Goal: Use online tool/utility: Use online tool/utility

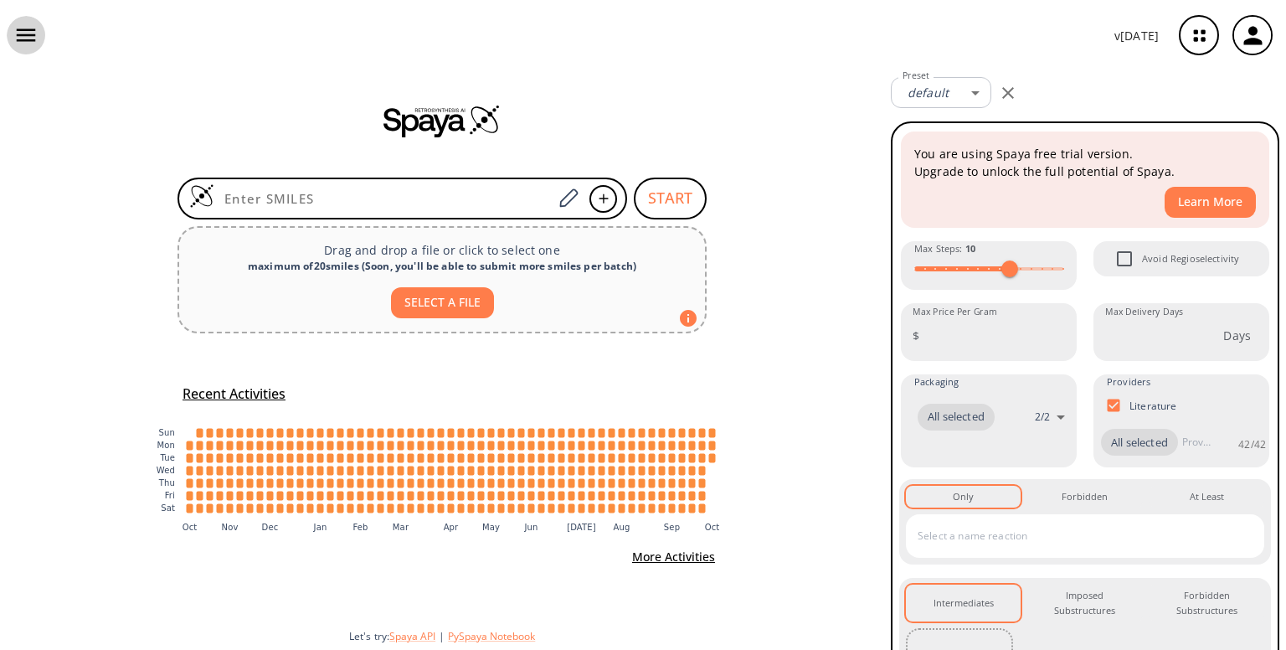
click at [37, 33] on icon "button" at bounding box center [25, 35] width 25 height 25
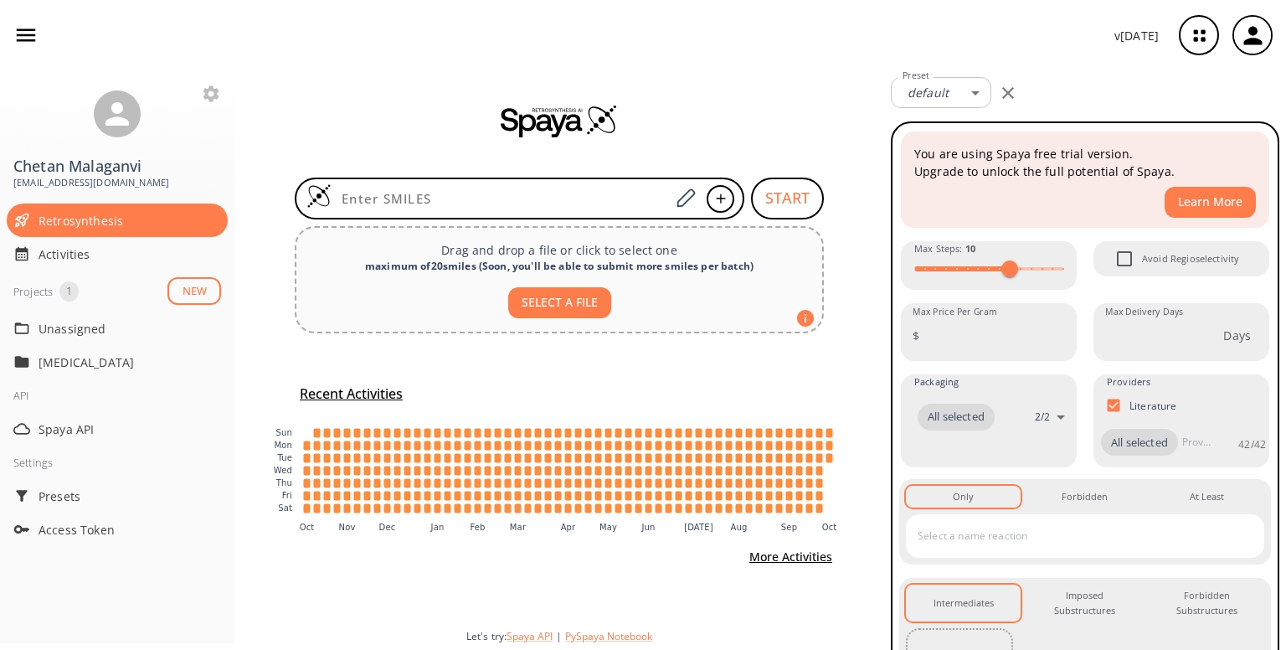
click at [79, 289] on span "1" at bounding box center [68, 291] width 19 height 17
click at [79, 379] on div "API" at bounding box center [117, 396] width 235 height 34
click at [77, 365] on p "[MEDICAL_DATA]" at bounding box center [106, 362] width 134 height 18
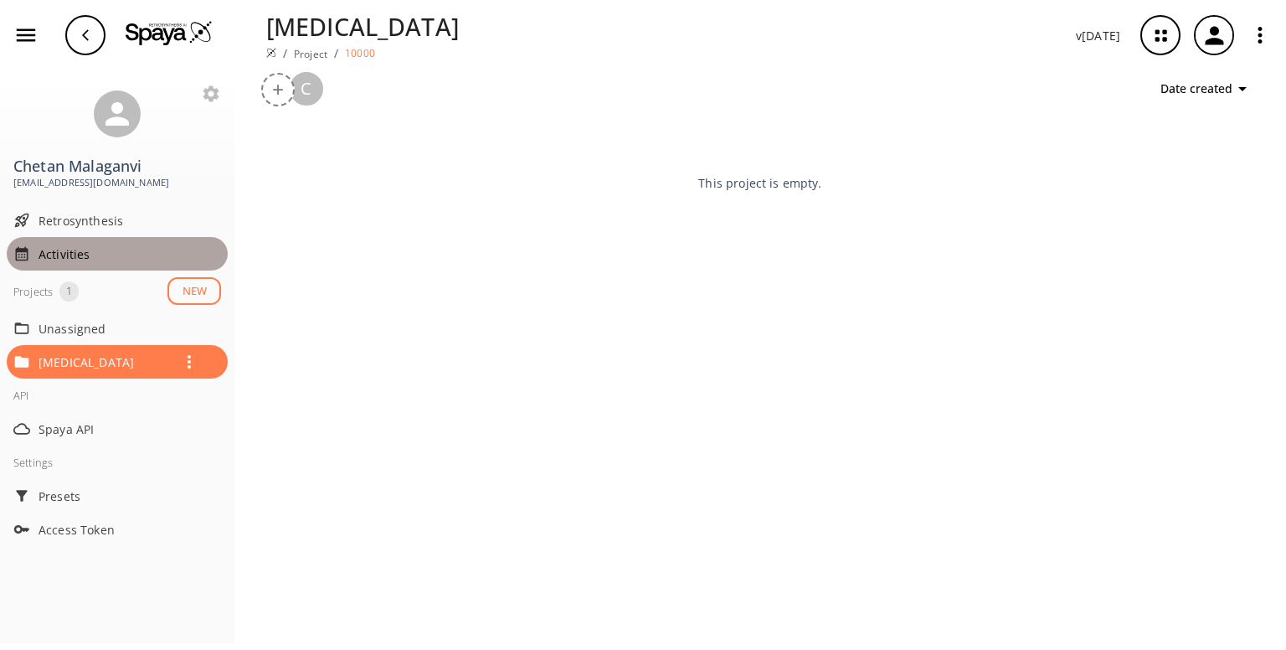
click at [70, 241] on div "Activities" at bounding box center [117, 254] width 221 height 34
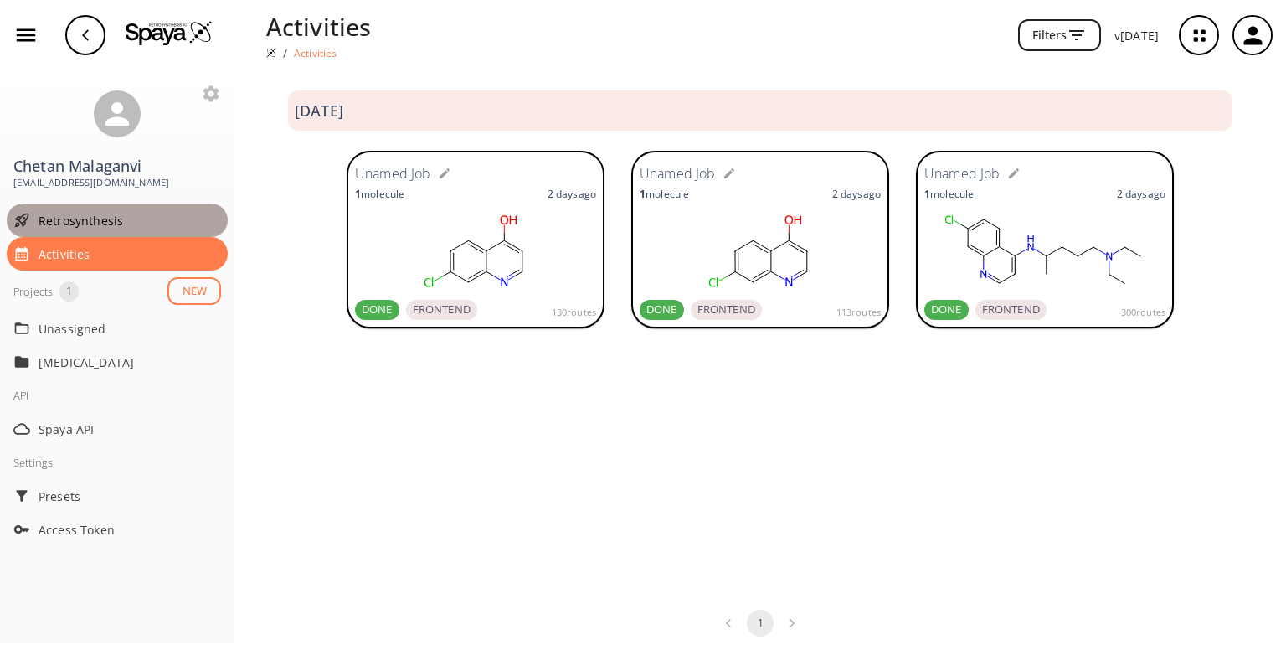
click at [80, 222] on span "Retrosynthesis" at bounding box center [130, 221] width 183 height 18
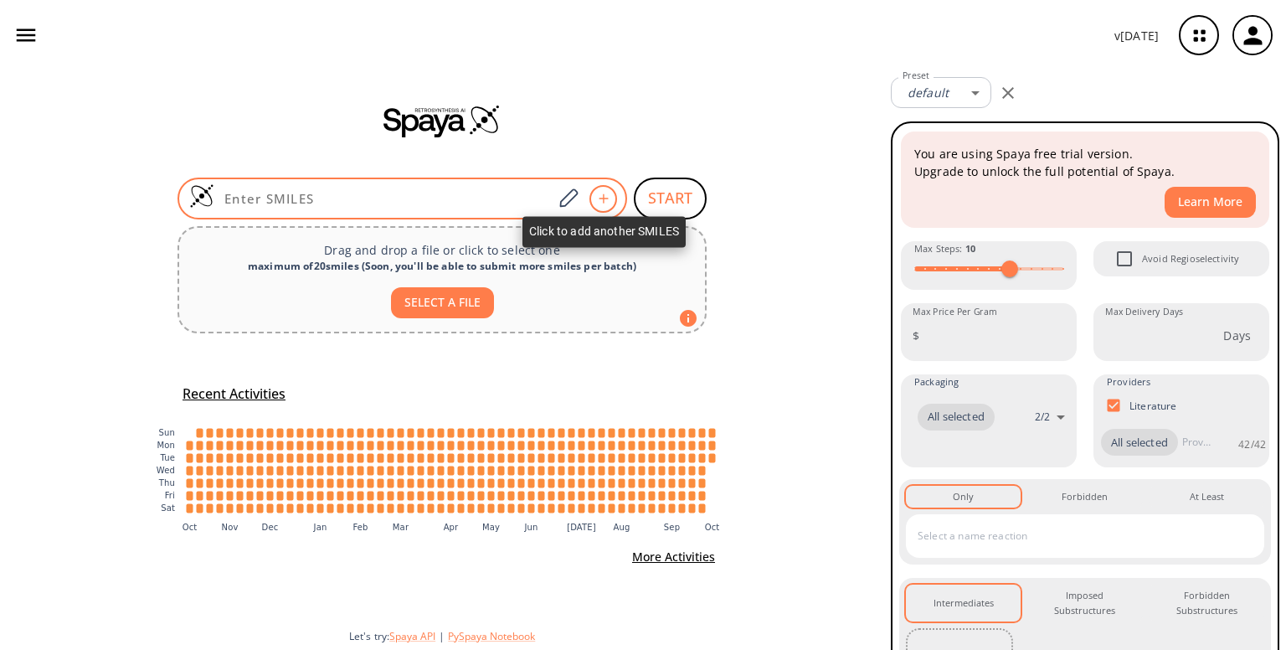
click at [603, 191] on div at bounding box center [604, 199] width 28 height 28
click at [567, 200] on icon at bounding box center [568, 199] width 23 height 22
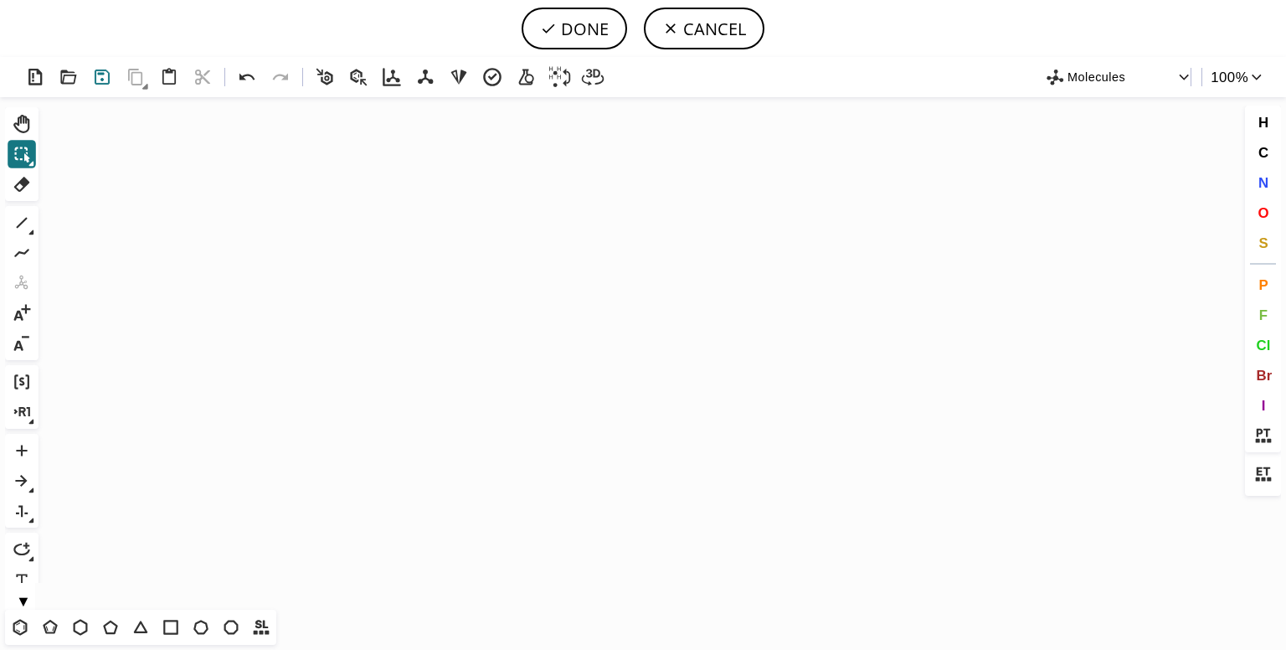
click at [106, 70] on icon at bounding box center [102, 77] width 14 height 14
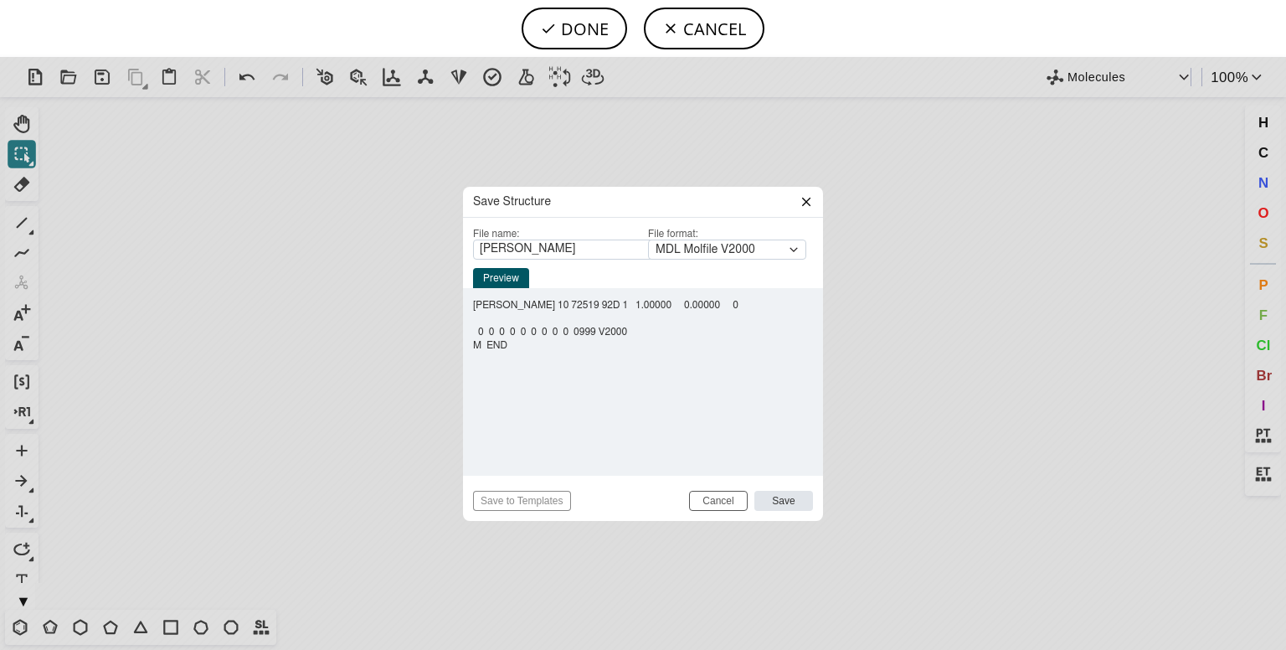
click at [807, 201] on icon at bounding box center [806, 201] width 8 height 8
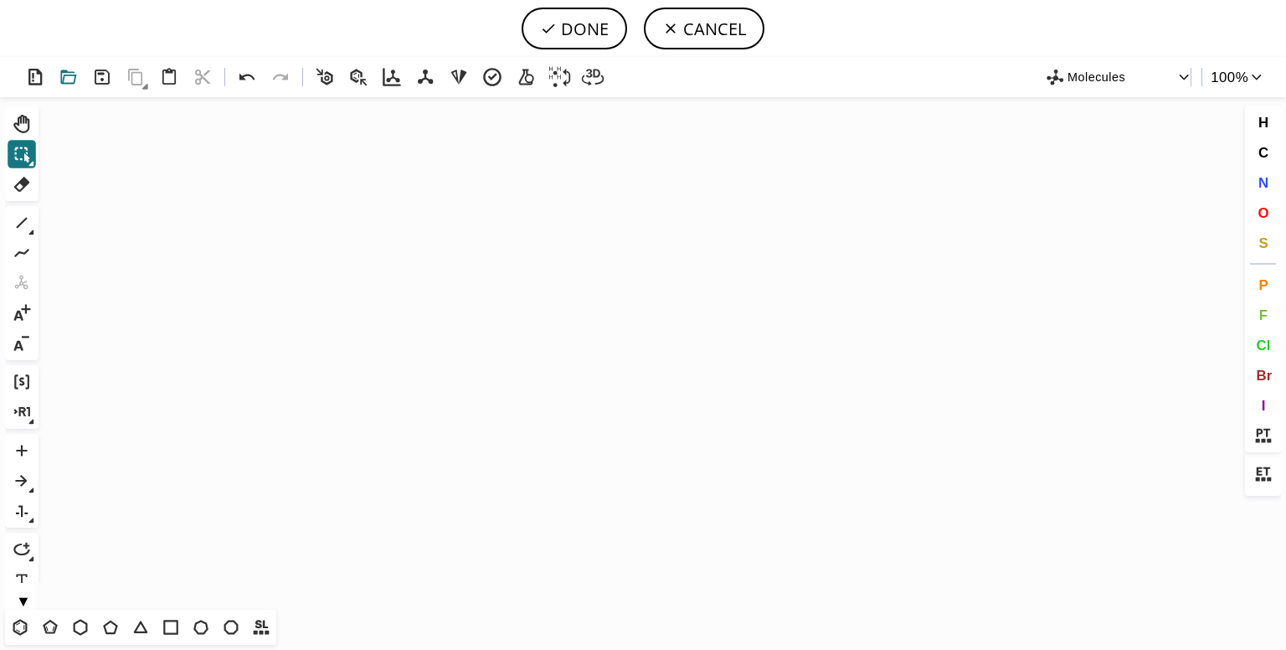
click at [67, 74] on icon at bounding box center [69, 77] width 24 height 24
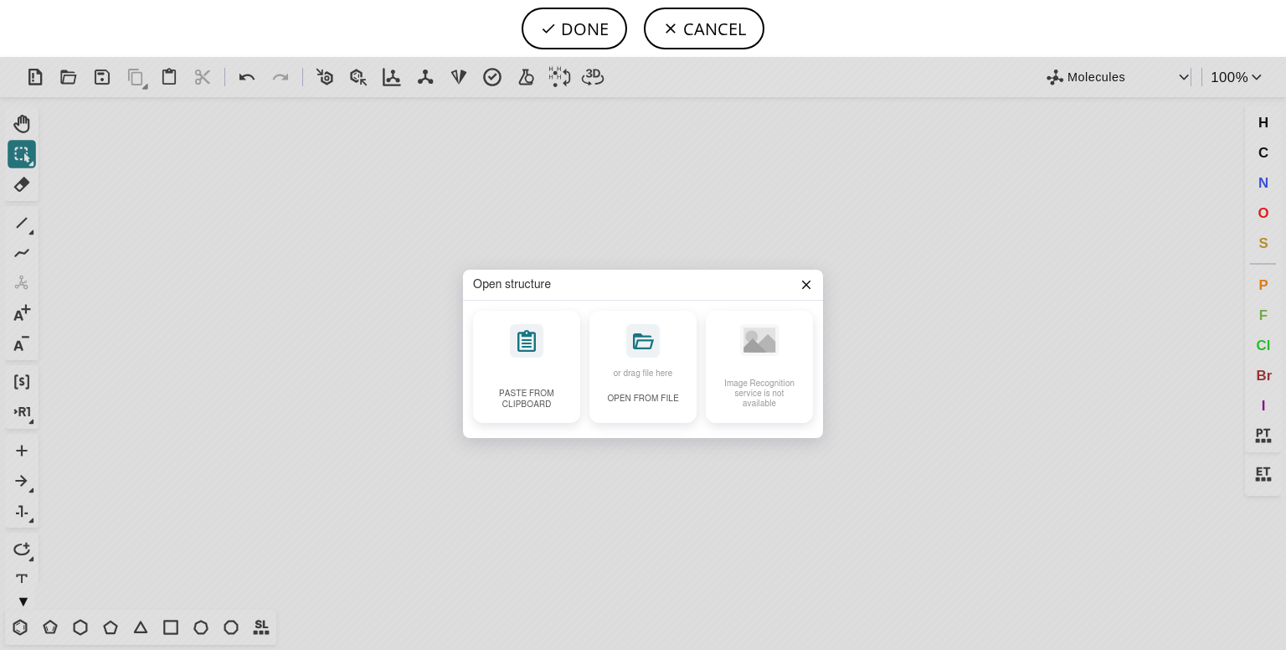
click at [813, 282] on header "Open structure" at bounding box center [643, 285] width 360 height 31
click at [806, 281] on icon at bounding box center [806, 284] width 13 height 13
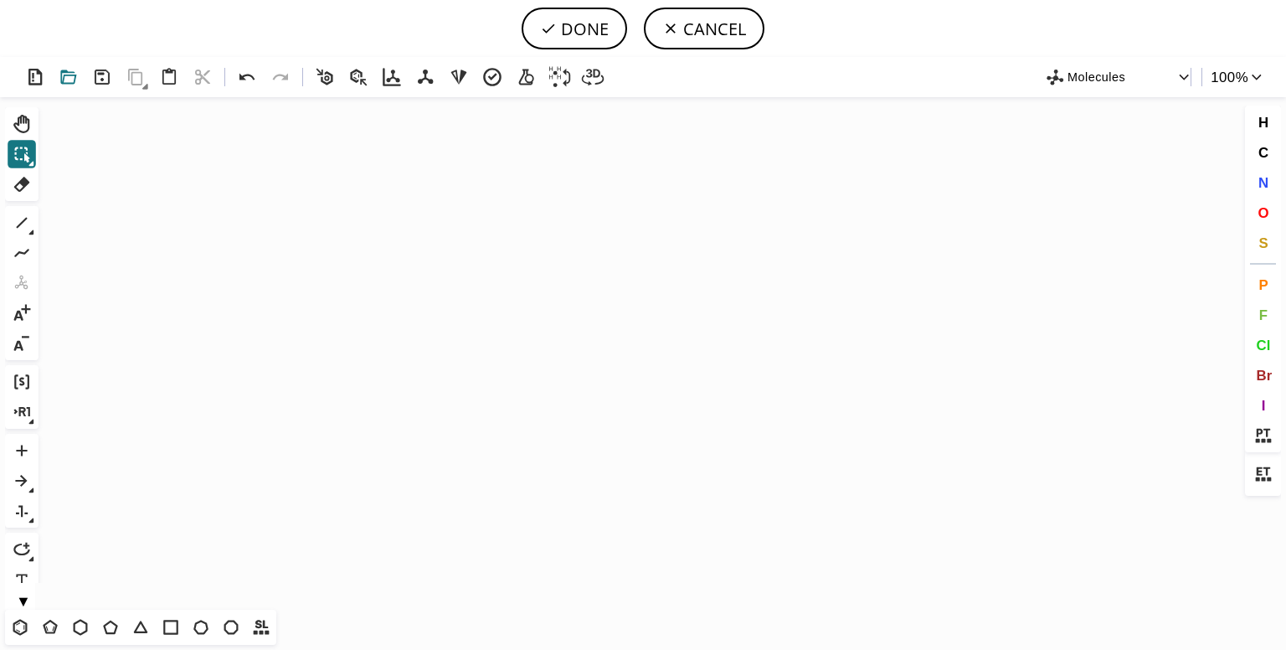
click at [72, 75] on icon at bounding box center [68, 77] width 16 height 14
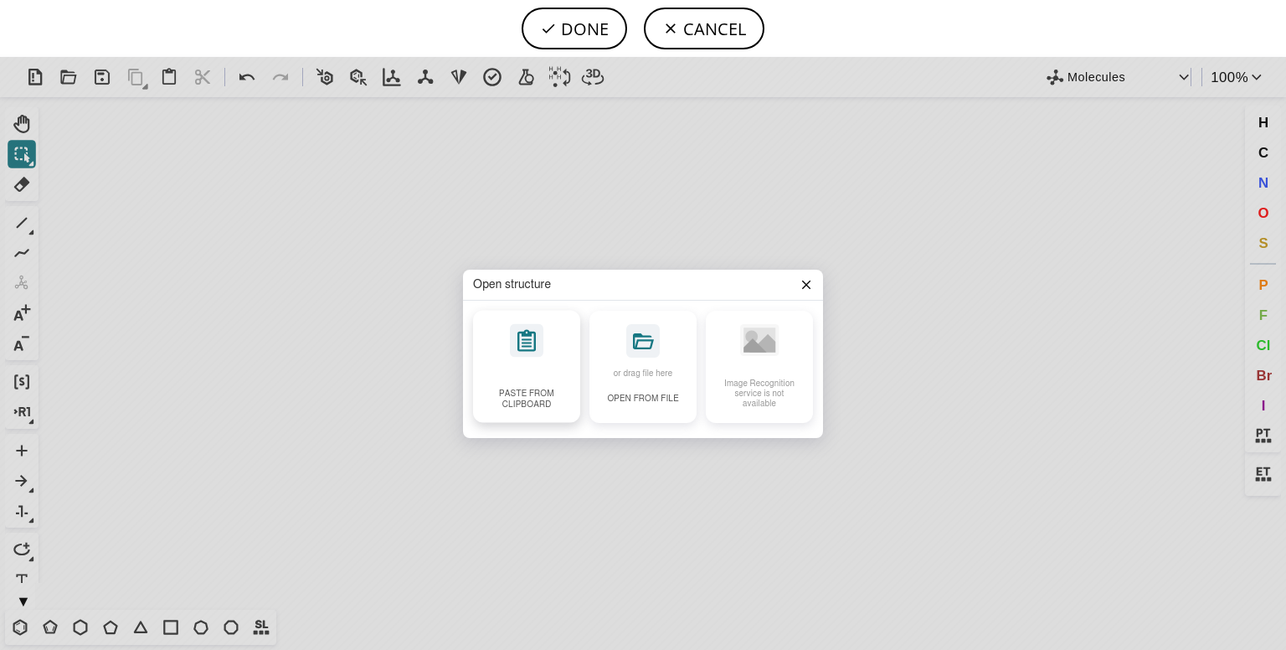
click at [555, 372] on div "Paste from clipboard" at bounding box center [526, 366] width 107 height 112
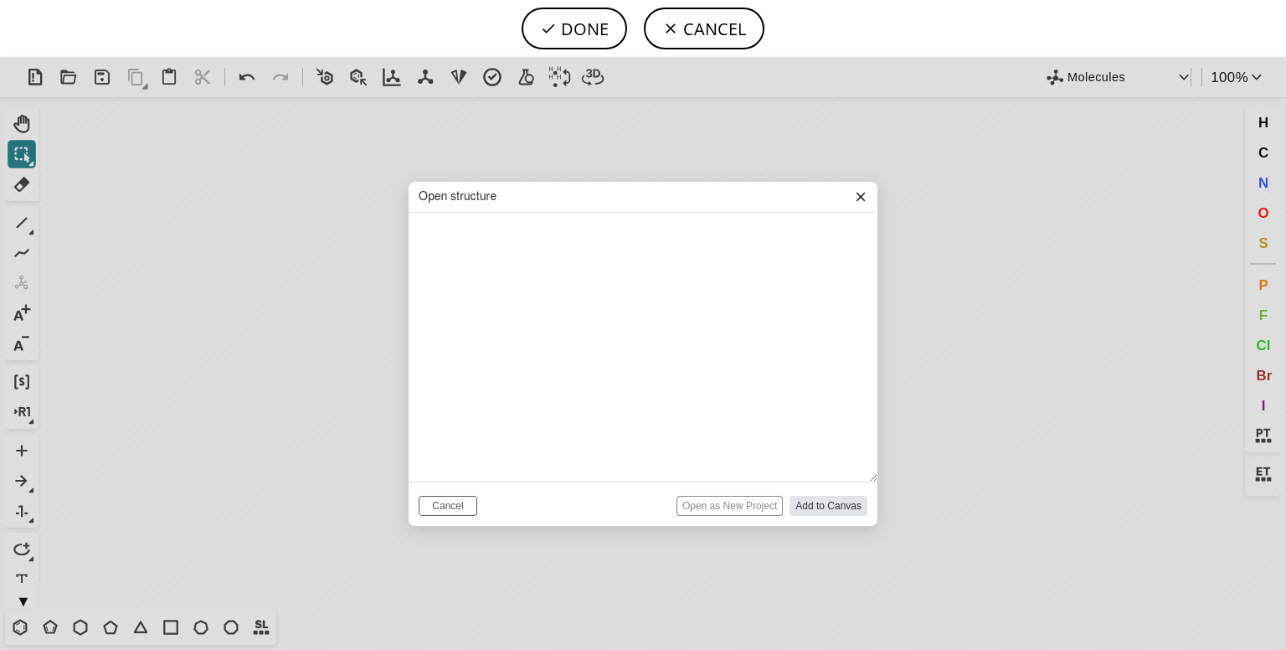
click at [921, 496] on div "Open structure Cancel Open as New Project Add to Canvas" at bounding box center [643, 353] width 1286 height 593
click at [608, 332] on textarea at bounding box center [643, 348] width 469 height 270
type textarea "v"
click at [863, 195] on icon at bounding box center [861, 196] width 8 height 8
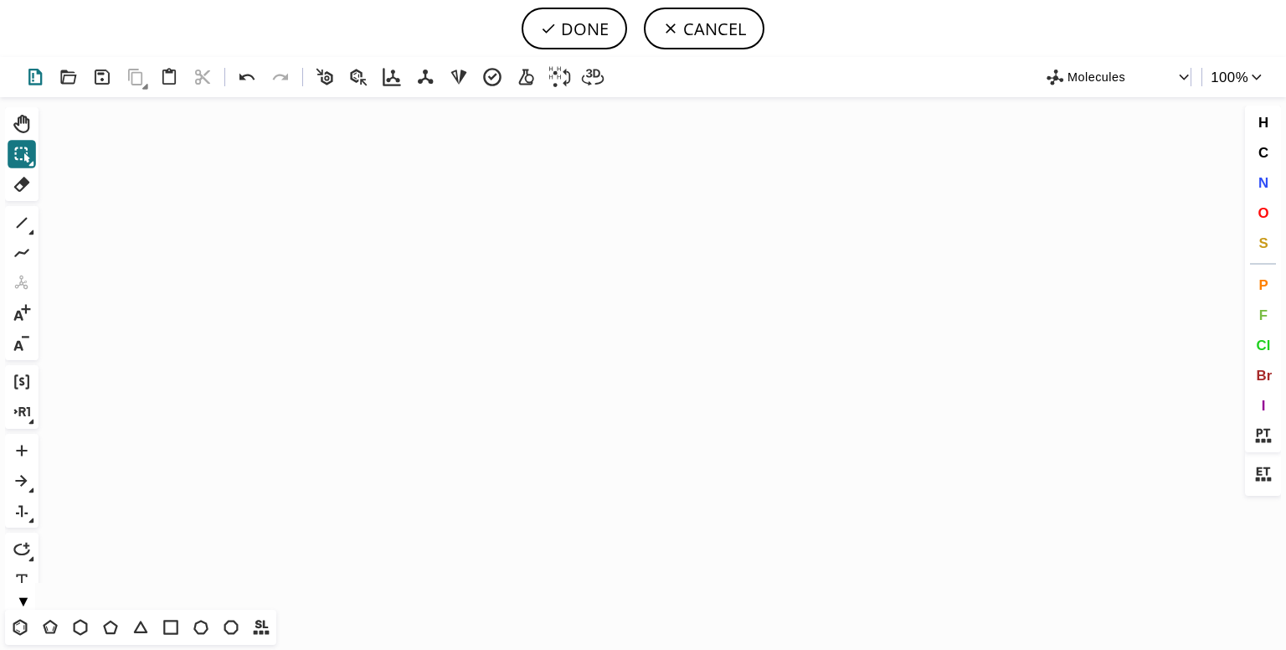
click at [39, 76] on icon at bounding box center [35, 77] width 24 height 24
click at [30, 81] on icon at bounding box center [34, 77] width 13 height 17
click at [173, 81] on icon at bounding box center [169, 77] width 24 height 24
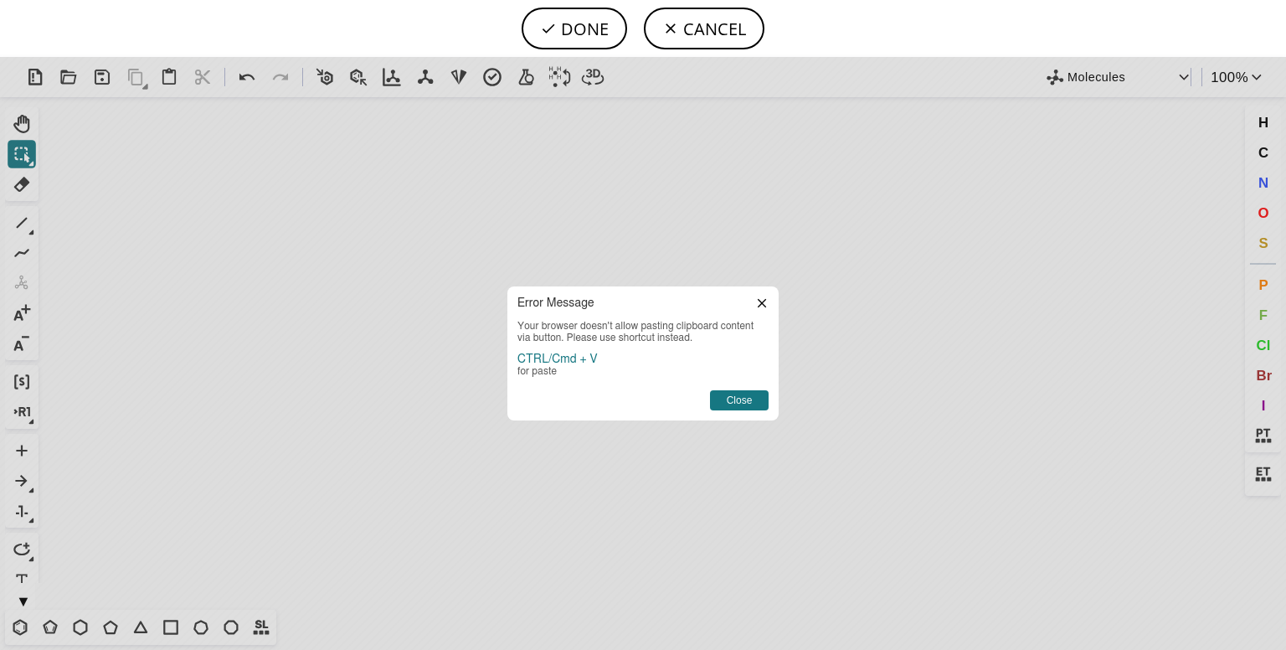
click at [764, 302] on icon at bounding box center [762, 303] width 8 height 8
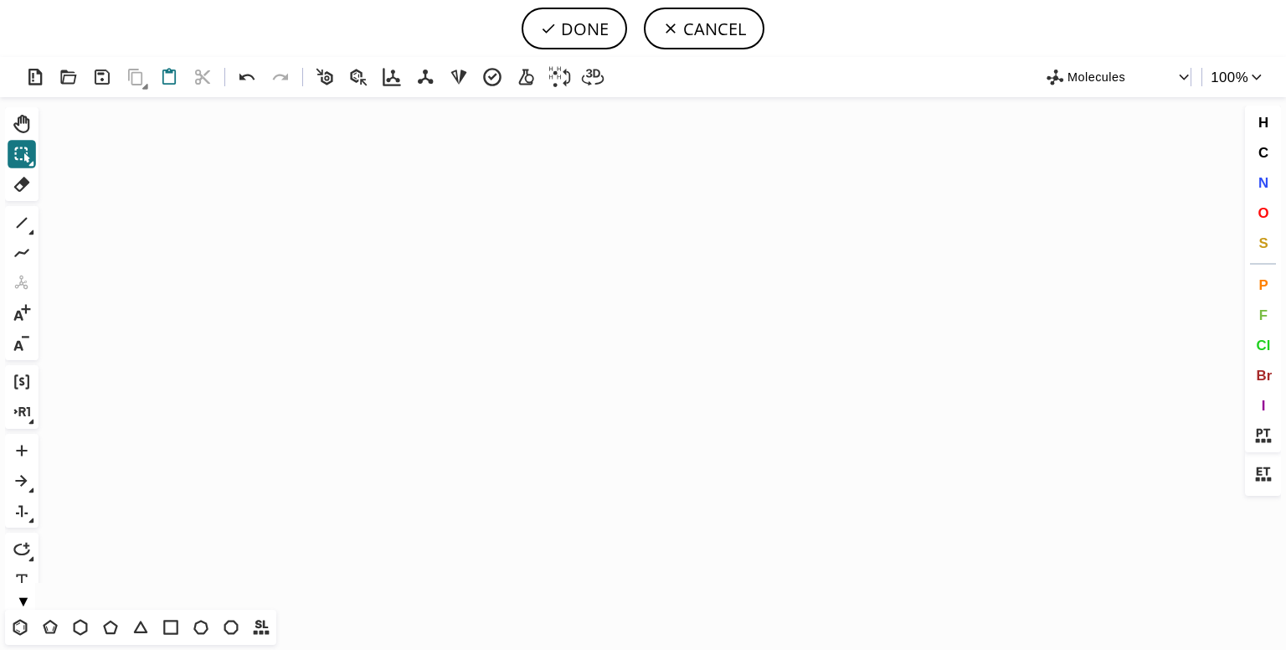
click at [165, 88] on icon at bounding box center [169, 77] width 24 height 24
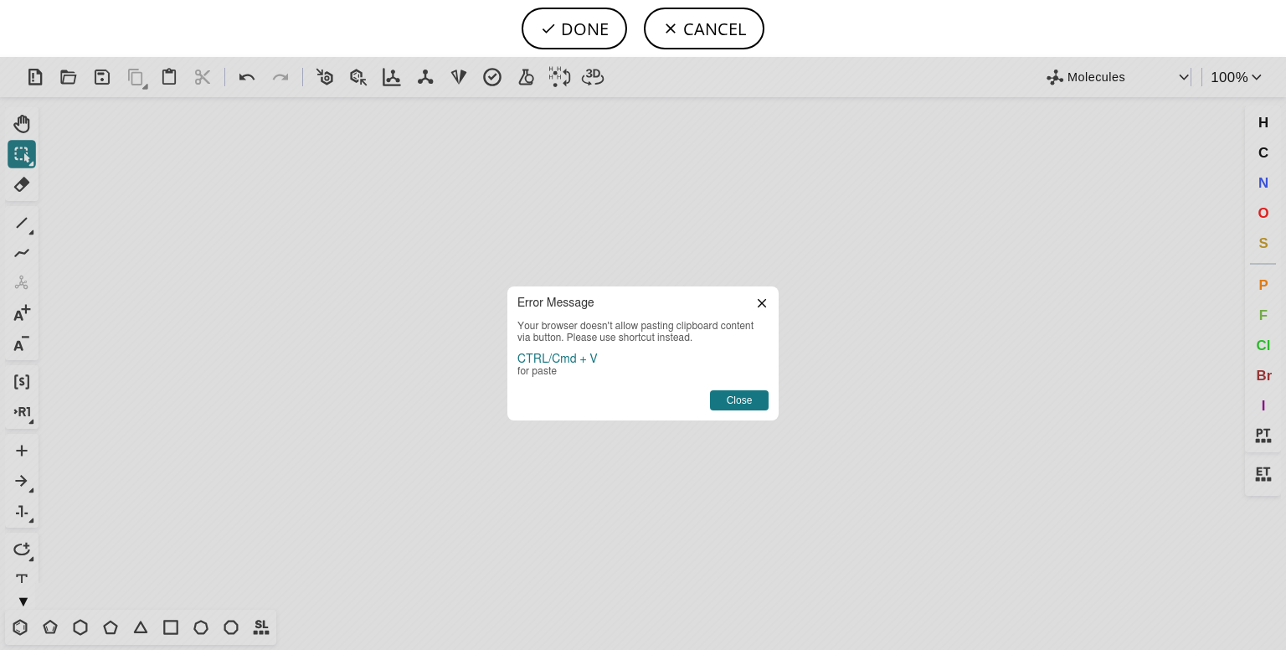
click at [767, 299] on icon at bounding box center [761, 302] width 13 height 13
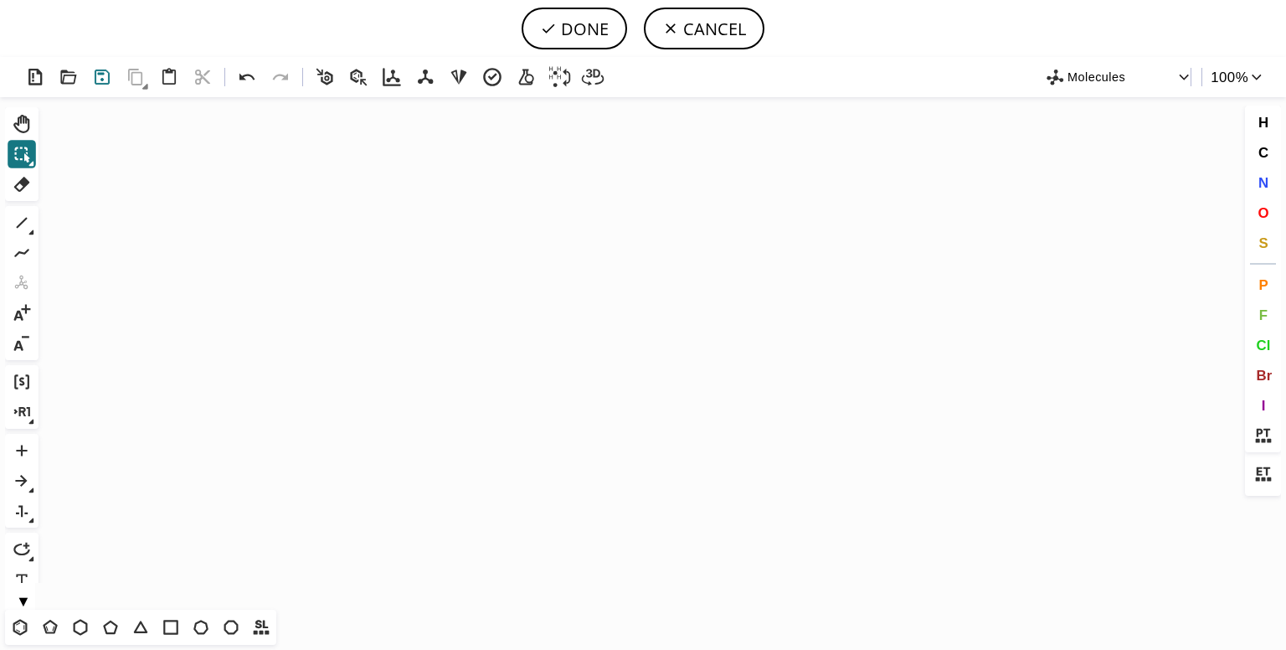
click at [97, 75] on icon at bounding box center [102, 77] width 24 height 24
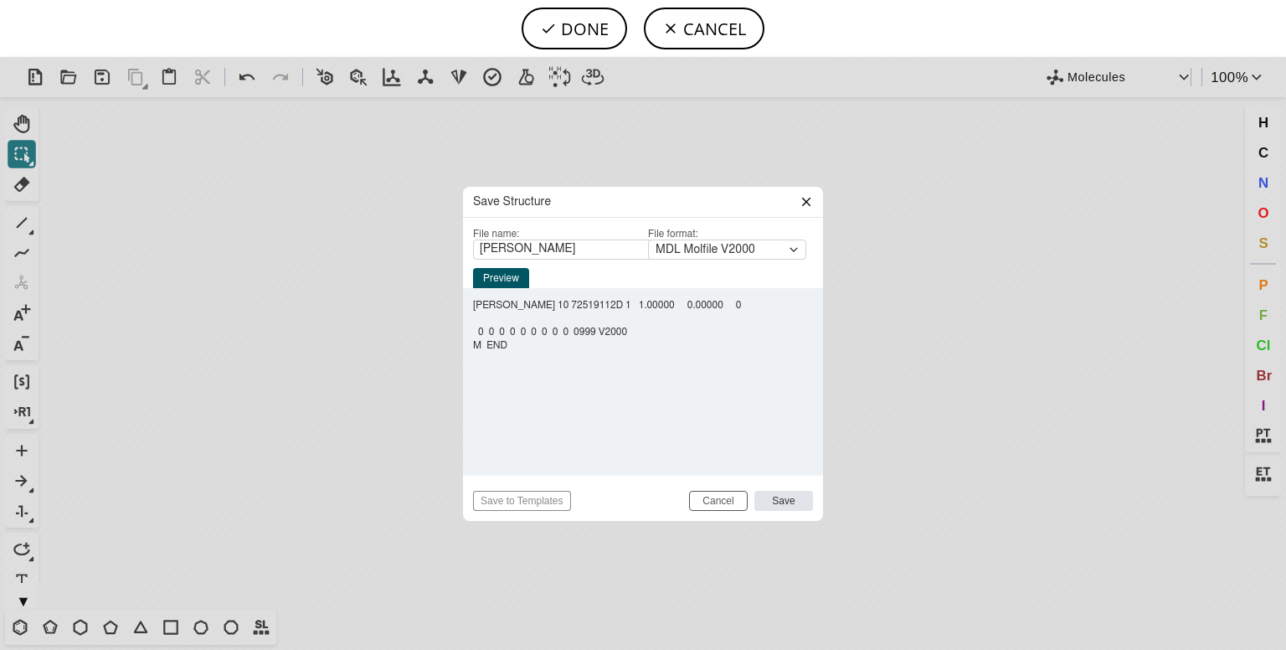
click at [70, 80] on div "Save Structure File name: ketcher File format: MDL Molfile V2000 mol ​ Preview …" at bounding box center [643, 353] width 1286 height 593
click at [790, 209] on header "Save Structure" at bounding box center [643, 202] width 360 height 31
click at [807, 198] on icon at bounding box center [806, 201] width 13 height 13
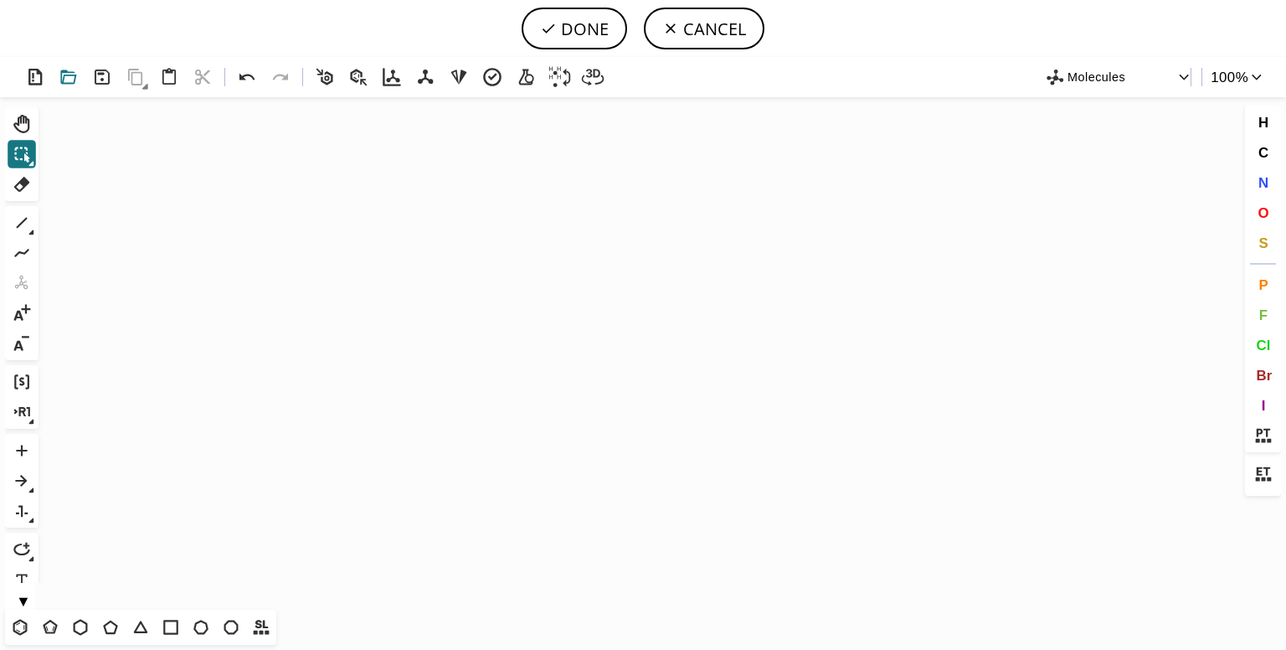
click at [70, 76] on icon at bounding box center [69, 77] width 24 height 24
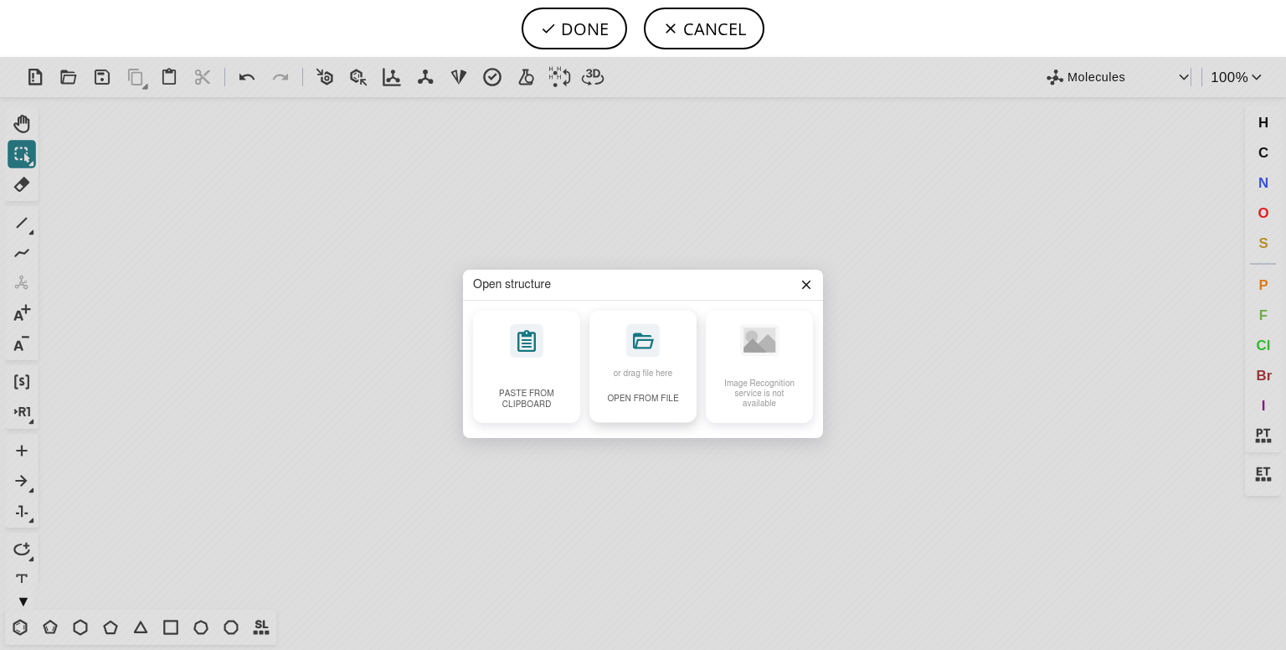
click at [643, 379] on div "or drag file here Open from file" at bounding box center [643, 366] width 107 height 112
click at [801, 289] on icon at bounding box center [806, 284] width 13 height 13
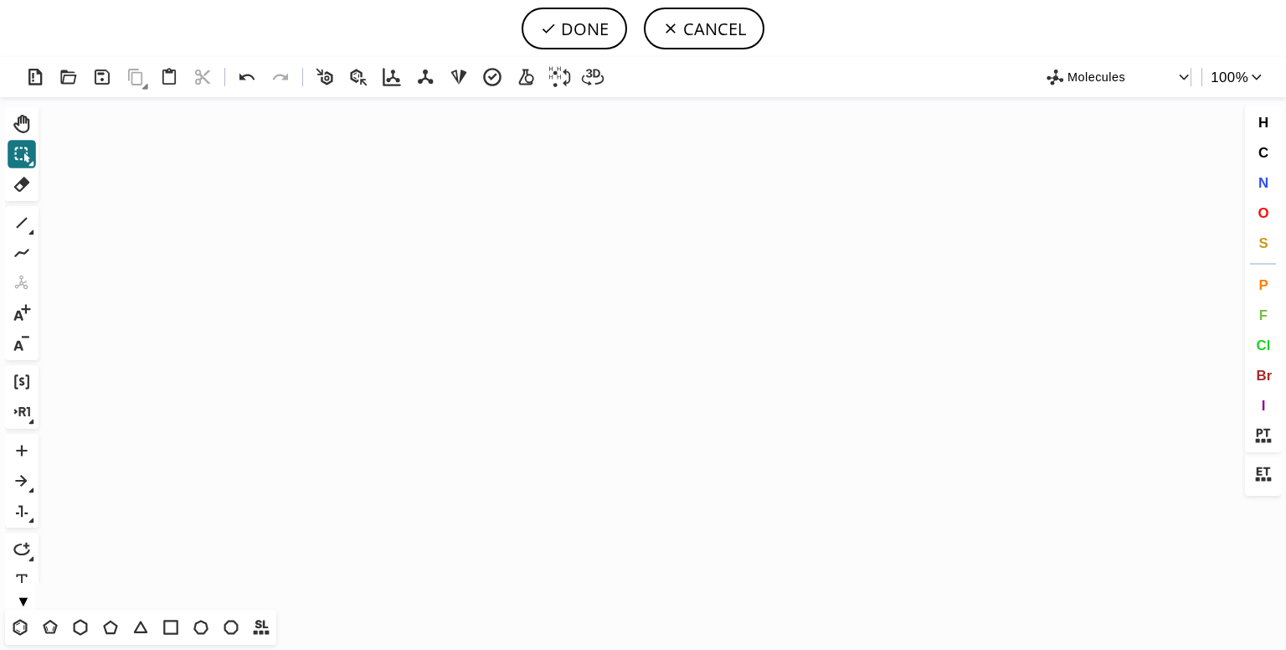
click at [1182, 75] on icon "button" at bounding box center [1184, 78] width 9 height 6
click at [1155, 107] on span "Molecules" at bounding box center [1116, 103] width 96 height 11
click at [1249, 75] on icon "button" at bounding box center [1257, 77] width 16 height 16
click at [1248, 75] on div at bounding box center [643, 325] width 1286 height 650
click at [1262, 433] on icon at bounding box center [1263, 436] width 22 height 22
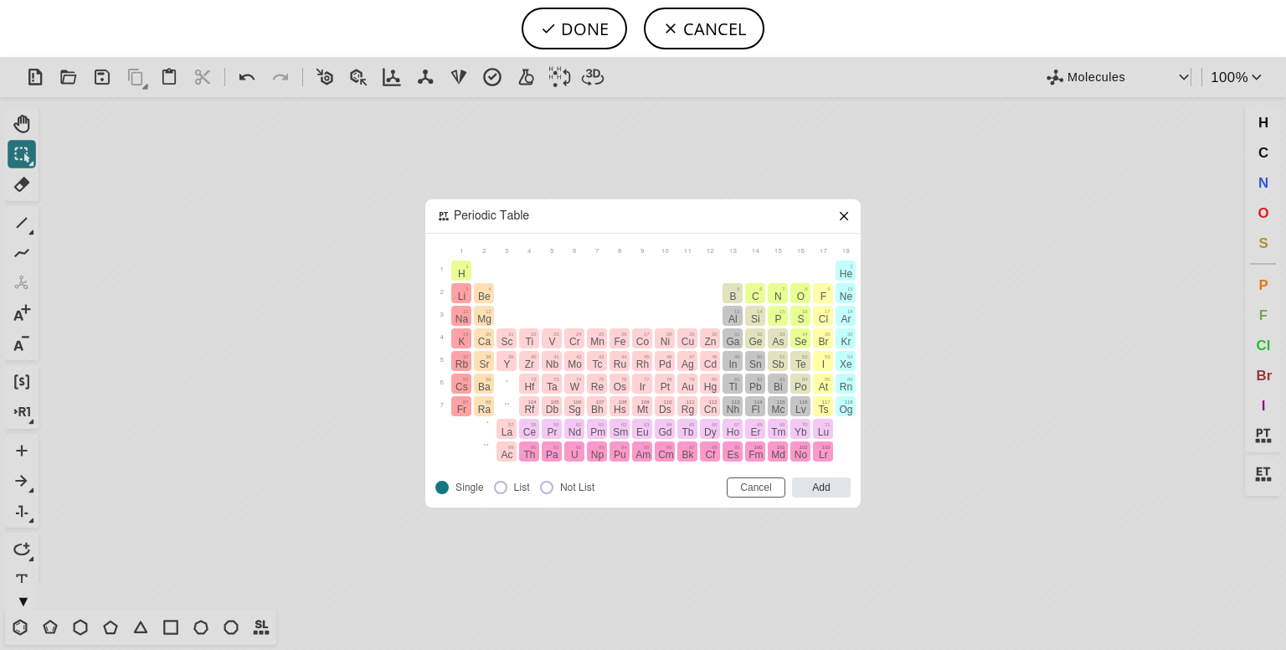
click at [840, 215] on icon at bounding box center [844, 215] width 13 height 13
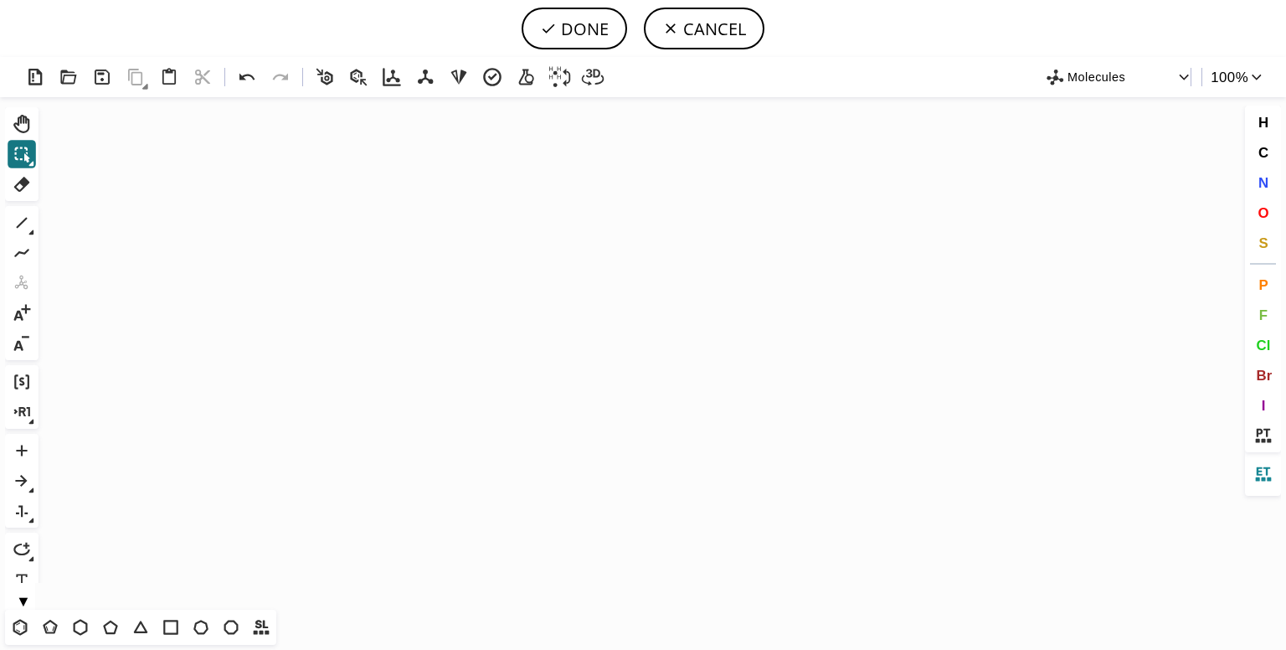
click at [1263, 477] on icon at bounding box center [1263, 474] width 22 height 22
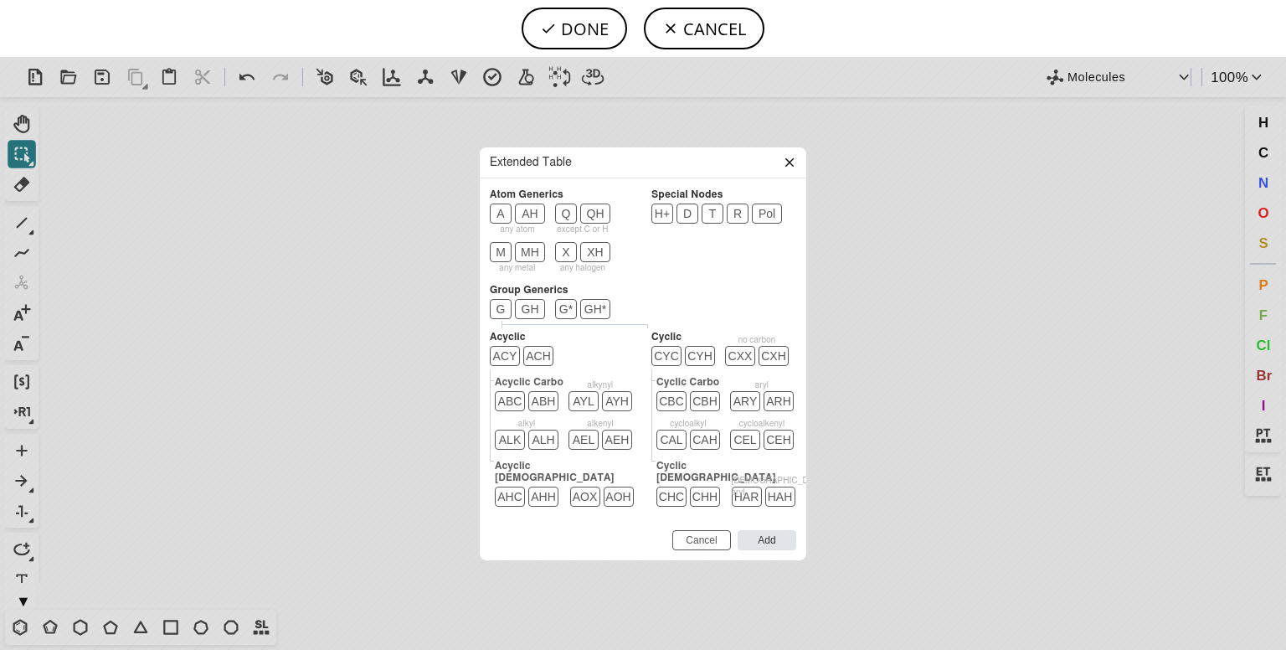
click at [792, 168] on icon at bounding box center [789, 162] width 13 height 13
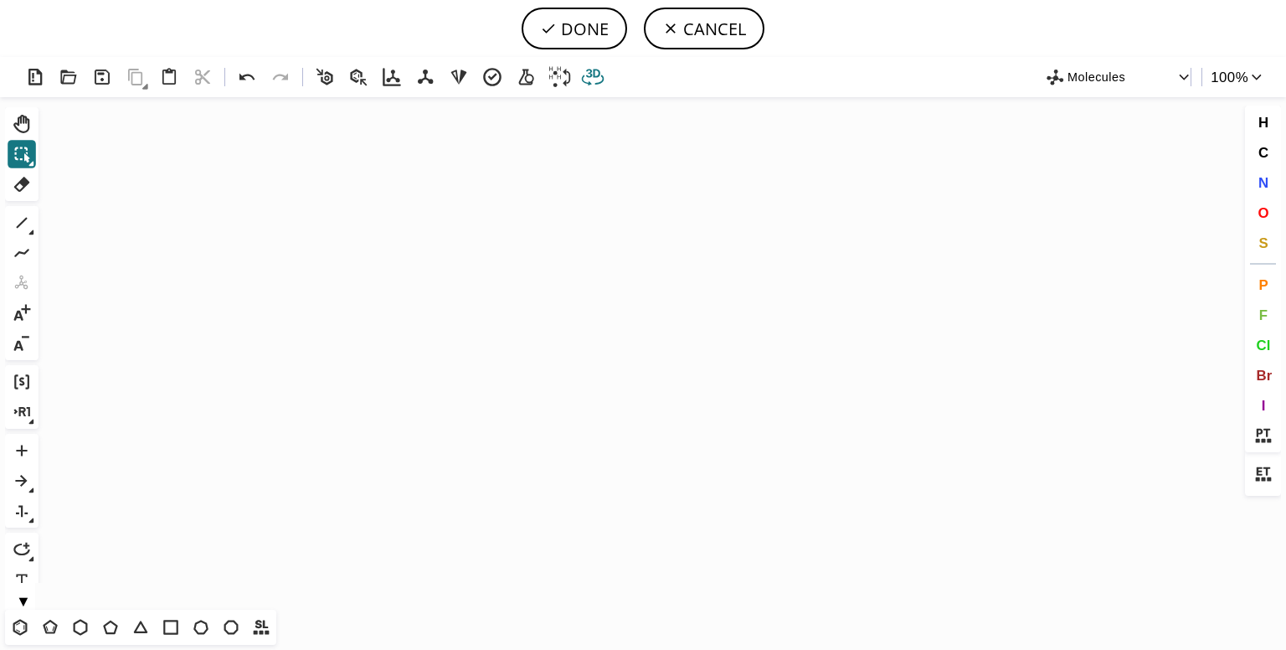
click at [581, 64] on button at bounding box center [593, 77] width 32 height 32
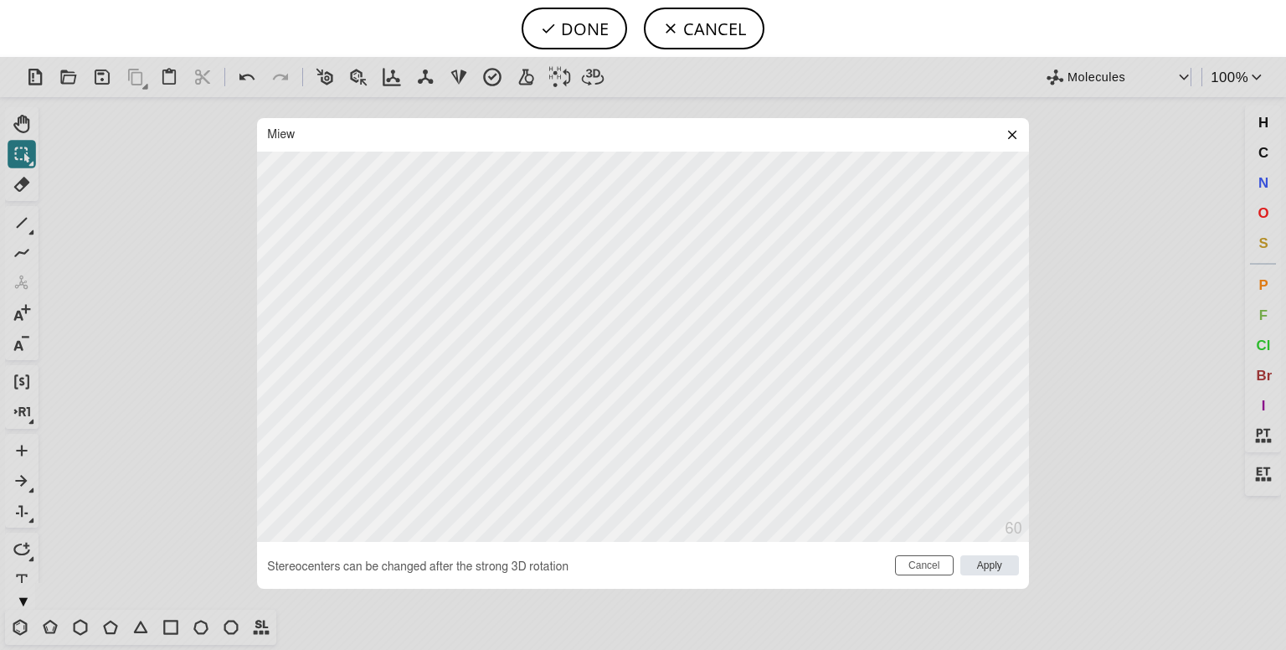
click at [1011, 132] on icon at bounding box center [1012, 134] width 13 height 13
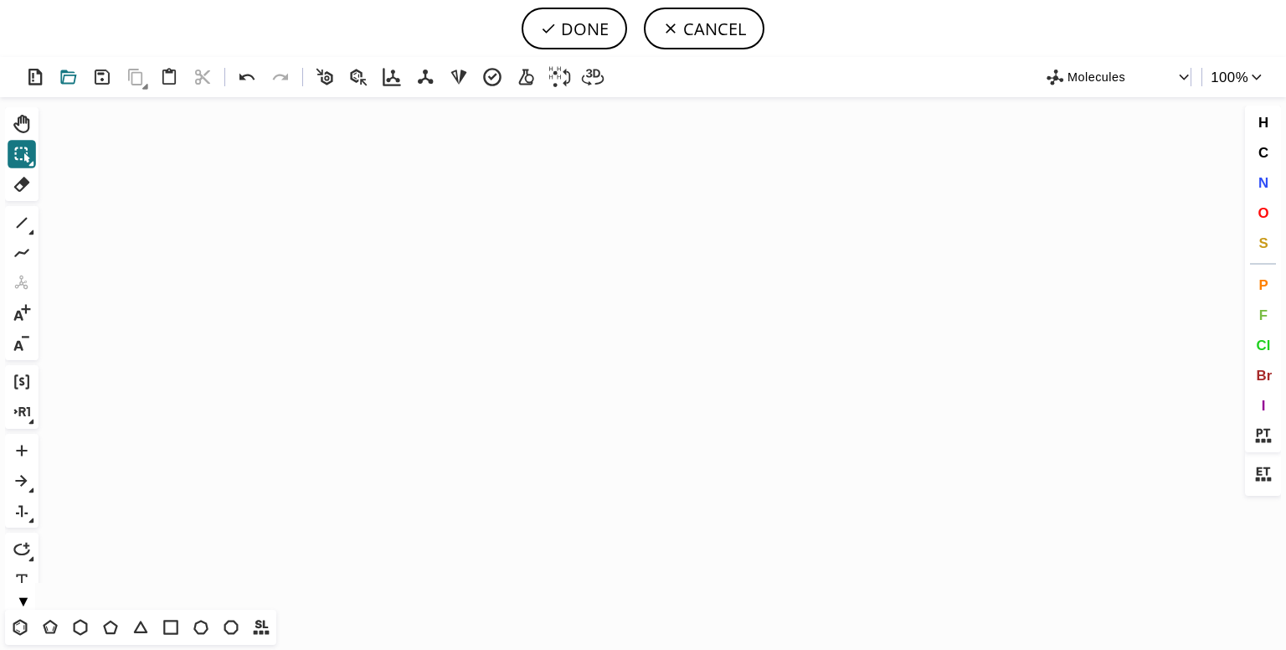
click at [60, 74] on icon at bounding box center [68, 77] width 16 height 14
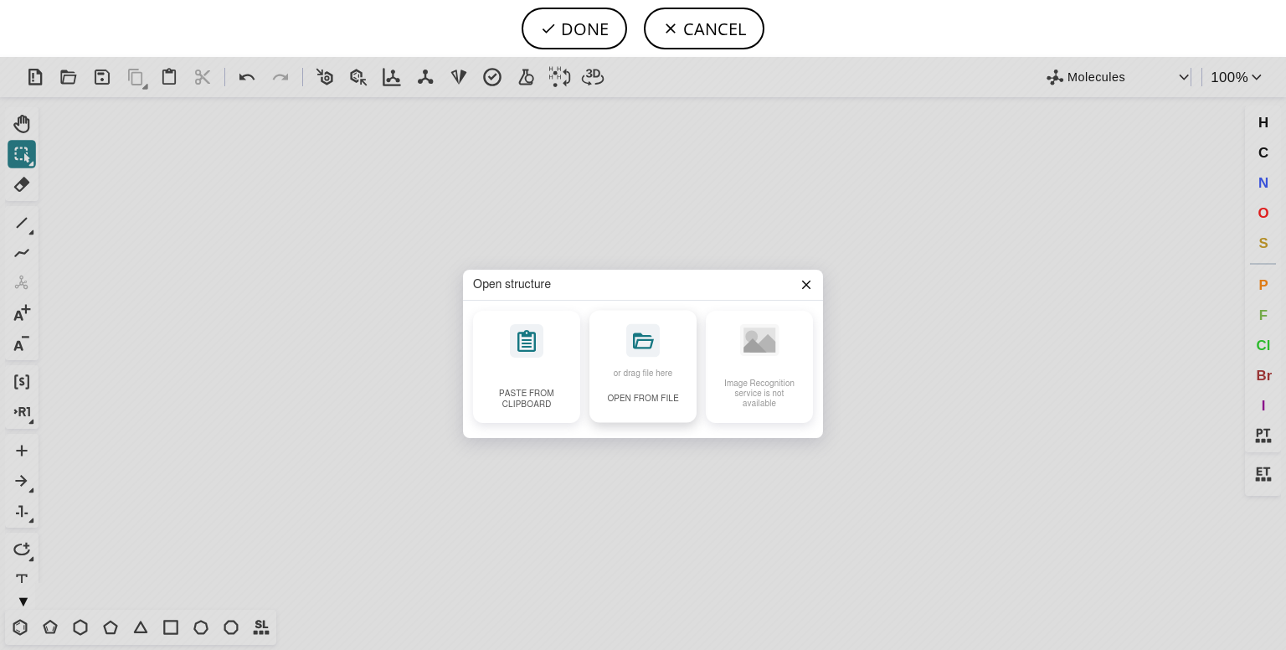
click at [621, 353] on div "or drag file here Open from file" at bounding box center [643, 366] width 107 height 112
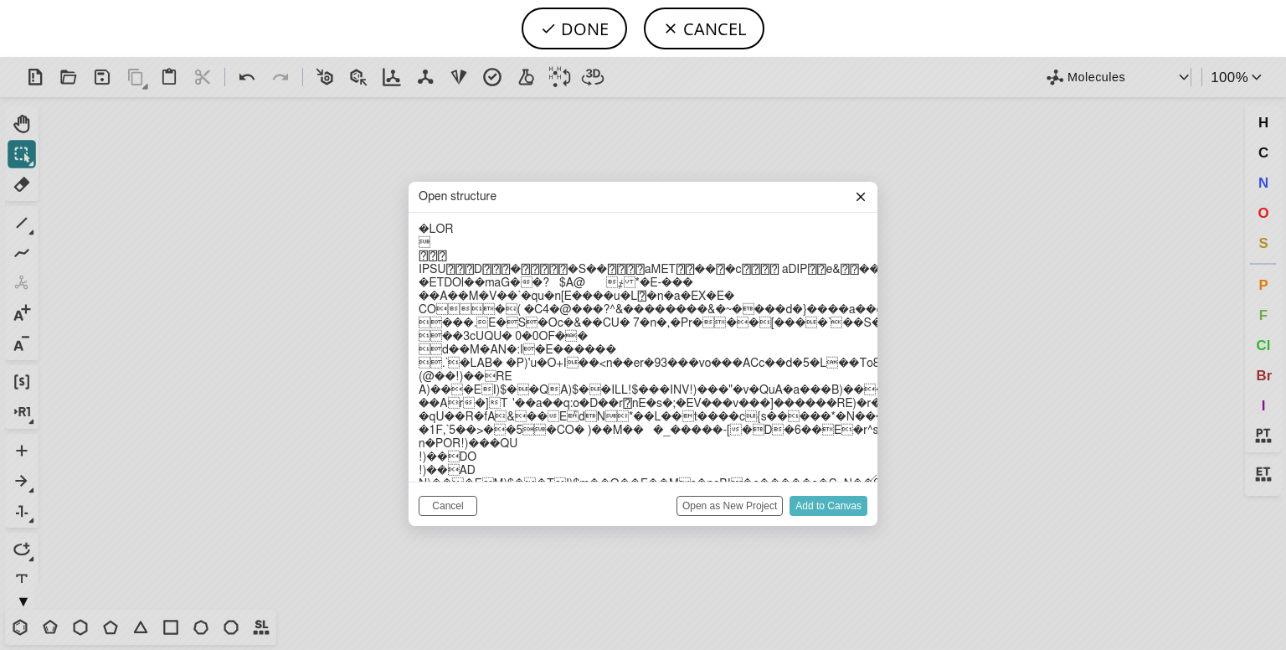
click at [823, 506] on input "Add to Canvas" at bounding box center [829, 506] width 78 height 20
click at [707, 499] on input "Open as New Project" at bounding box center [730, 506] width 106 height 20
click at [448, 507] on button "Cancel" at bounding box center [448, 506] width 59 height 20
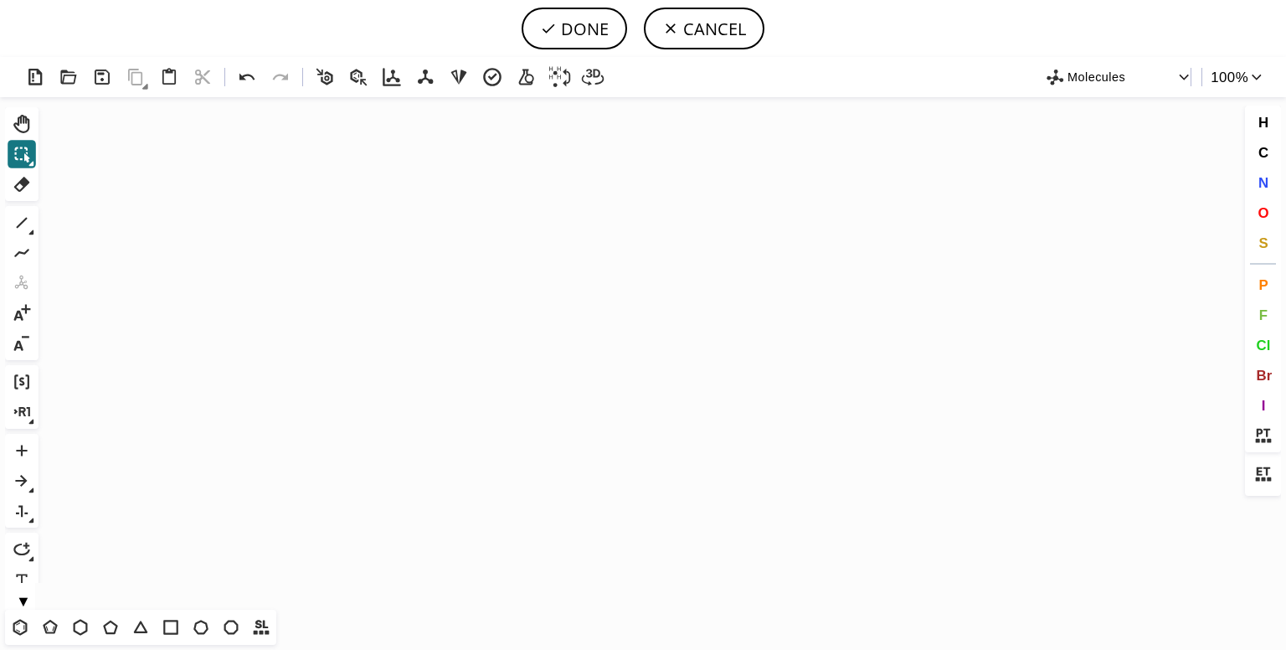
click at [374, 389] on icon "Created with Raphaël 2.3.0" at bounding box center [643, 353] width 1196 height 513
click at [17, 628] on icon at bounding box center [20, 627] width 22 height 22
click at [425, 440] on icon "Created with Raphaël 2.3.0" at bounding box center [643, 353] width 1196 height 513
click at [14, 139] on div "Shift+Tab" at bounding box center [22, 154] width 30 height 30
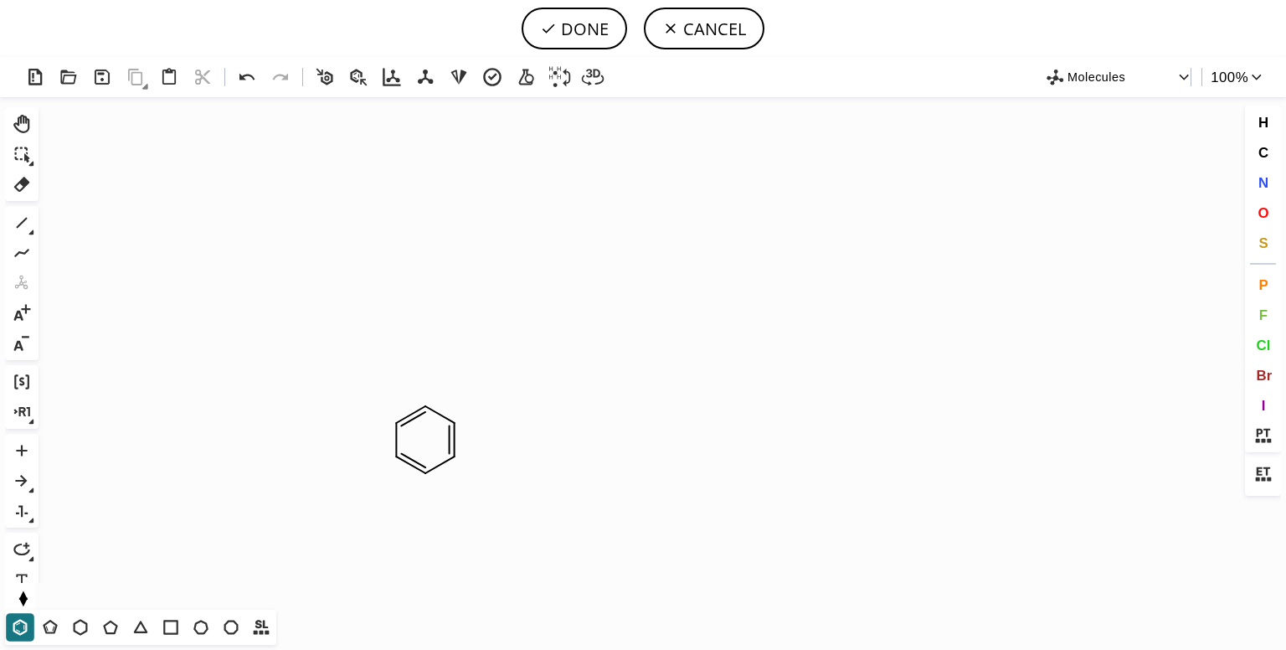
click at [20, 597] on div "▼ ▲" at bounding box center [20, 596] width 30 height 27
click at [20, 597] on button "▲" at bounding box center [23, 593] width 36 height 16
click at [23, 229] on icon at bounding box center [22, 223] width 22 height 22
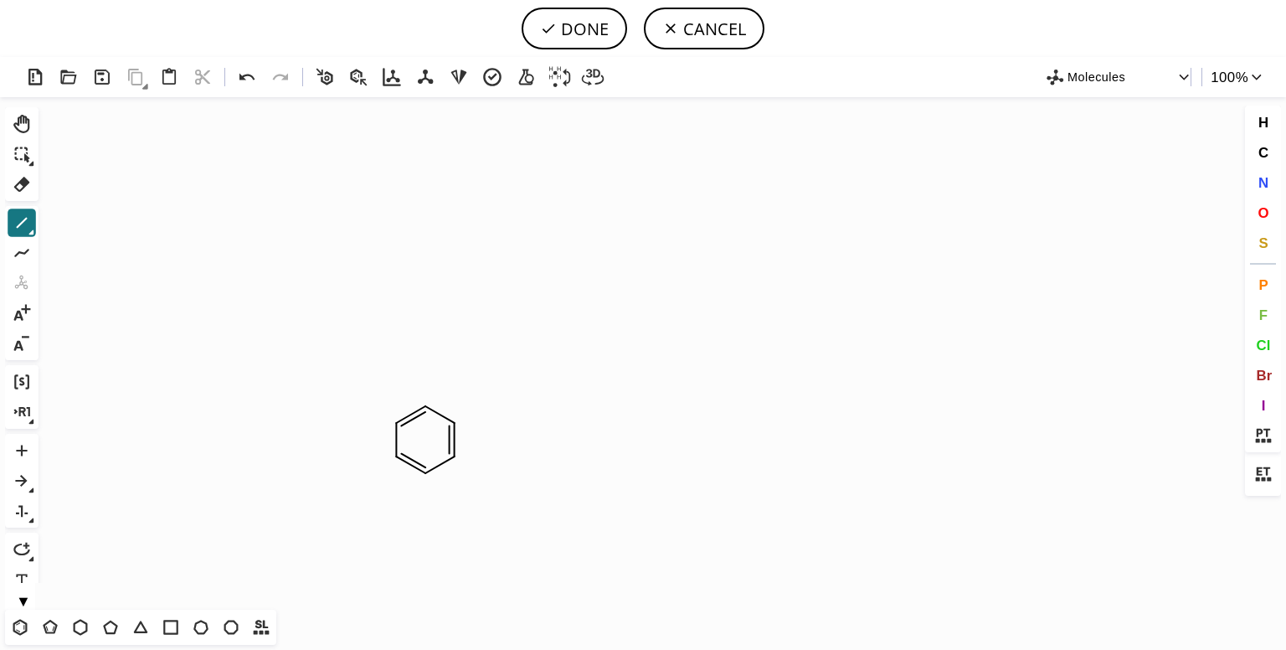
click at [33, 230] on icon at bounding box center [31, 232] width 5 height 5
click at [27, 222] on icon at bounding box center [22, 223] width 22 height 22
drag, startPoint x: 395, startPoint y: 424, endPoint x: 373, endPoint y: 407, distance: 28.1
drag, startPoint x: 364, startPoint y: 401, endPoint x: 318, endPoint y: 439, distance: 59.5
drag, startPoint x: 338, startPoint y: 430, endPoint x: 337, endPoint y: 480, distance: 50.3
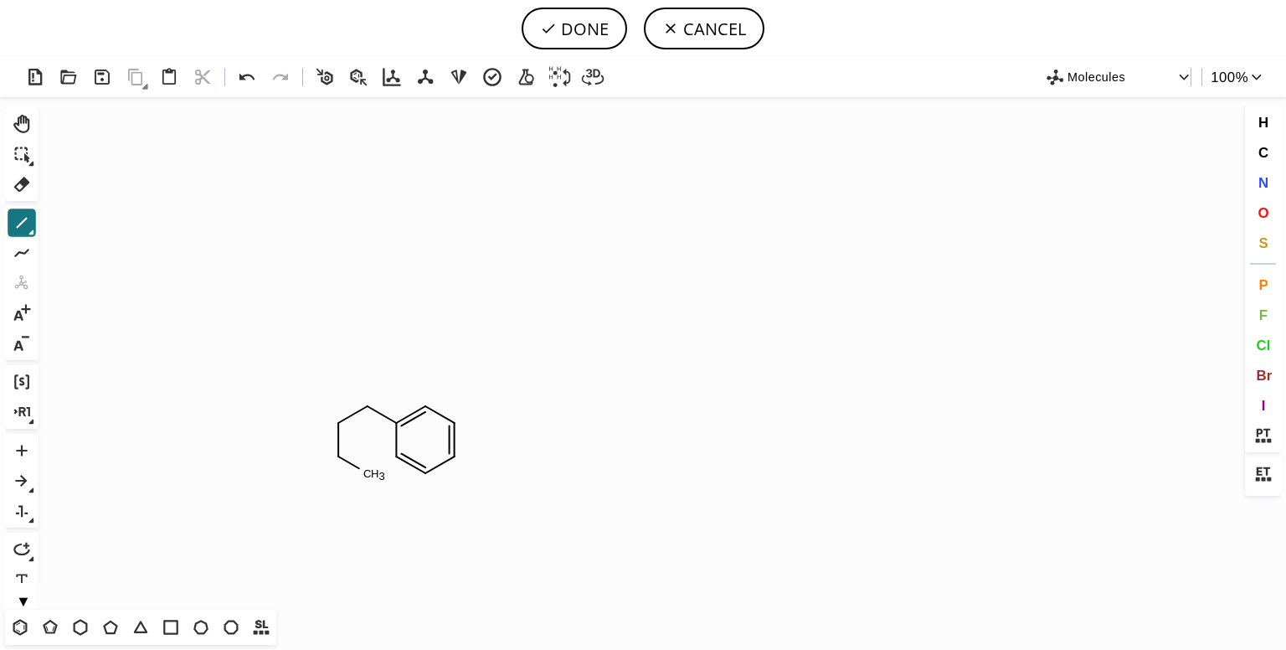
drag, startPoint x: 345, startPoint y: 456, endPoint x: 369, endPoint y: 473, distance: 28.8
click at [1258, 175] on span "N" at bounding box center [1263, 182] width 10 height 16
click at [364, 473] on tspan "N" at bounding box center [364, 473] width 8 height 13
click at [27, 229] on icon at bounding box center [22, 223] width 22 height 22
click at [30, 233] on icon at bounding box center [31, 232] width 5 height 5
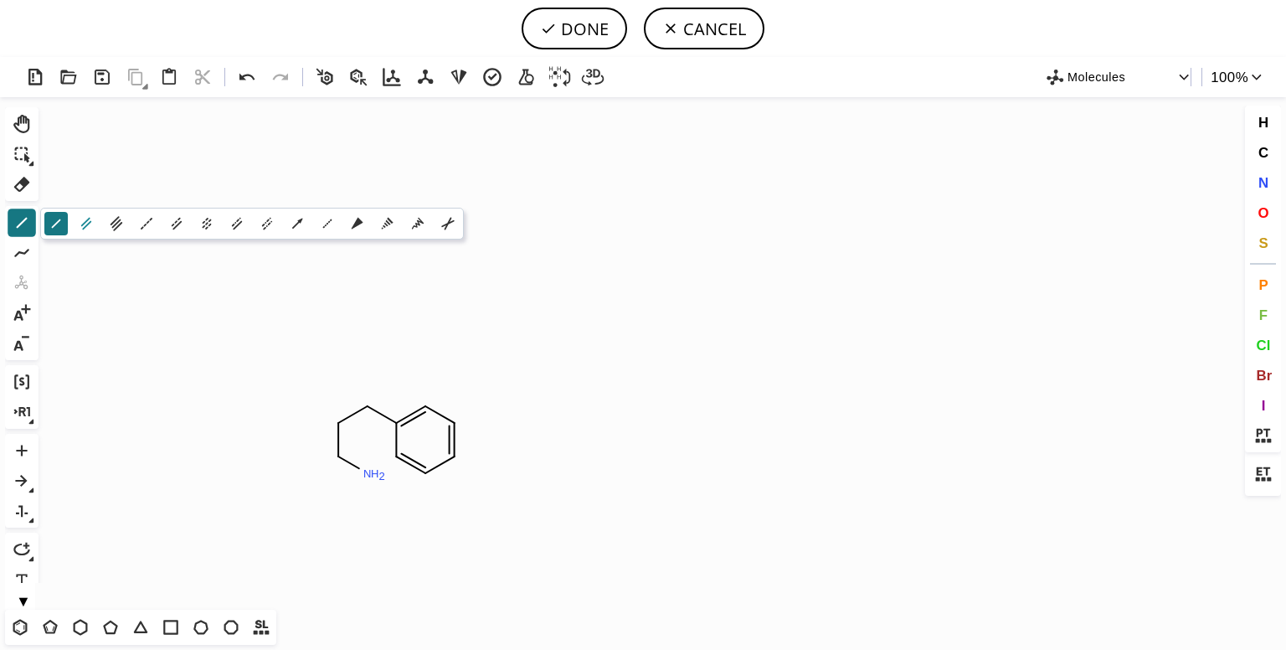
click at [84, 228] on icon at bounding box center [86, 224] width 10 height 13
drag, startPoint x: 371, startPoint y: 466, endPoint x: 391, endPoint y: 450, distance: 26.2
click at [18, 229] on icon at bounding box center [22, 222] width 13 height 15
click at [50, 225] on icon at bounding box center [56, 223] width 18 height 18
click at [24, 227] on icon at bounding box center [22, 223] width 22 height 22
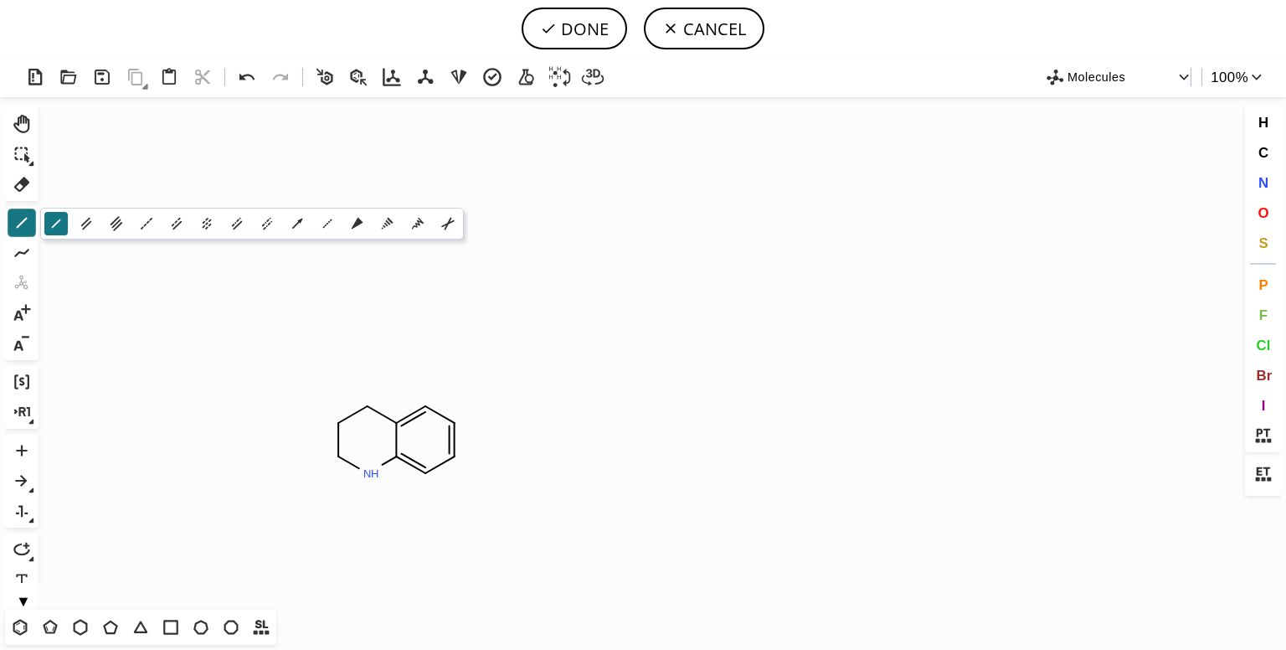
click at [73, 224] on div "1 2 3 0 4 1 1 1 2" at bounding box center [252, 224] width 424 height 32
click at [80, 219] on icon at bounding box center [86, 223] width 18 height 18
click at [16, 121] on icon at bounding box center [22, 124] width 22 height 22
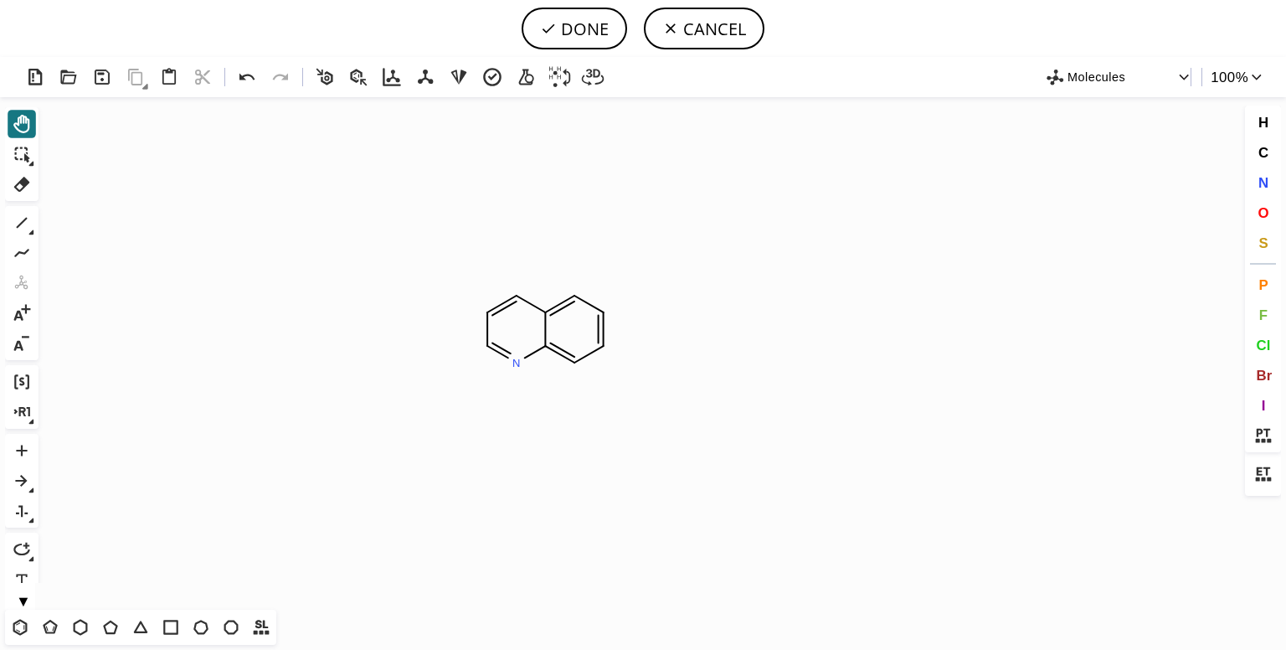
drag, startPoint x: 384, startPoint y: 445, endPoint x: 533, endPoint y: 334, distance: 185.6
click at [533, 334] on icon "Created with Raphaël 2.3.0 N N" at bounding box center [643, 353] width 1196 height 513
click at [27, 162] on icon at bounding box center [22, 154] width 15 height 15
click at [29, 162] on icon at bounding box center [31, 164] width 6 height 6
click at [29, 162] on icon at bounding box center [22, 154] width 22 height 22
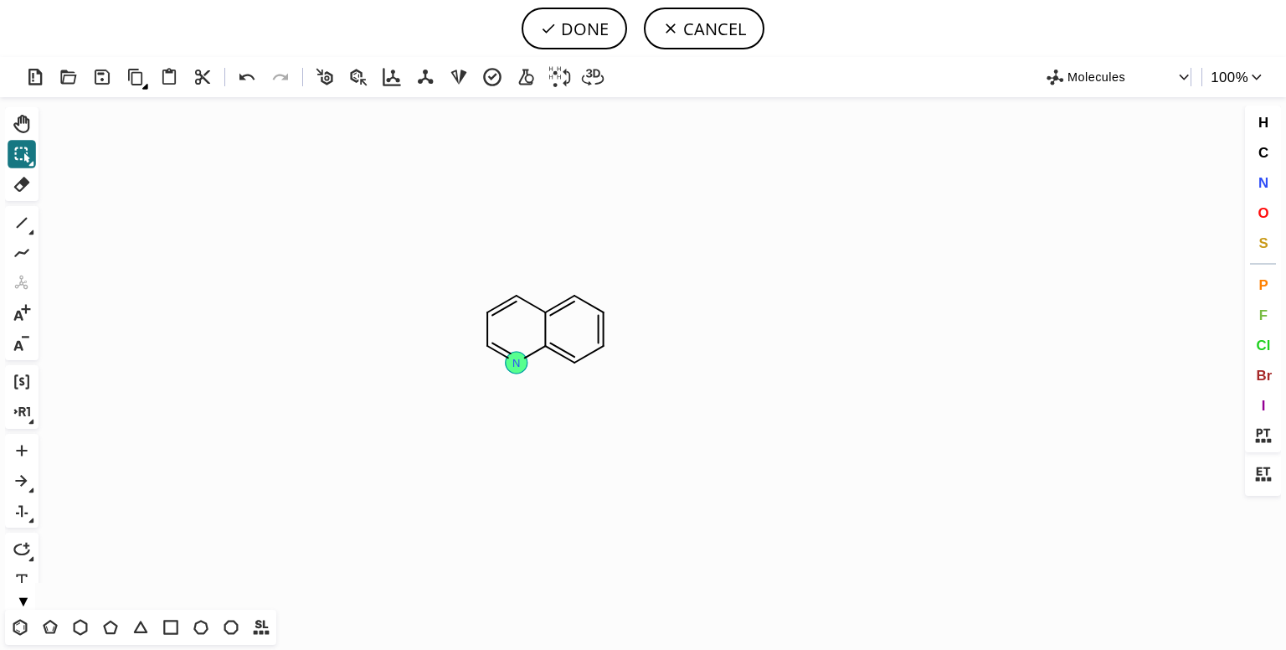
click at [523, 359] on circle at bounding box center [517, 363] width 22 height 22
click at [1260, 147] on span "C" at bounding box center [1263, 152] width 10 height 16
click at [589, 349] on icon at bounding box center [589, 354] width 40 height 32
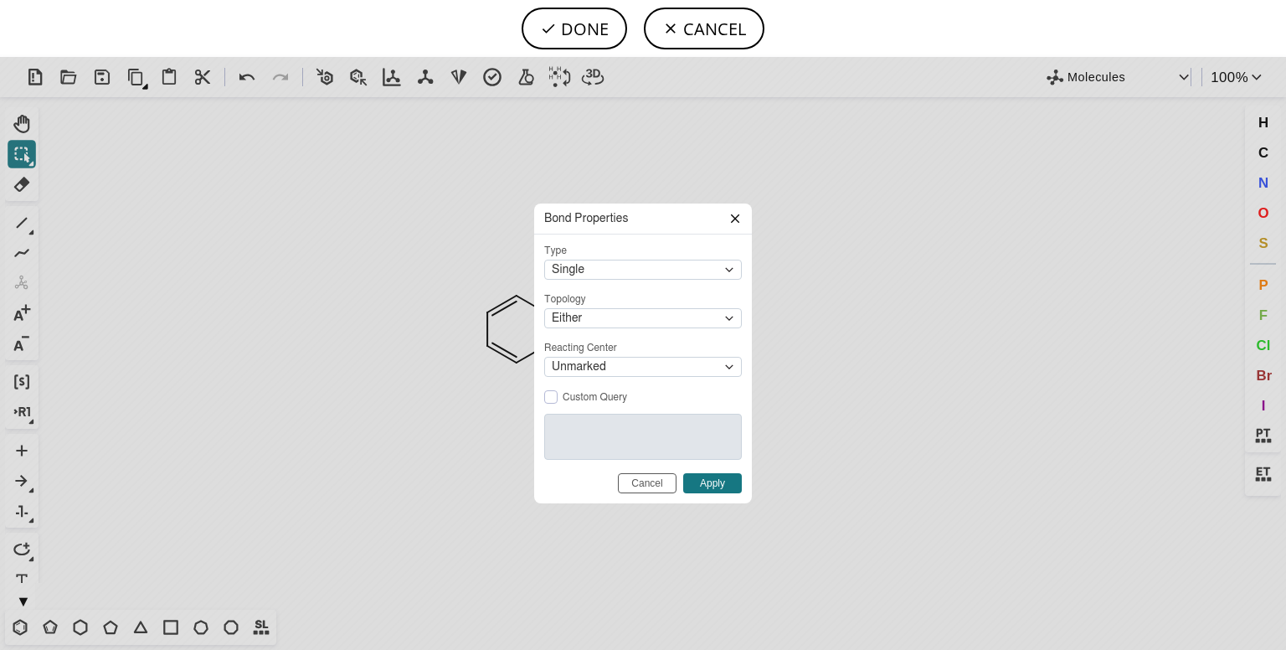
click at [732, 222] on icon at bounding box center [735, 218] width 13 height 13
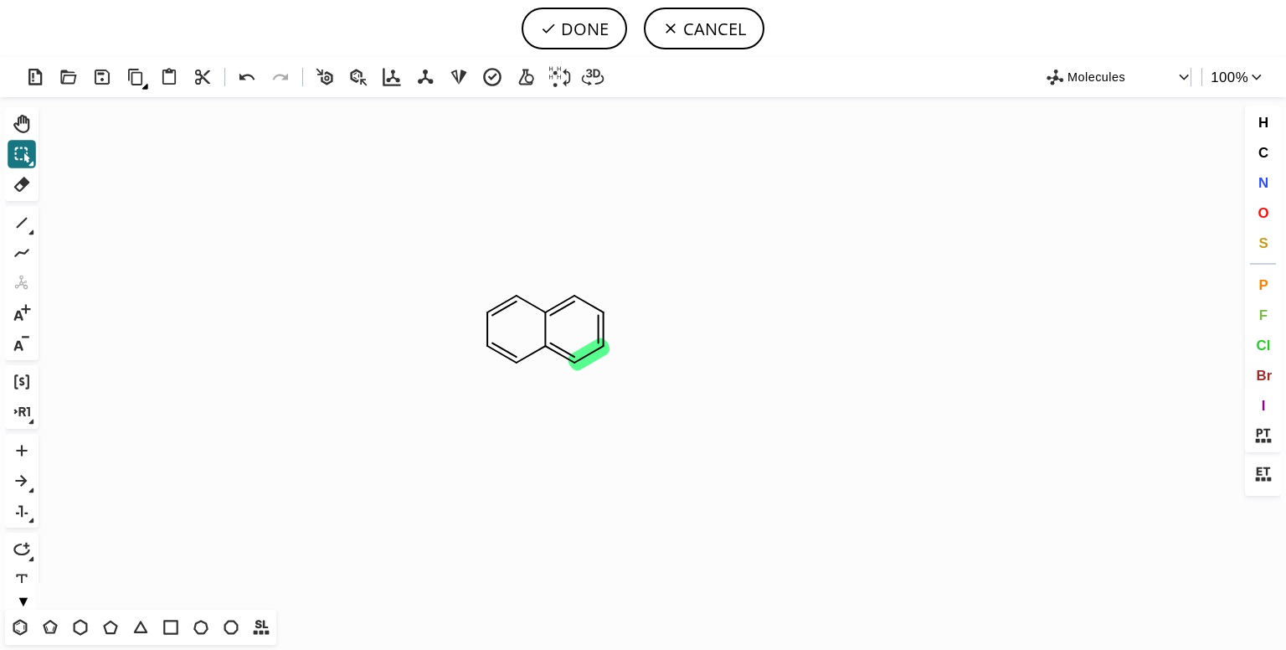
click at [500, 366] on icon "Created with Raphaël 2.3.0 N" at bounding box center [643, 353] width 1196 height 513
click at [27, 235] on button "1" at bounding box center [22, 223] width 28 height 28
click at [1253, 175] on button "N" at bounding box center [1264, 182] width 28 height 28
click at [579, 360] on tspan "N" at bounding box center [579, 360] width 8 height 13
click at [28, 237] on div "1" at bounding box center [22, 223] width 30 height 30
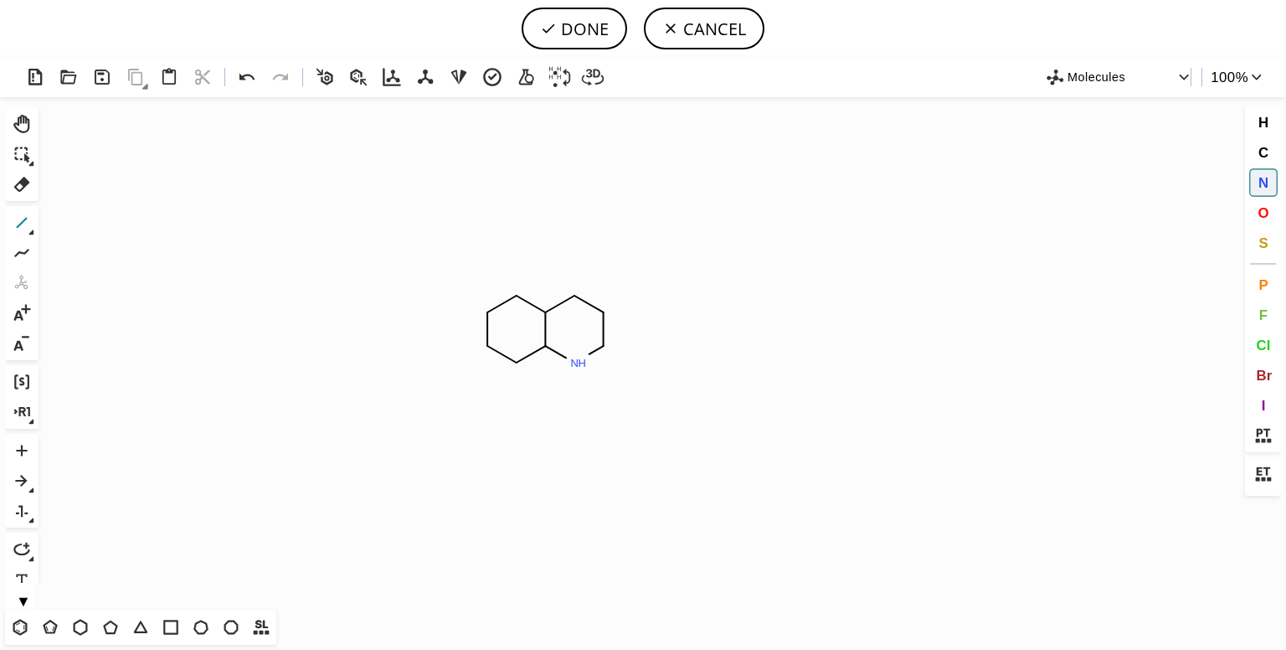
click at [27, 222] on icon at bounding box center [22, 223] width 22 height 22
click at [1264, 347] on span "Cl" at bounding box center [1263, 345] width 14 height 16
drag, startPoint x: 489, startPoint y: 341, endPoint x: 469, endPoint y: 357, distance: 25.6
click at [458, 363] on icon "Created with Raphaël 2.3.0 N H Cl Cl" at bounding box center [643, 353] width 1196 height 513
click at [24, 225] on icon at bounding box center [22, 223] width 22 height 22
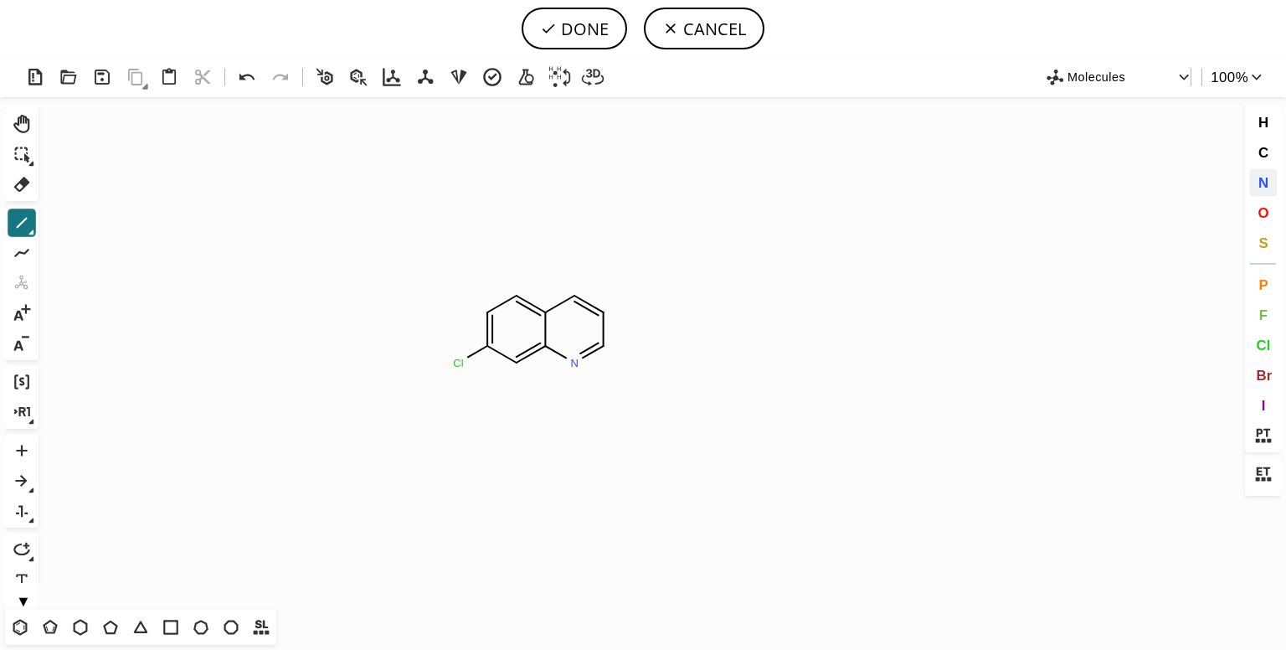
click at [1266, 183] on span "N" at bounding box center [1263, 182] width 10 height 16
drag, startPoint x: 573, startPoint y: 289, endPoint x: 574, endPoint y: 254, distance: 35.2
click at [574, 254] on icon "Created with Raphaël 2.3.0 N Cl N H 2 N" at bounding box center [643, 353] width 1196 height 513
click at [1267, 152] on span "C" at bounding box center [1263, 152] width 10 height 16
click at [606, 235] on icon "Created with Raphaël 2.3.0 N H N Cl C H 3 C" at bounding box center [643, 353] width 1196 height 513
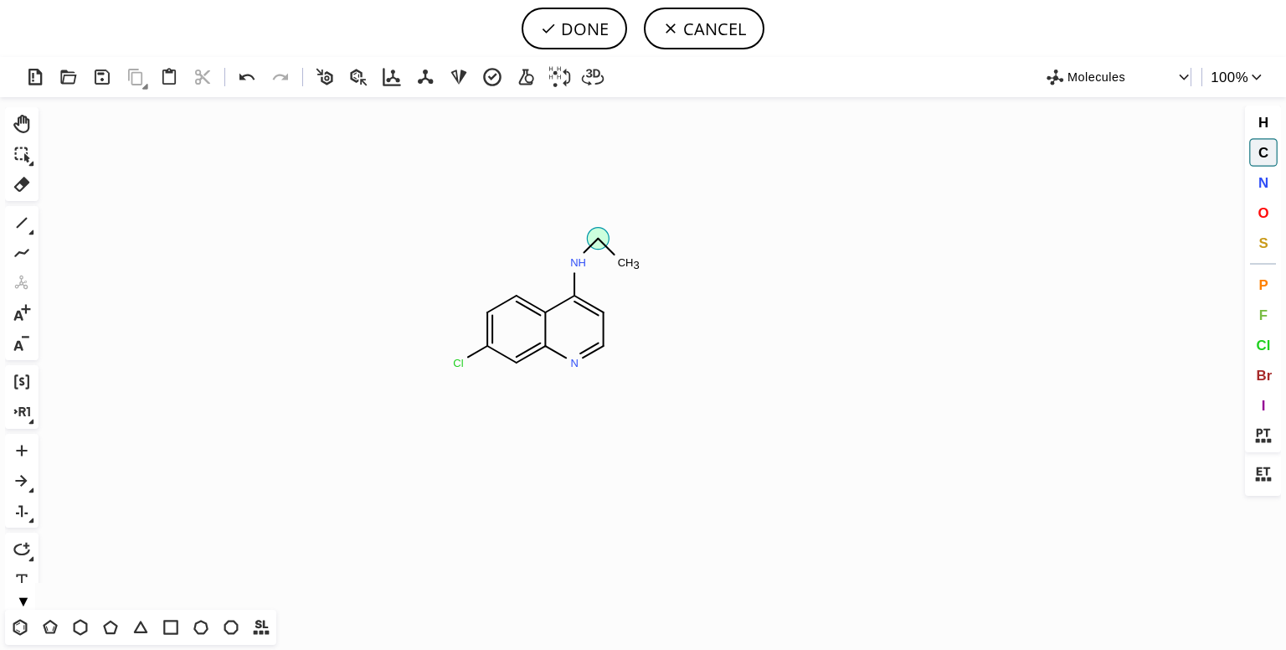
drag, startPoint x: 605, startPoint y: 235, endPoint x: 616, endPoint y: 257, distance: 24.7
click at [616, 257] on icon "Created with Raphaël 2.3.0 N H N Cl C H 3 C" at bounding box center [643, 353] width 1196 height 513
drag, startPoint x: 616, startPoint y: 255, endPoint x: 661, endPoint y: 226, distance: 53.4
click at [661, 226] on icon "Created with Raphaël 2.3.0 N Cl N H C H 3 C" at bounding box center [643, 353] width 1196 height 513
click at [647, 238] on tspan "C" at bounding box center [646, 238] width 8 height 13
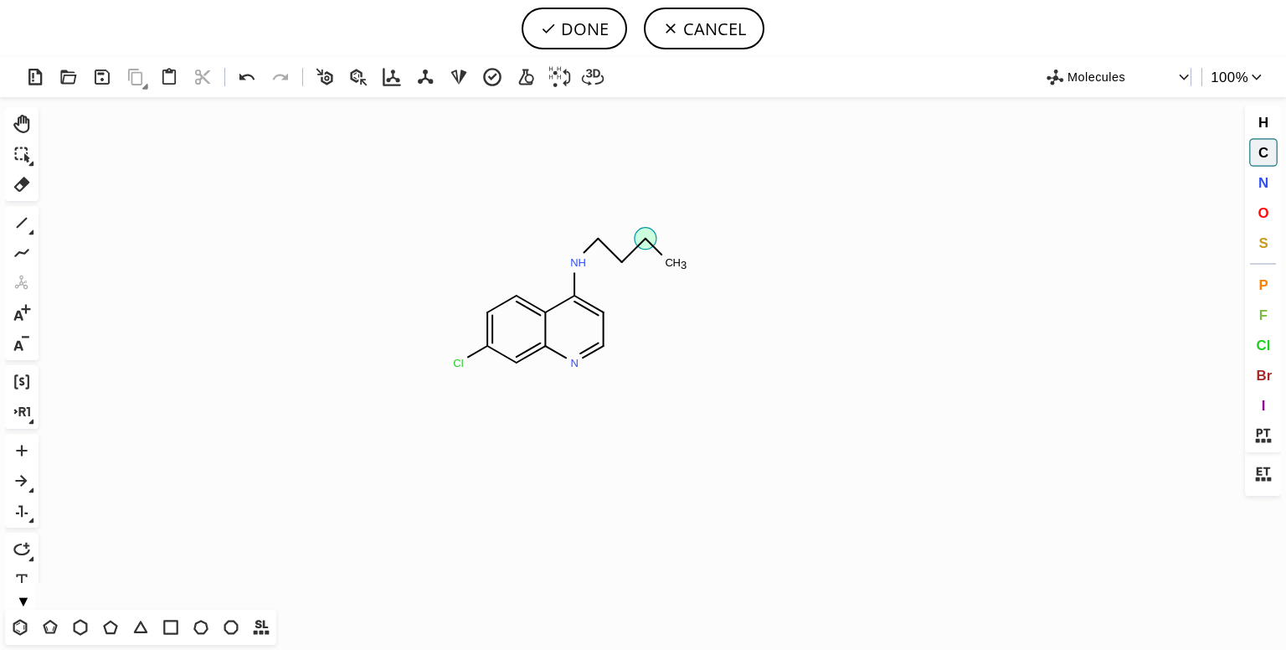
drag, startPoint x: 647, startPoint y: 238, endPoint x: 678, endPoint y: 276, distance: 48.8
click at [678, 276] on icon "Created with Raphaël 2.3.0 N Cl N H C H 3 C" at bounding box center [643, 353] width 1196 height 513
drag, startPoint x: 598, startPoint y: 236, endPoint x: 600, endPoint y: 193, distance: 43.6
click at [600, 193] on icon "Created with Raphaël 2.3.0 N H N Cl C H 3 C H 3 C" at bounding box center [643, 353] width 1196 height 513
drag, startPoint x: 668, startPoint y: 262, endPoint x: 708, endPoint y: 235, distance: 47.6
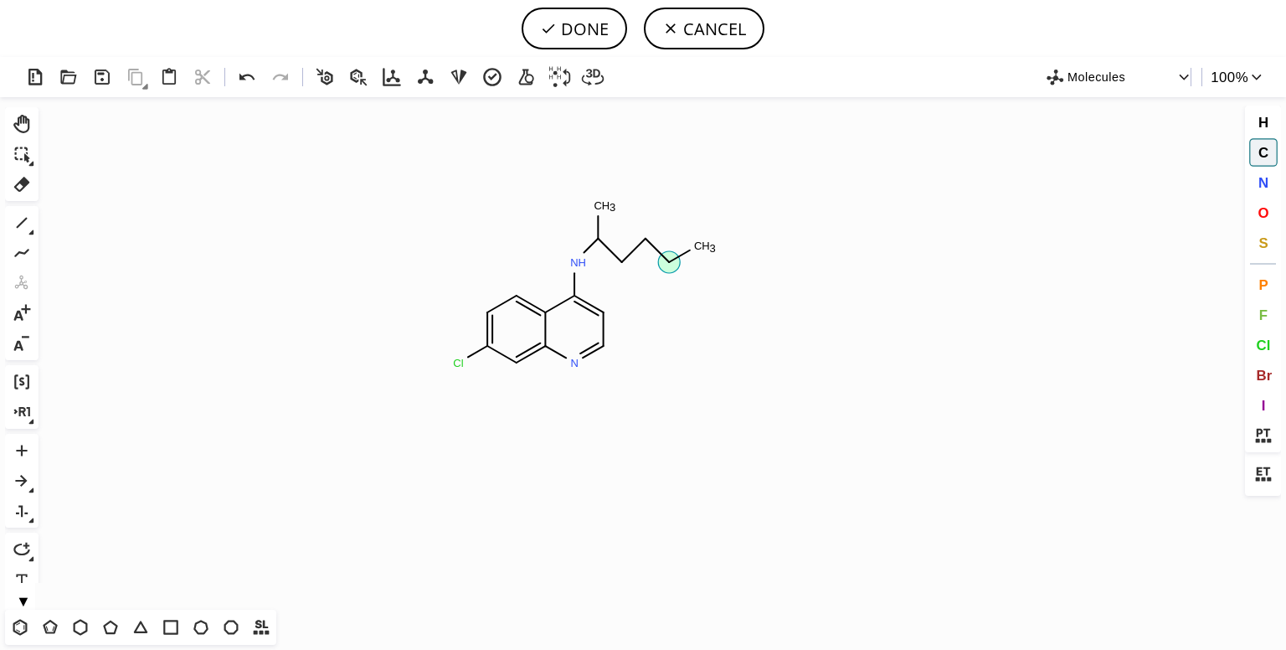
click at [708, 235] on icon "Created with Raphaël 2.3.0 N Cl N H C H 3 C H 3 C" at bounding box center [643, 353] width 1196 height 513
drag, startPoint x: 1261, startPoint y: 178, endPoint x: 728, endPoint y: 238, distance: 536.8
click at [728, 238] on div "Created with Raphaël 2.3.0 N Cl N H C H 3 C H 3 C Molecules 100 % Ctrl+Alt+H Sh…" at bounding box center [643, 353] width 1286 height 593
click at [695, 250] on tspan "C" at bounding box center [695, 250] width 8 height 13
click at [1260, 174] on span "N" at bounding box center [1263, 182] width 10 height 16
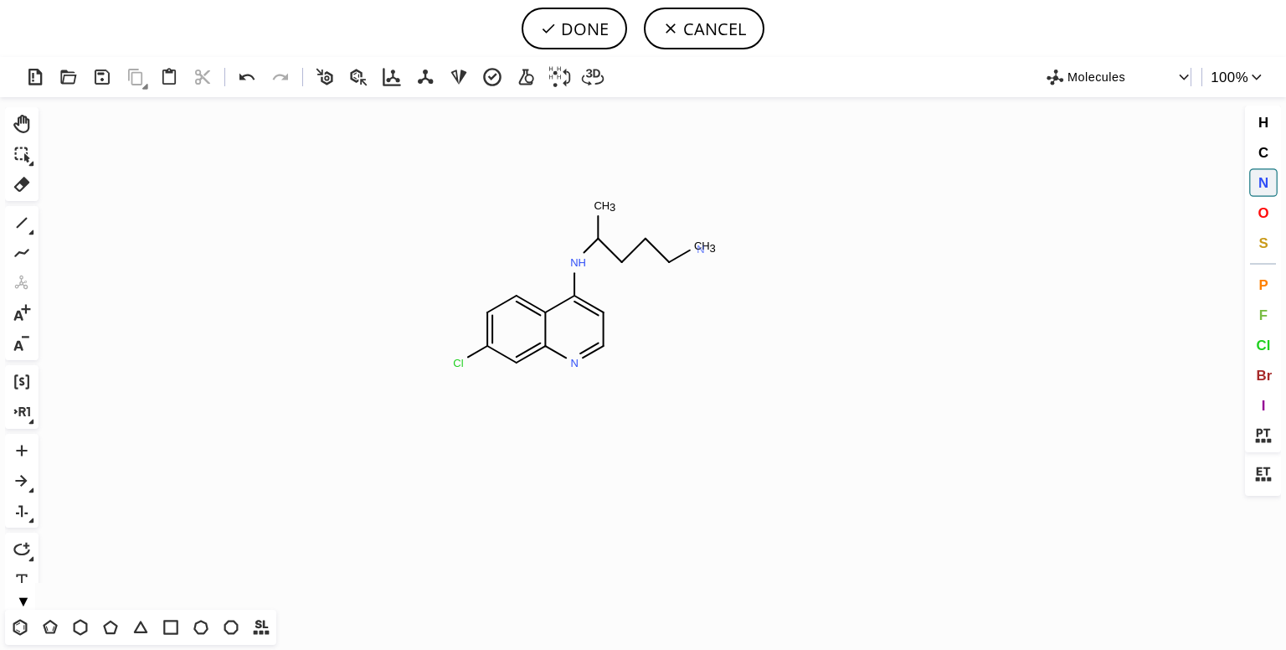
click at [701, 249] on tspan "N" at bounding box center [701, 249] width 8 height 13
click at [1260, 145] on span "C" at bounding box center [1263, 152] width 10 height 16
drag, startPoint x: 707, startPoint y: 249, endPoint x: 729, endPoint y: 185, distance: 67.3
click at [729, 185] on icon "Created with Raphaël 2.3.0 N H N Cl N H C H 3 C H 3 C" at bounding box center [643, 353] width 1196 height 513
drag, startPoint x: 722, startPoint y: 212, endPoint x: 751, endPoint y: 213, distance: 29.3
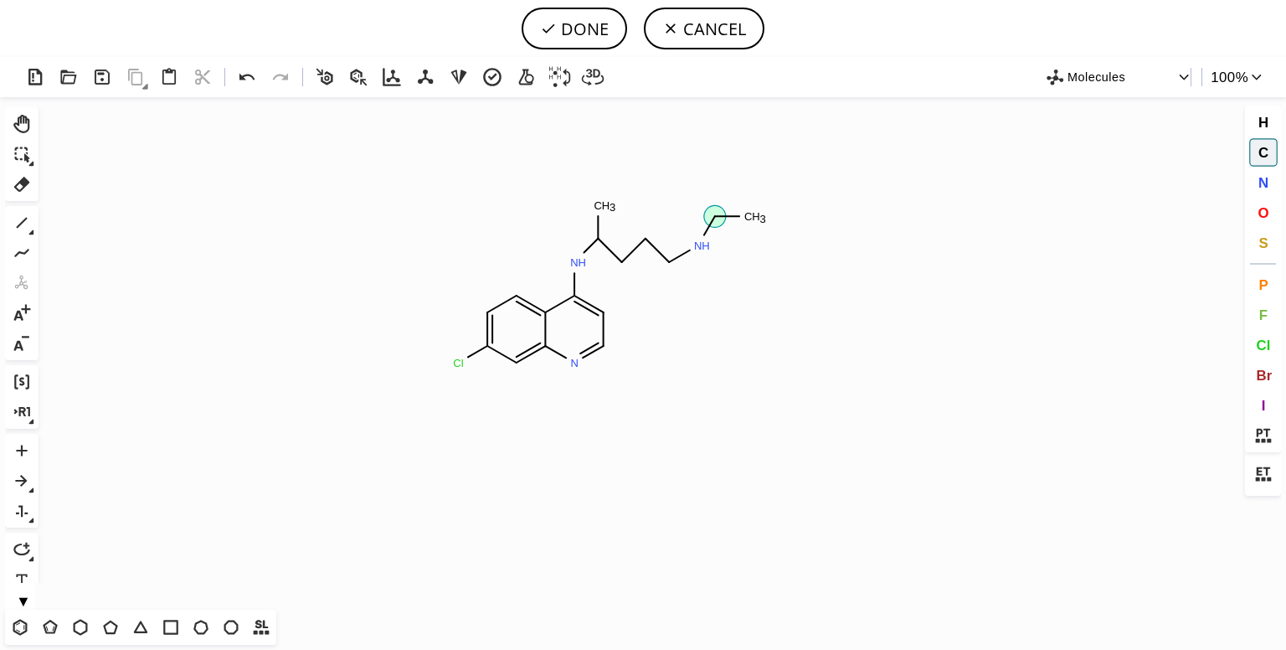
click at [751, 214] on icon "Created with Raphaël 2.3.0 N H N Cl N H C H 3 C H 3 C" at bounding box center [643, 353] width 1196 height 513
drag, startPoint x: 707, startPoint y: 248, endPoint x: 729, endPoint y: 299, distance: 55.9
click at [729, 299] on icon "Created with Raphaël 2.3.0 N N Cl N H C H 3 C H 3 C H 3 C" at bounding box center [643, 353] width 1196 height 513
drag, startPoint x: 720, startPoint y: 271, endPoint x: 747, endPoint y: 276, distance: 27.1
click at [750, 277] on icon "Created with Raphaël 2.3.0 N N Cl N H C H 3 C H 3 C H 3 C" at bounding box center [643, 353] width 1196 height 513
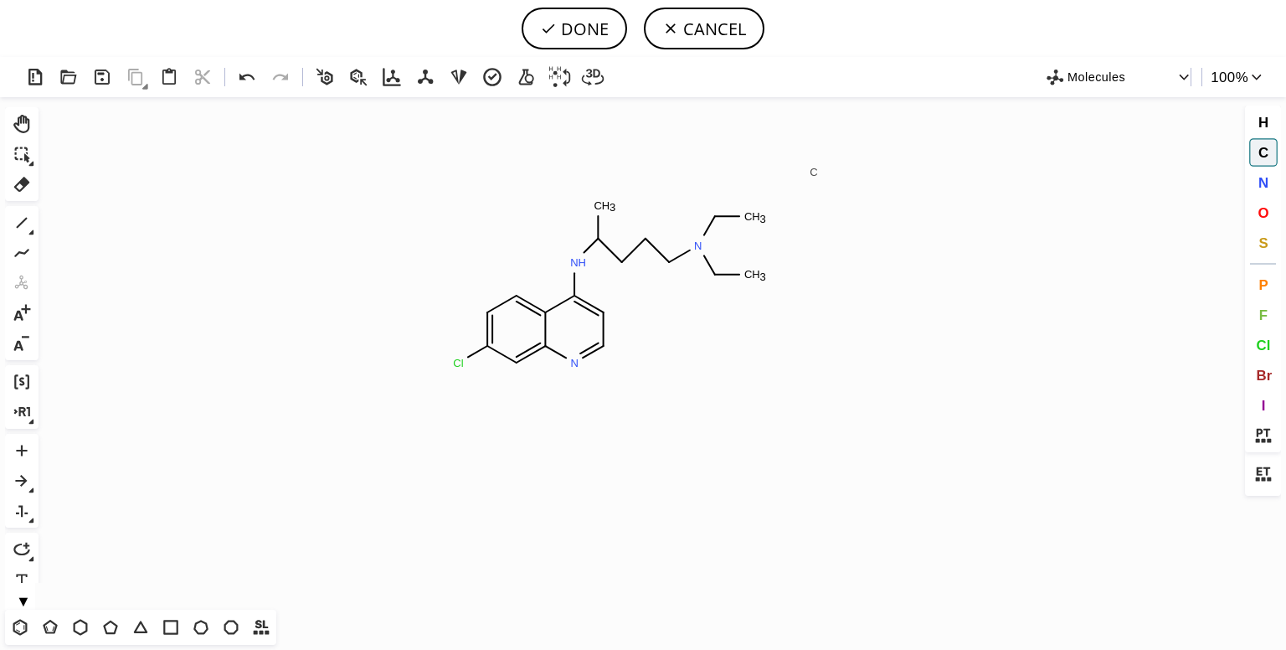
click at [814, 172] on tspan "C" at bounding box center [814, 172] width 8 height 13
click at [13, 187] on icon at bounding box center [22, 184] width 22 height 22
click at [822, 175] on tspan "H" at bounding box center [821, 172] width 8 height 13
click at [28, 128] on icon at bounding box center [21, 124] width 16 height 18
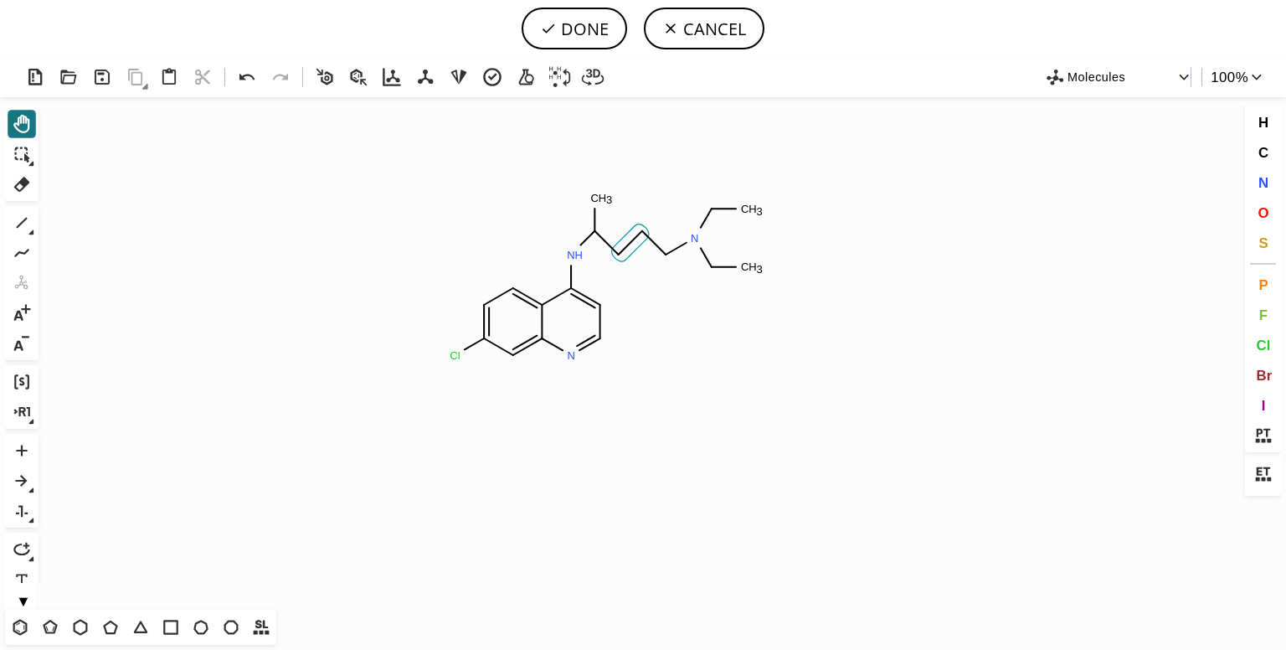
click at [642, 244] on icon at bounding box center [630, 242] width 37 height 37
click at [615, 242] on icon at bounding box center [608, 239] width 37 height 37
click at [626, 230] on icon "Created with Raphaël 2.3.0 N N Cl N H C H 3 C H 3 C H 3 C" at bounding box center [643, 353] width 1196 height 513
click at [621, 230] on icon "Created with Raphaël 2.3.0 N N Cl N H C H 3 C H 3 C H 3 C" at bounding box center [643, 353] width 1196 height 513
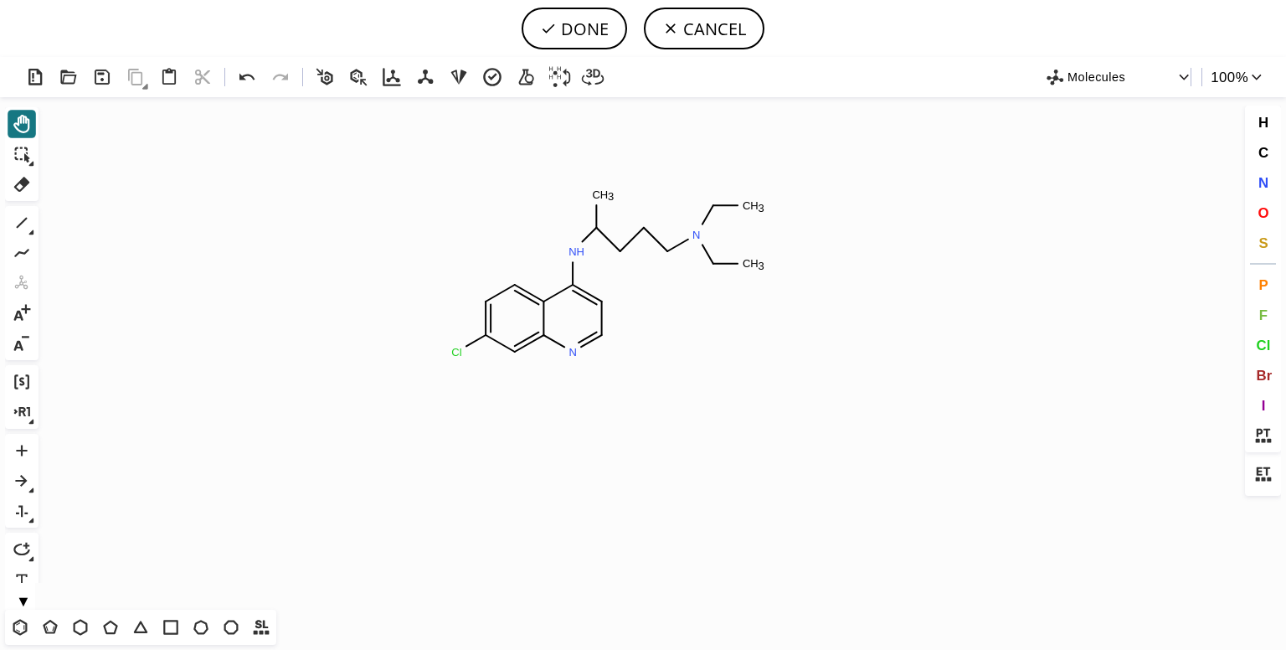
click at [621, 230] on icon "Created with Raphaël 2.3.0 N N Cl N H C H 3 C H 3 C H 3 C" at bounding box center [643, 353] width 1196 height 513
click at [574, 21] on button "DONE" at bounding box center [575, 29] width 106 height 42
type input "C12=CC=C(Cl)C=C1N=CC=C2NC(C)CCCN(CC)CC"
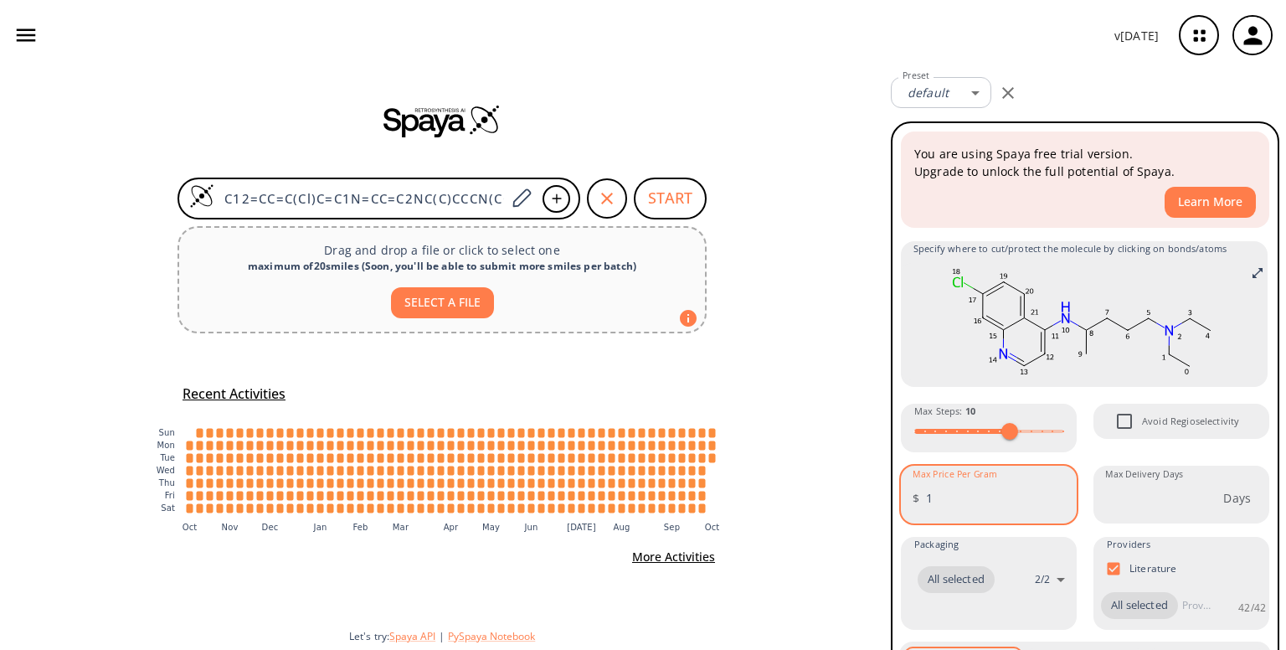
click at [1049, 494] on input "1" at bounding box center [1001, 498] width 151 height 44
type input "2"
click at [1049, 494] on input "2" at bounding box center [1001, 498] width 151 height 44
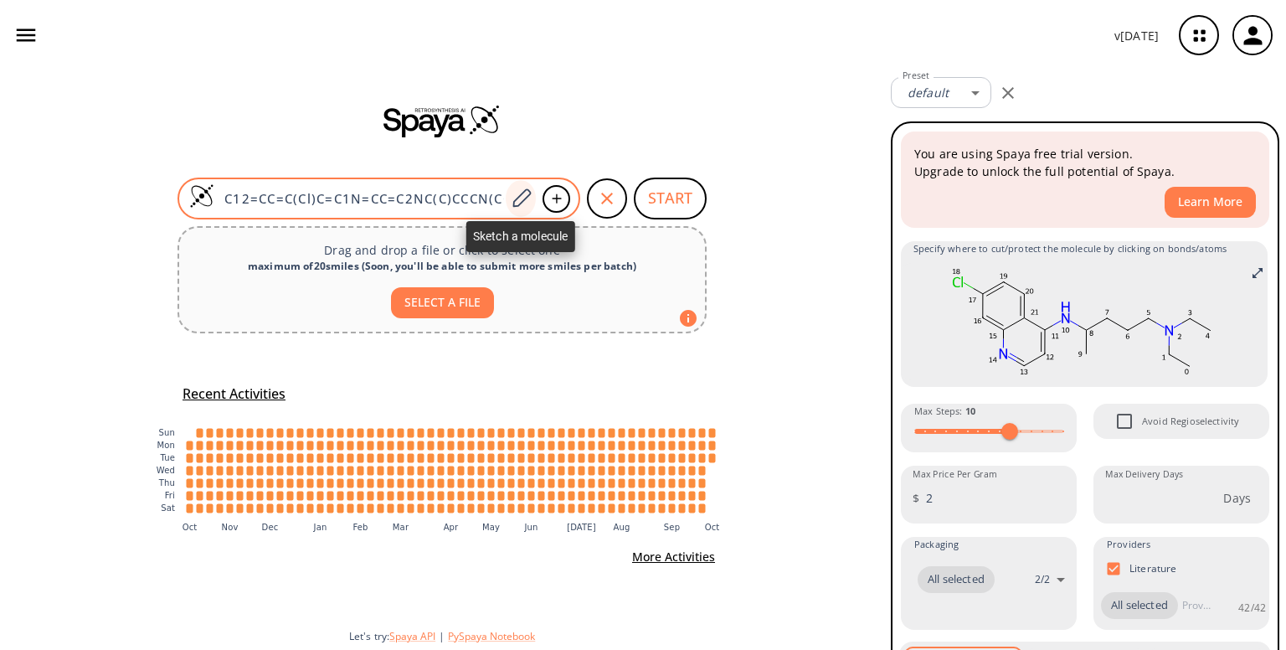
click at [524, 200] on icon at bounding box center [522, 197] width 18 height 18
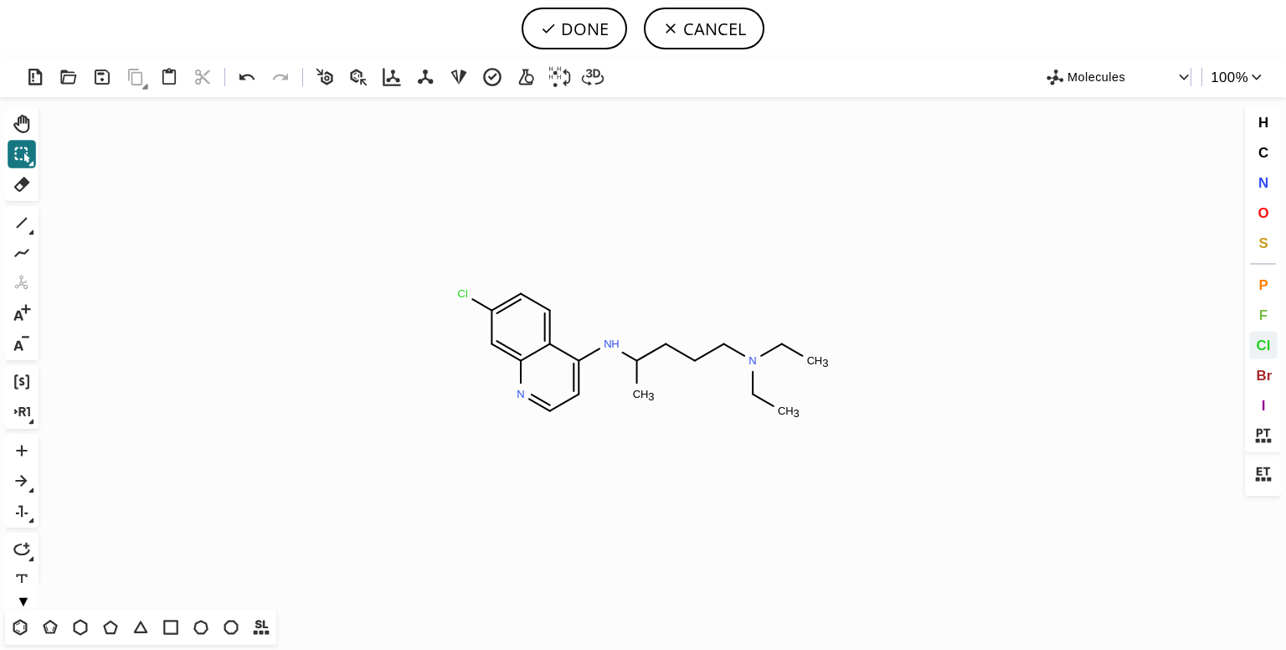
click at [1267, 339] on span "Cl" at bounding box center [1263, 345] width 14 height 16
drag, startPoint x: 528, startPoint y: 288, endPoint x: 523, endPoint y: 228, distance: 60.6
click at [523, 228] on icon "Created with Raphaël 2.3.0 Cl N N H C H 3 N C H 3 C H 3 Cl Cl" at bounding box center [643, 353] width 1196 height 513
click at [22, 185] on icon at bounding box center [22, 184] width 16 height 15
click at [516, 267] on circle at bounding box center [521, 261] width 22 height 22
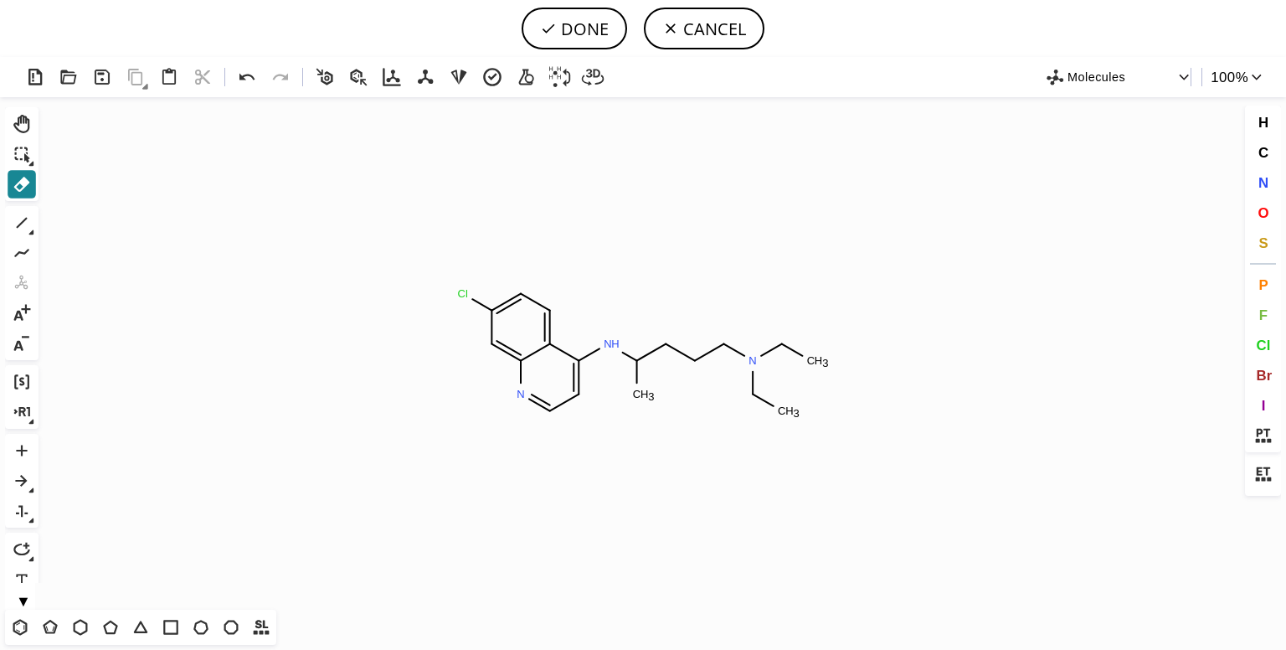
click at [26, 178] on icon at bounding box center [22, 184] width 16 height 15
click at [1260, 370] on span "Br" at bounding box center [1264, 375] width 16 height 16
click at [471, 292] on tspan "Br" at bounding box center [471, 292] width 12 height 13
click at [1262, 341] on span "Cl" at bounding box center [1263, 345] width 14 height 16
click at [460, 295] on tspan "Cl" at bounding box center [460, 295] width 11 height 13
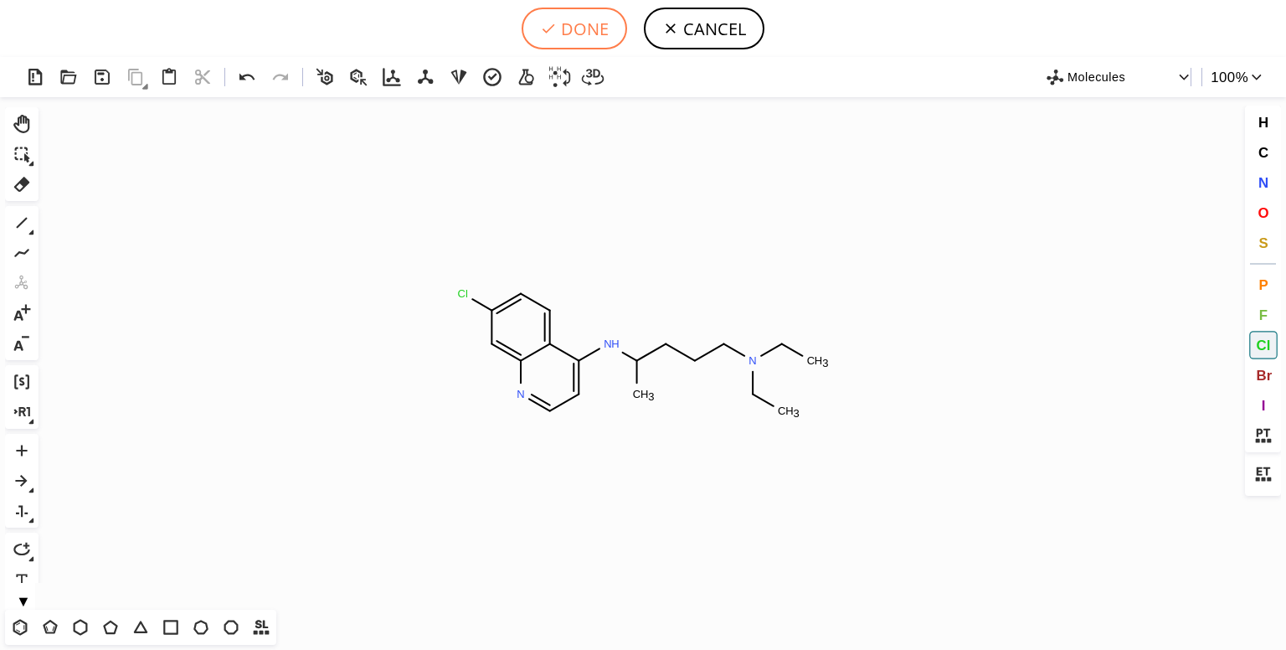
click at [585, 31] on button "DONE" at bounding box center [575, 29] width 106 height 42
type input "C12C(NC(CCCN(CC)CC)C)=CC=NC1=CC(Cl)=CC=2"
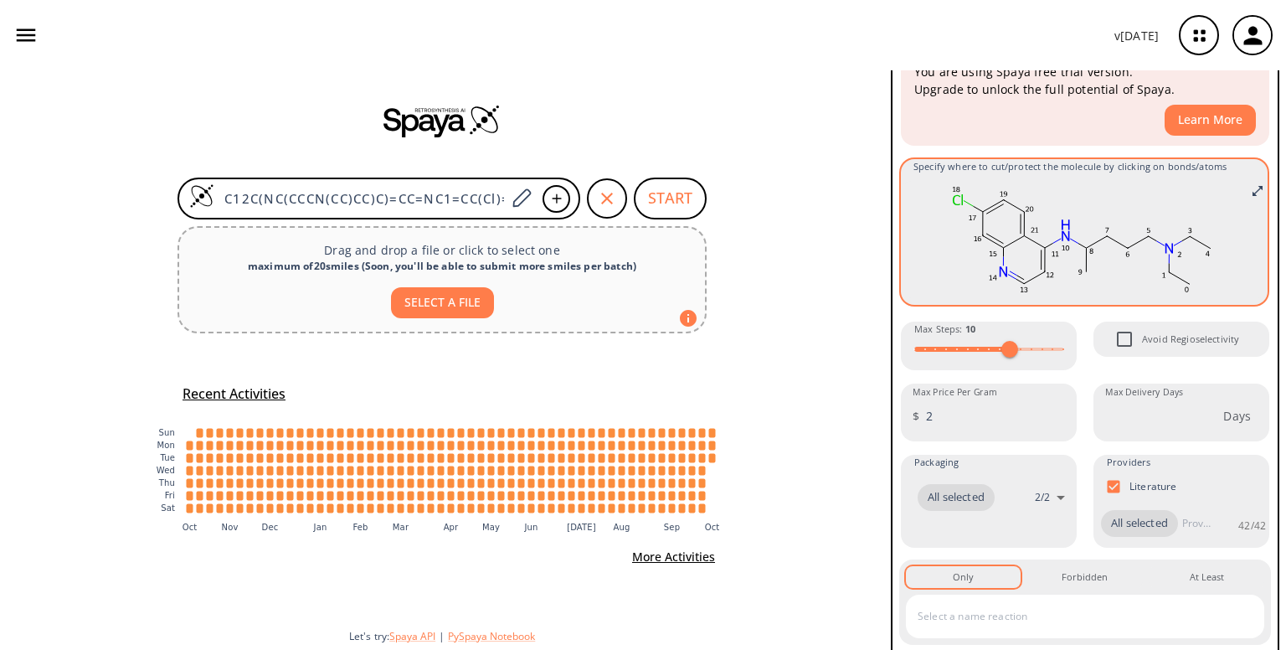
scroll to position [90, 0]
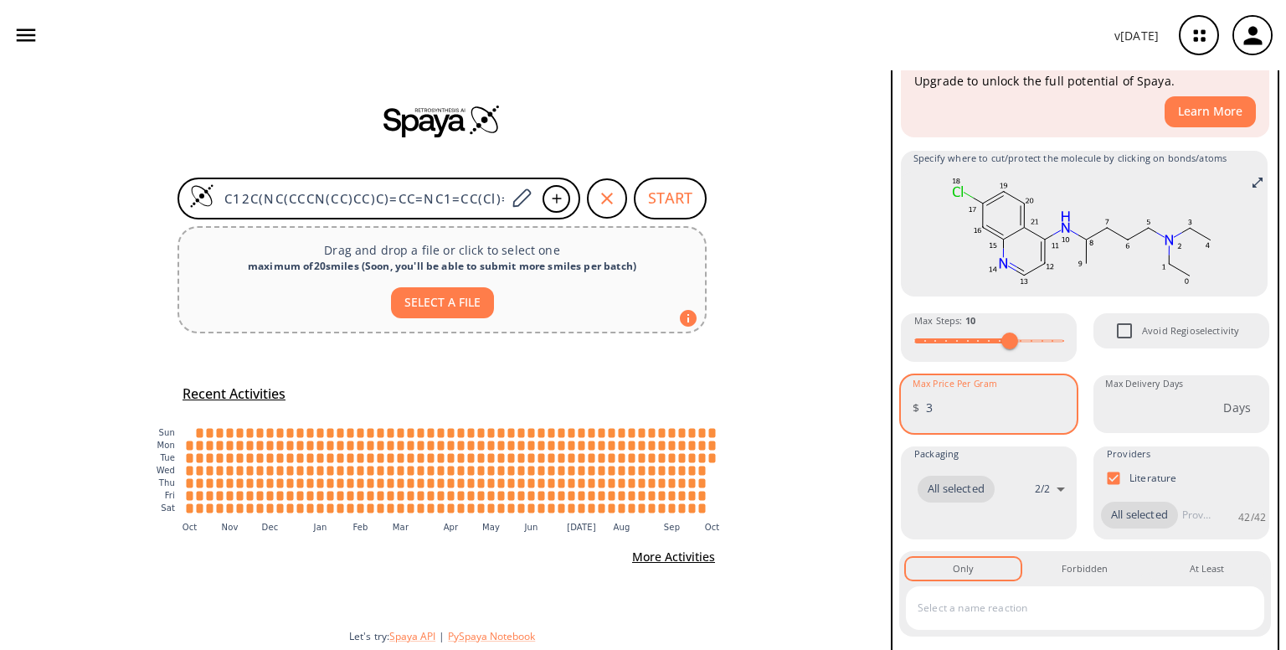
click at [1050, 403] on input "3" at bounding box center [1001, 407] width 151 height 44
click at [1050, 403] on input "4" at bounding box center [1001, 407] width 151 height 44
type input "5"
click at [1050, 403] on input "5" at bounding box center [1001, 407] width 151 height 44
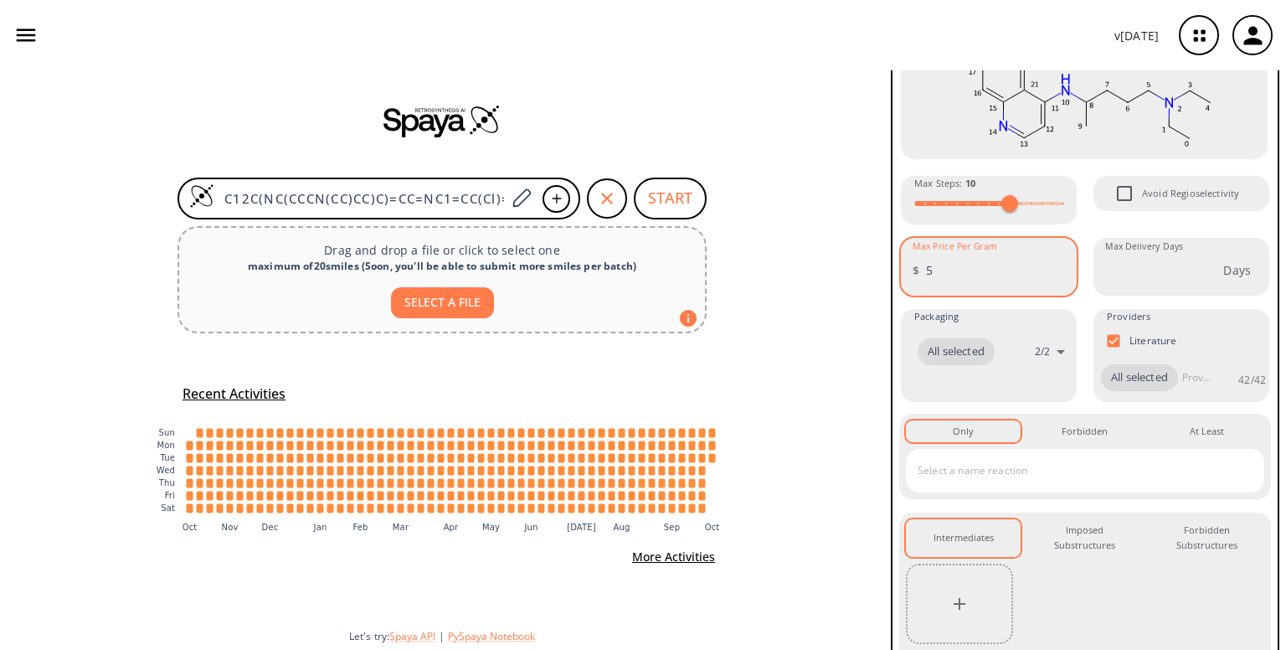
scroll to position [231, 0]
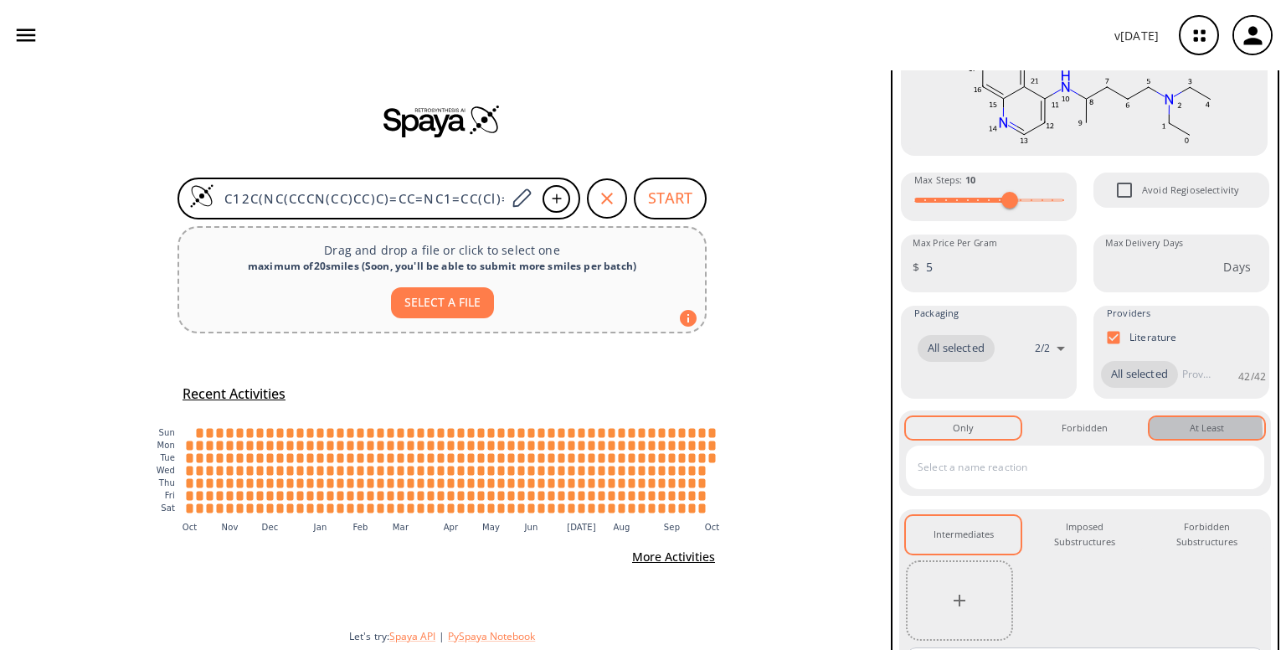
click at [1150, 439] on button "At Least 0" at bounding box center [1207, 428] width 115 height 22
click at [1079, 436] on div "Forbidden 0" at bounding box center [1085, 427] width 46 height 15
click at [983, 439] on button "Only 0" at bounding box center [963, 428] width 115 height 22
click at [1178, 439] on button "At Least 0" at bounding box center [1207, 428] width 115 height 22
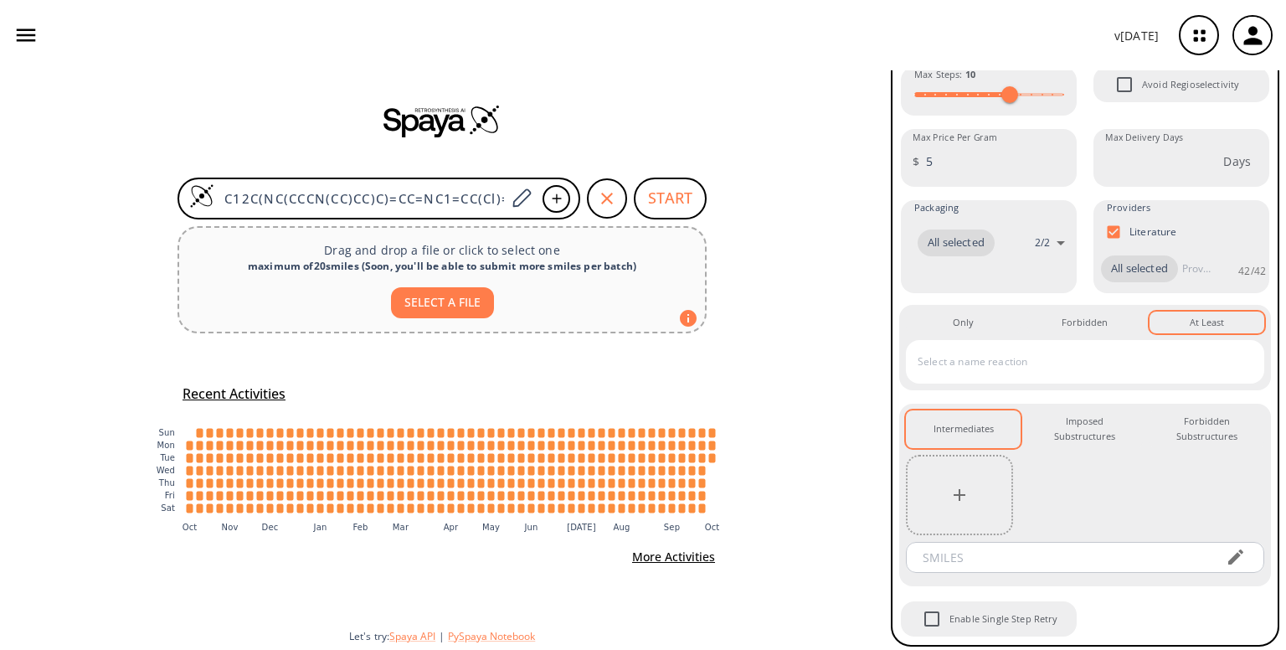
scroll to position [366, 0]
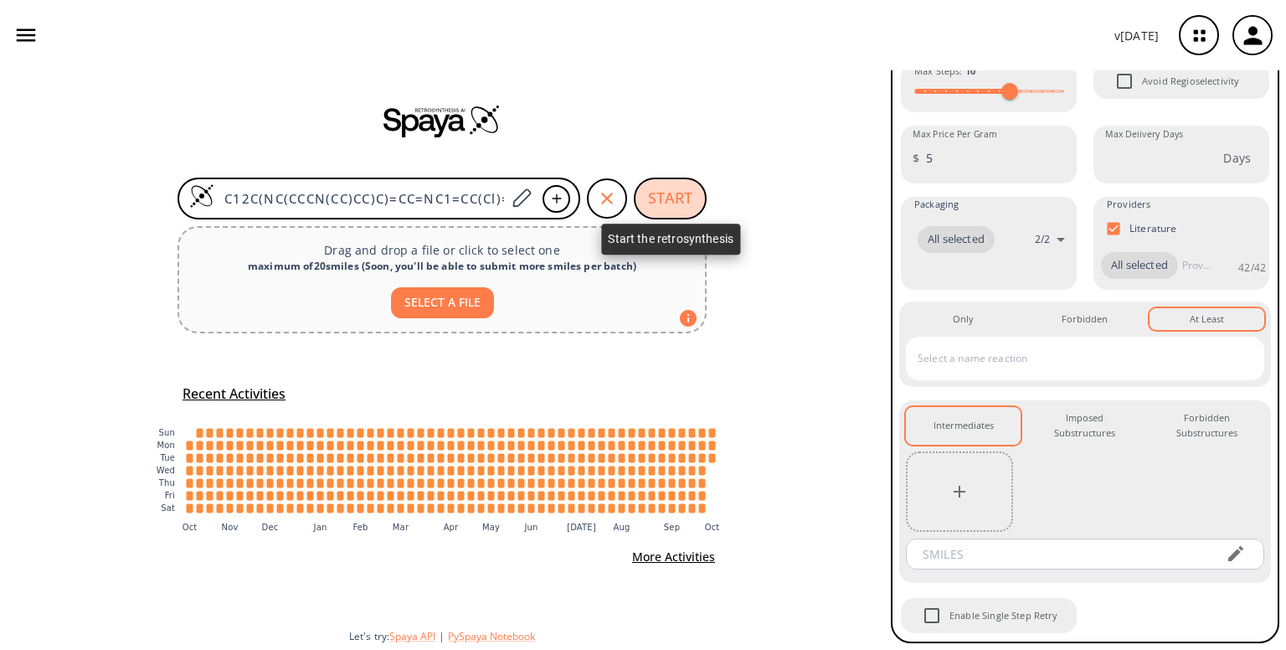
click at [686, 193] on button "START" at bounding box center [670, 199] width 73 height 42
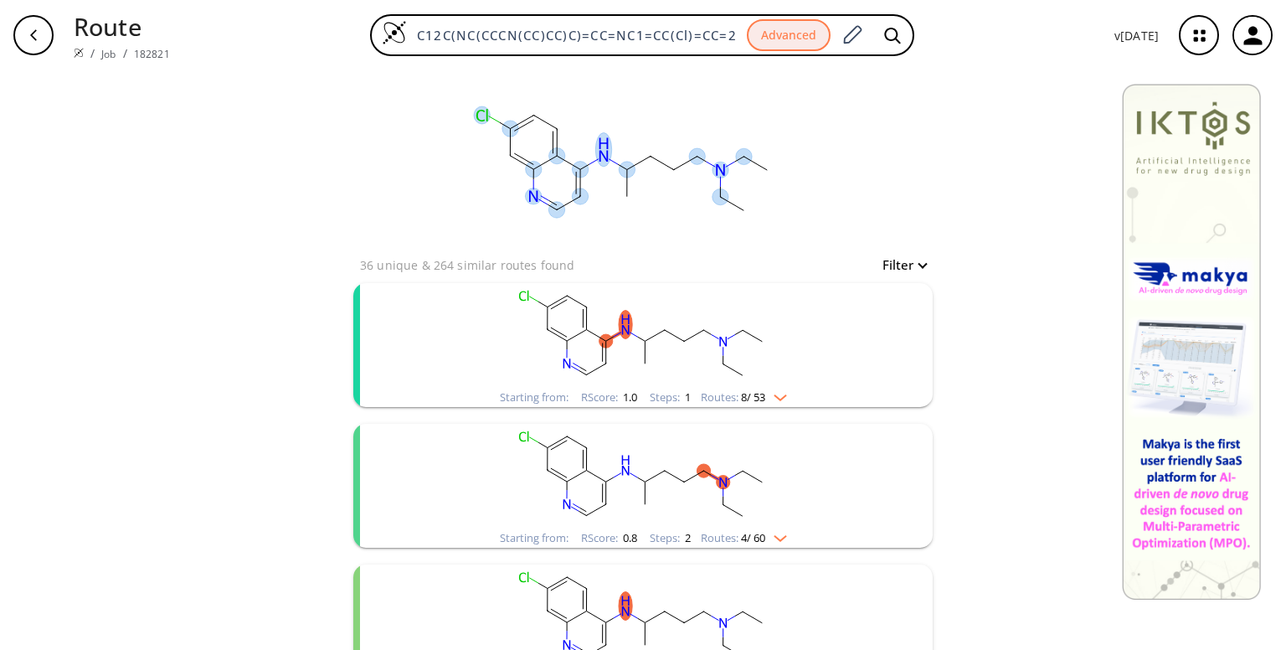
drag, startPoint x: 467, startPoint y: 112, endPoint x: 795, endPoint y: 144, distance: 329.0
click at [795, 144] on div "clear" at bounding box center [643, 162] width 580 height 184
drag, startPoint x: 761, startPoint y: 193, endPoint x: 483, endPoint y: 126, distance: 286.2
click at [483, 126] on rect at bounding box center [624, 162] width 335 height 184
drag, startPoint x: 476, startPoint y: 125, endPoint x: 807, endPoint y: 127, distance: 331.7
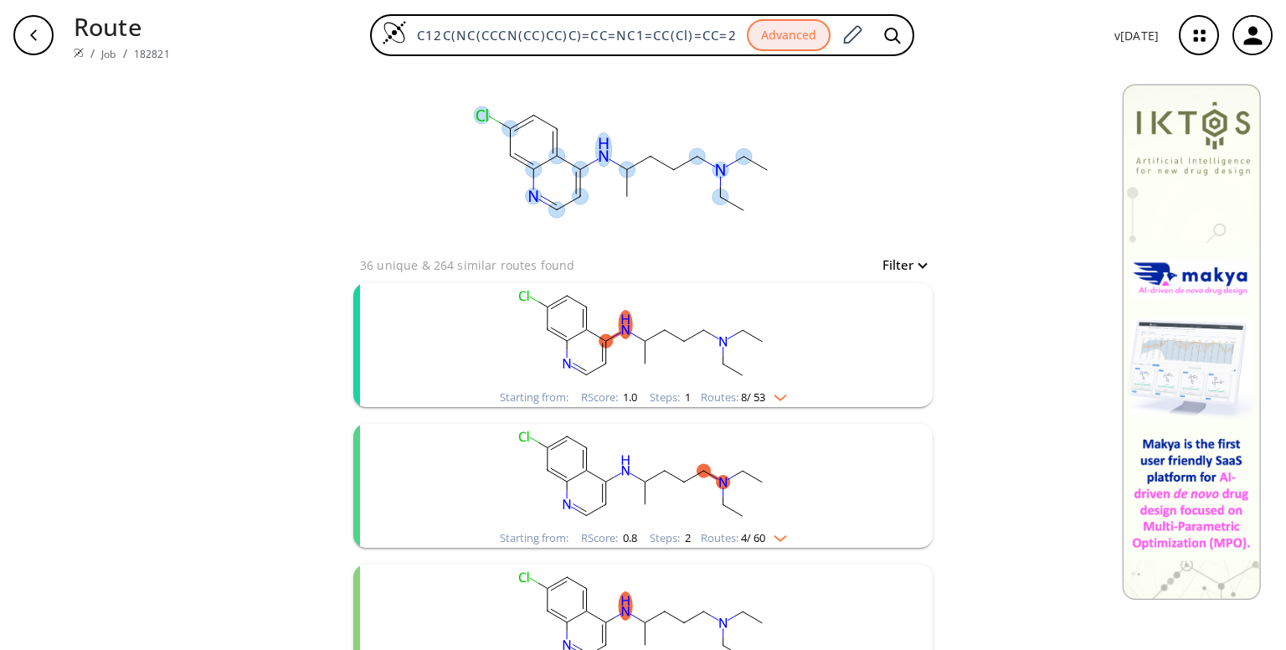
click at [807, 127] on div "clear" at bounding box center [643, 162] width 580 height 184
drag, startPoint x: 476, startPoint y: 132, endPoint x: 571, endPoint y: 160, distance: 99.4
click at [571, 160] on rect at bounding box center [624, 162] width 335 height 184
click at [777, 396] on img "clusters" at bounding box center [776, 394] width 22 height 13
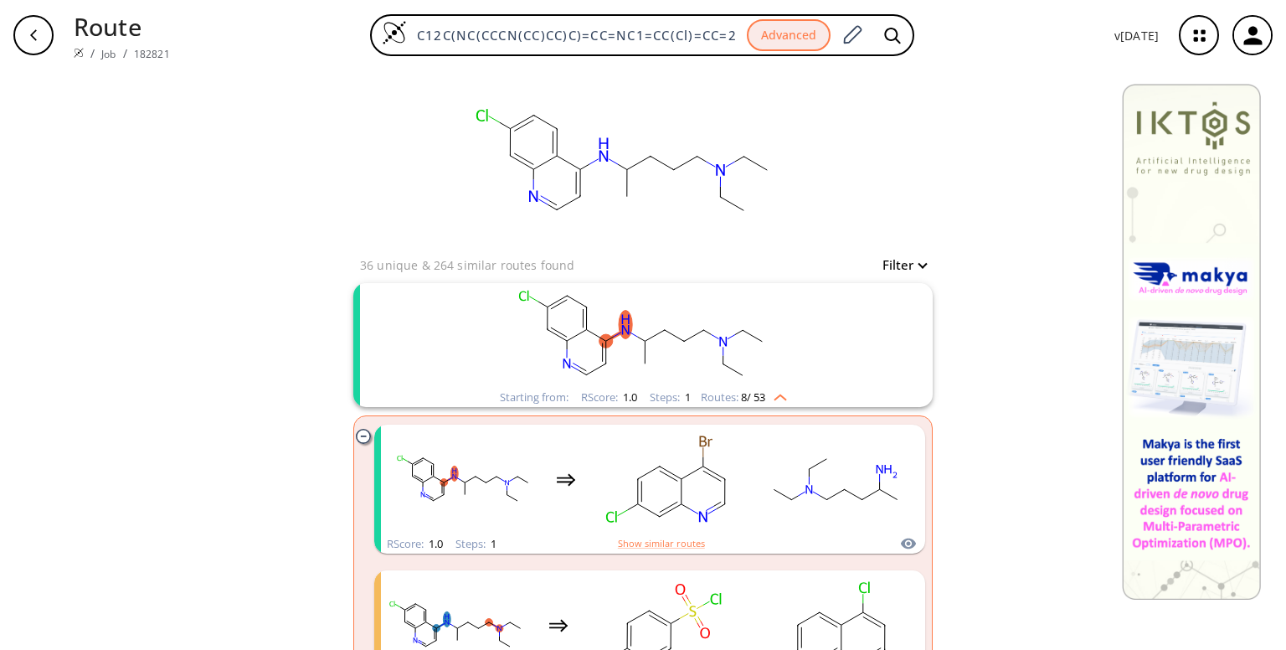
drag, startPoint x: 680, startPoint y: 339, endPoint x: 760, endPoint y: 361, distance: 83.3
click at [691, 348] on ellipse "clusters" at bounding box center [684, 340] width 13 height 13
click at [707, 351] on rect "clusters" at bounding box center [643, 335] width 436 height 105
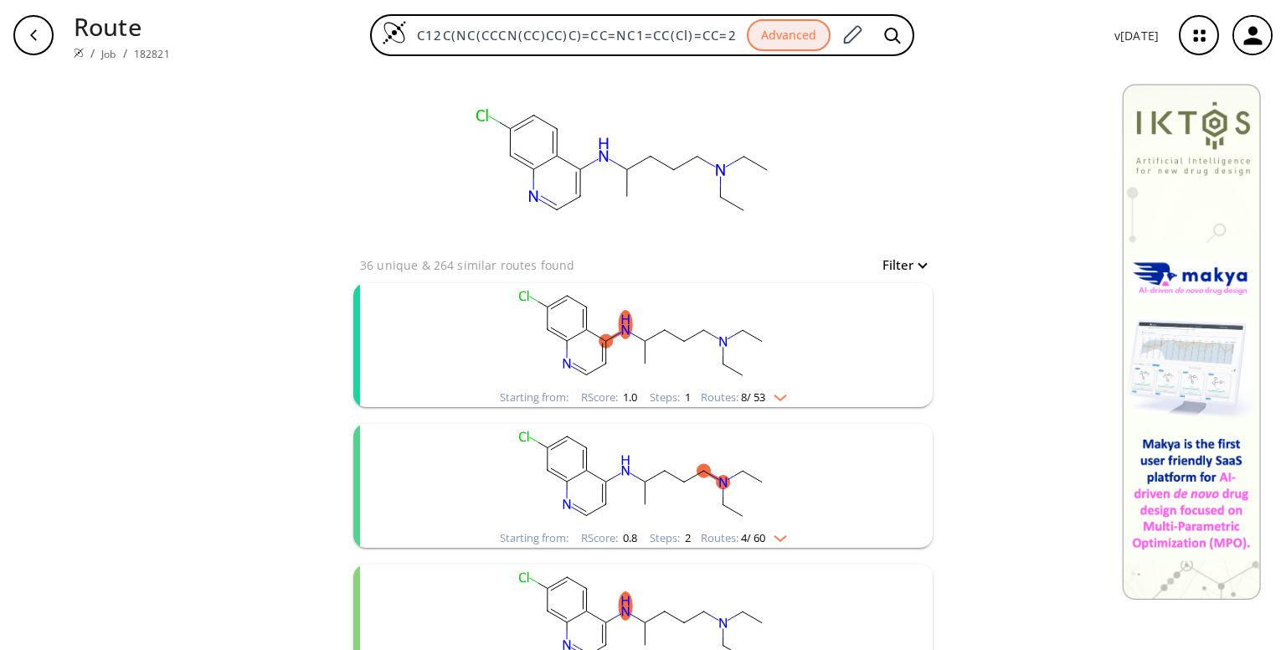
click at [606, 306] on rect "clusters" at bounding box center [643, 335] width 436 height 105
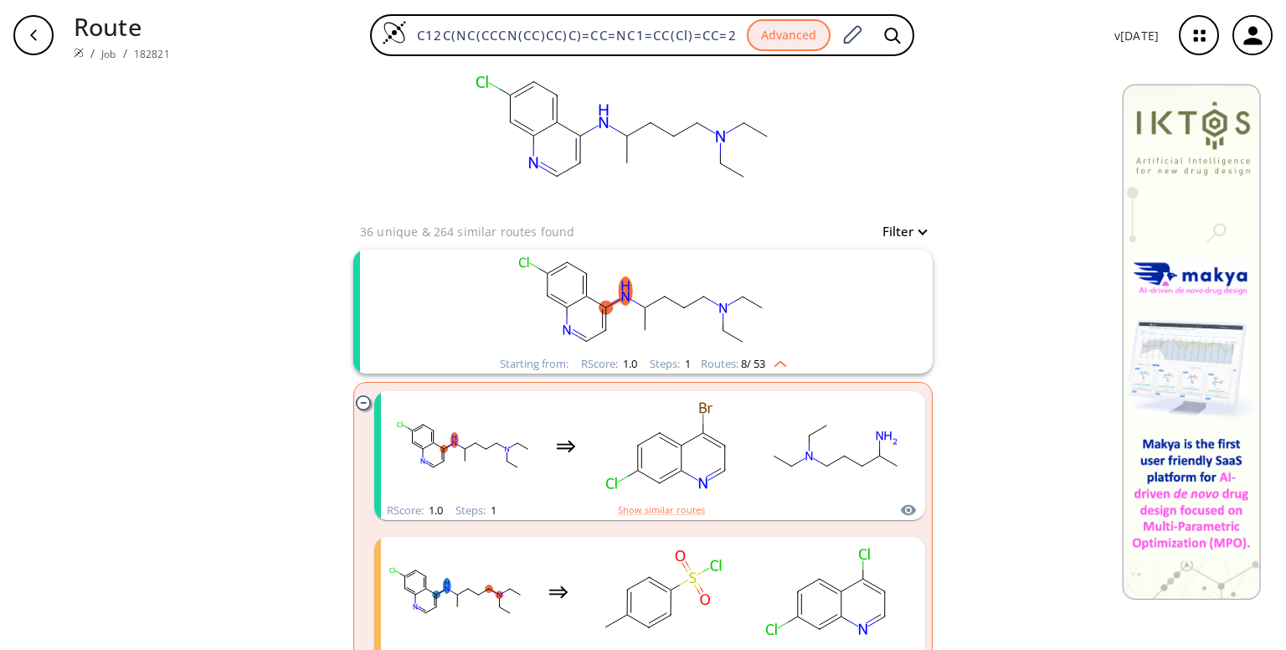
scroll to position [34, 0]
click at [776, 363] on img "clusters" at bounding box center [776, 360] width 22 height 13
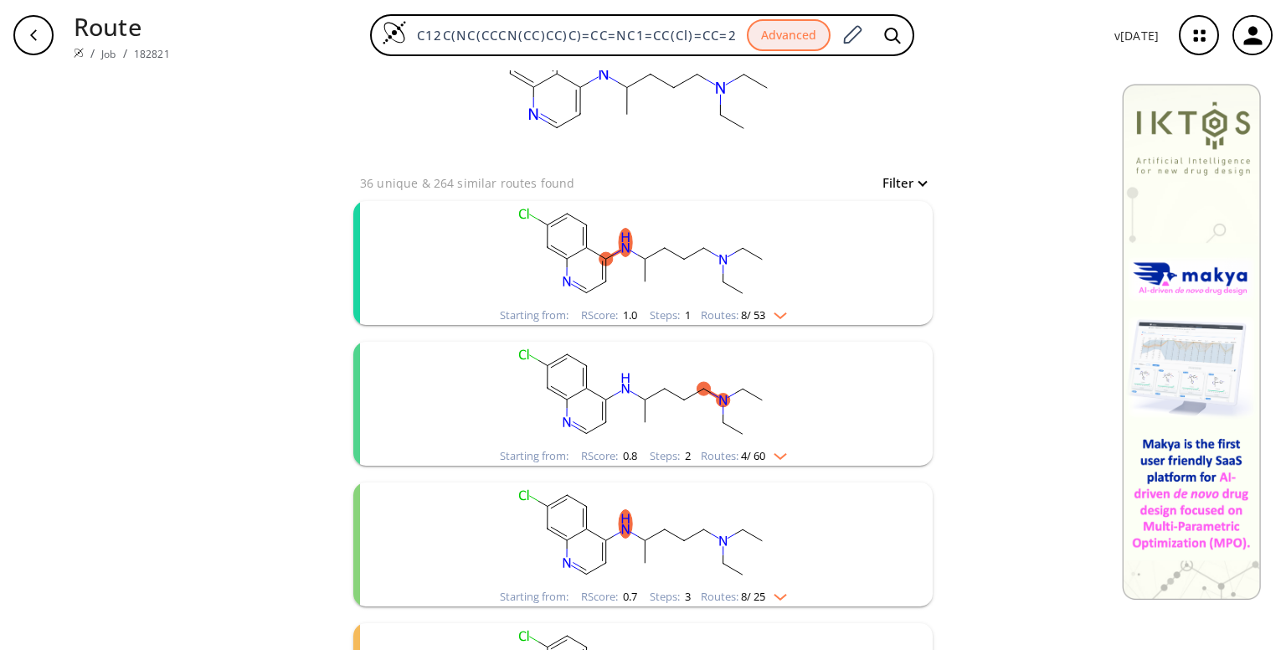
scroll to position [0, 0]
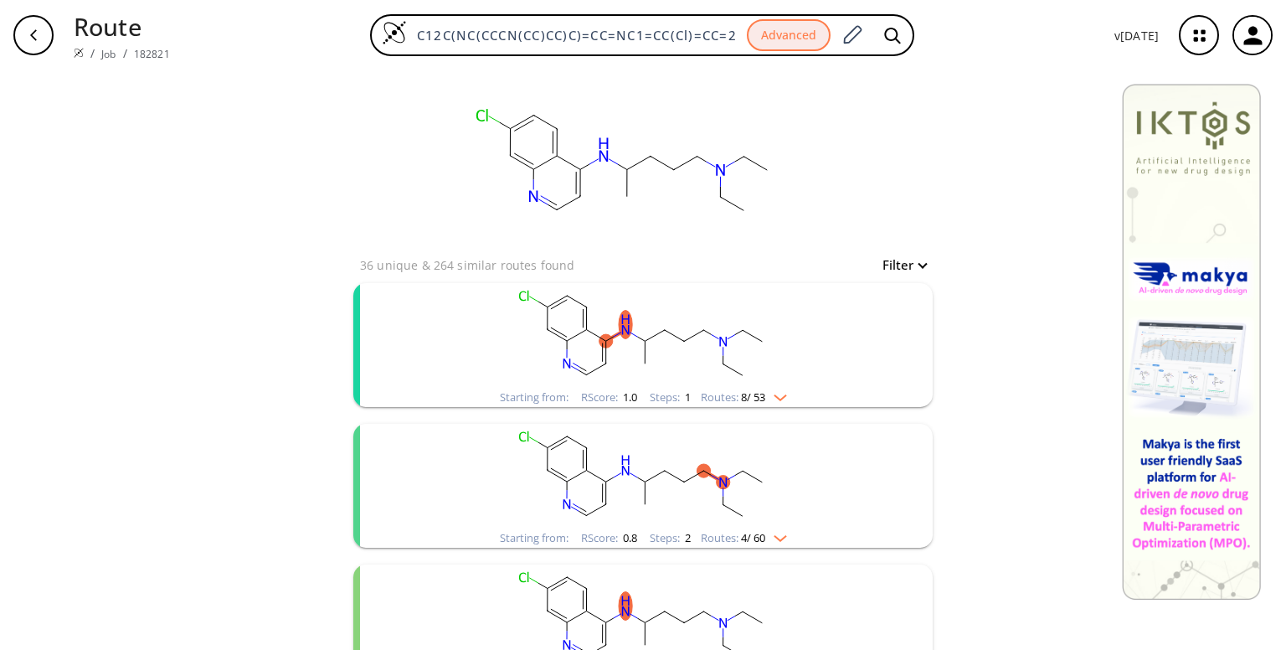
click at [773, 393] on img "clusters" at bounding box center [776, 394] width 22 height 13
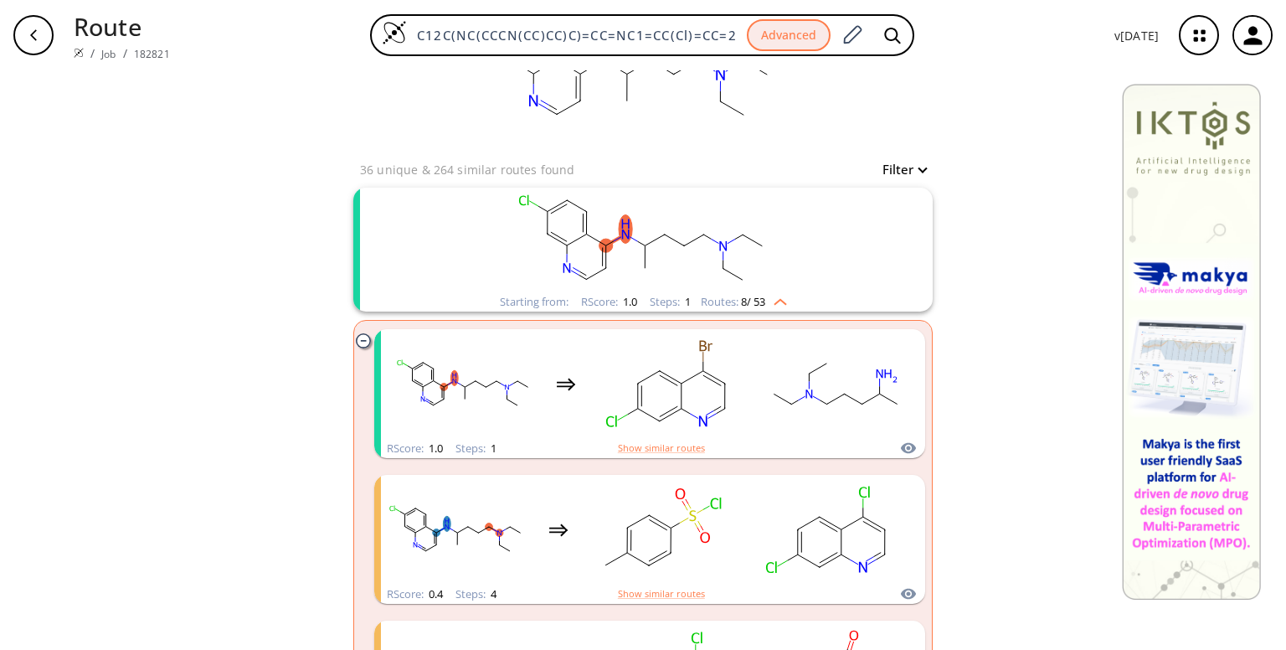
scroll to position [96, 0]
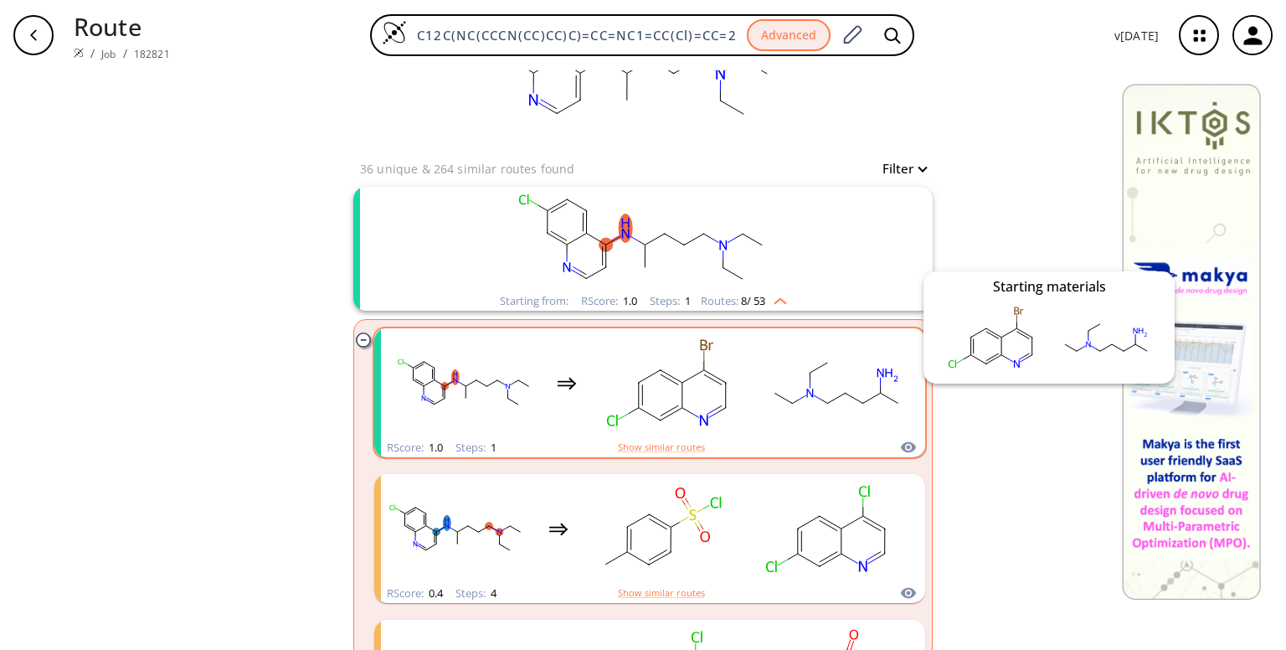
click at [901, 443] on icon "clusters" at bounding box center [908, 447] width 17 height 20
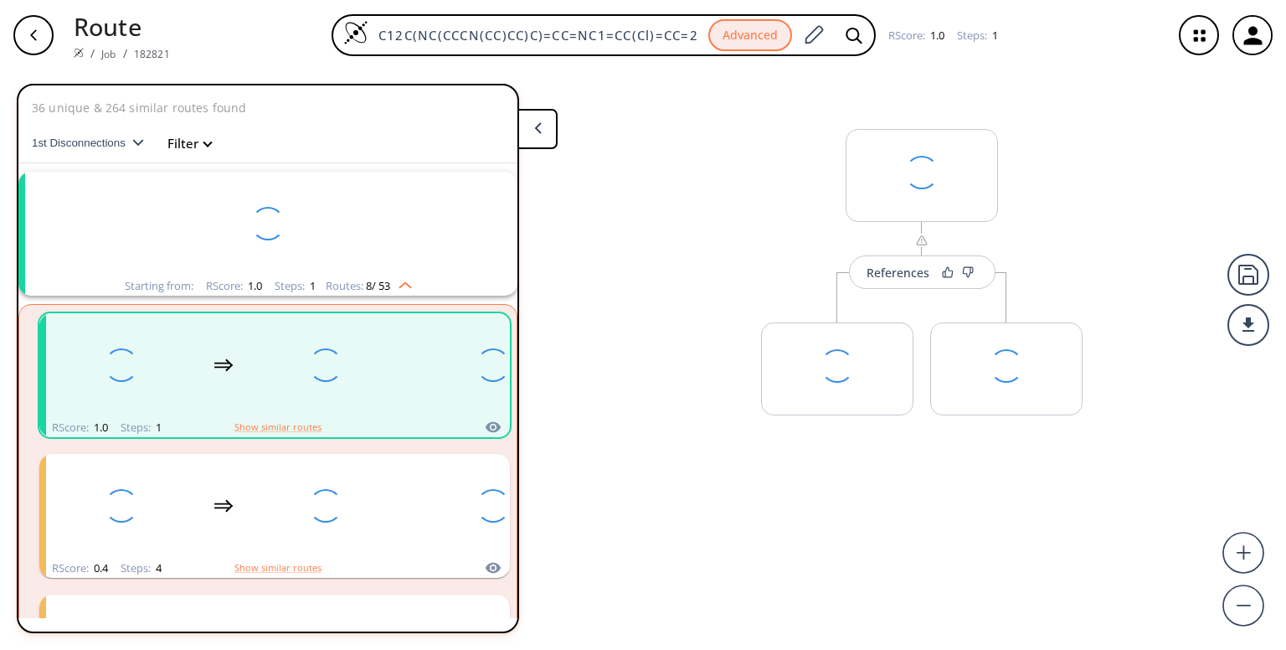
scroll to position [37, 0]
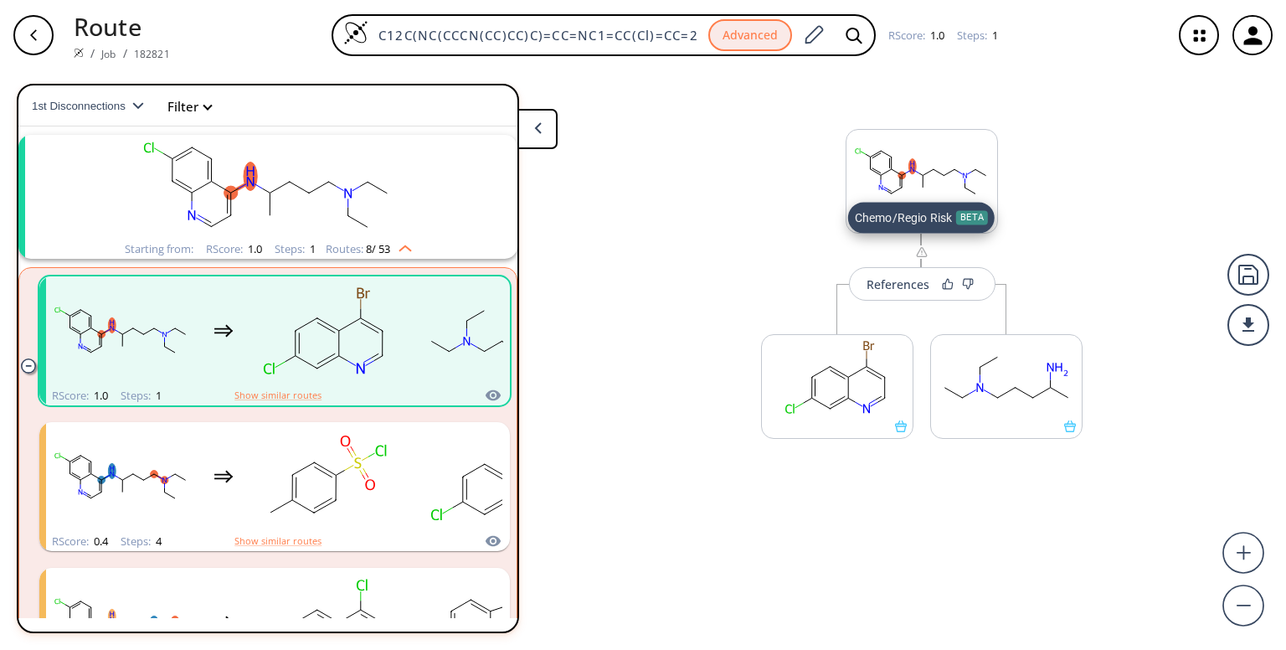
click at [920, 259] on div at bounding box center [921, 254] width 13 height 20
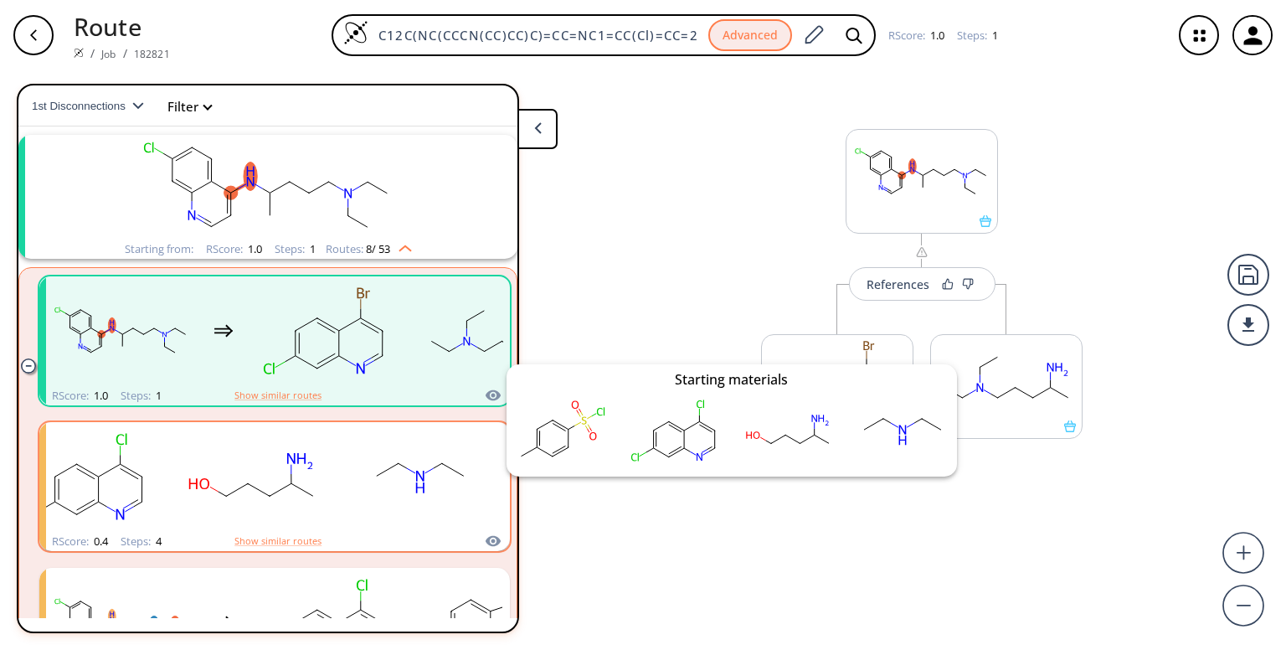
click at [486, 538] on icon "clusters" at bounding box center [493, 540] width 15 height 11
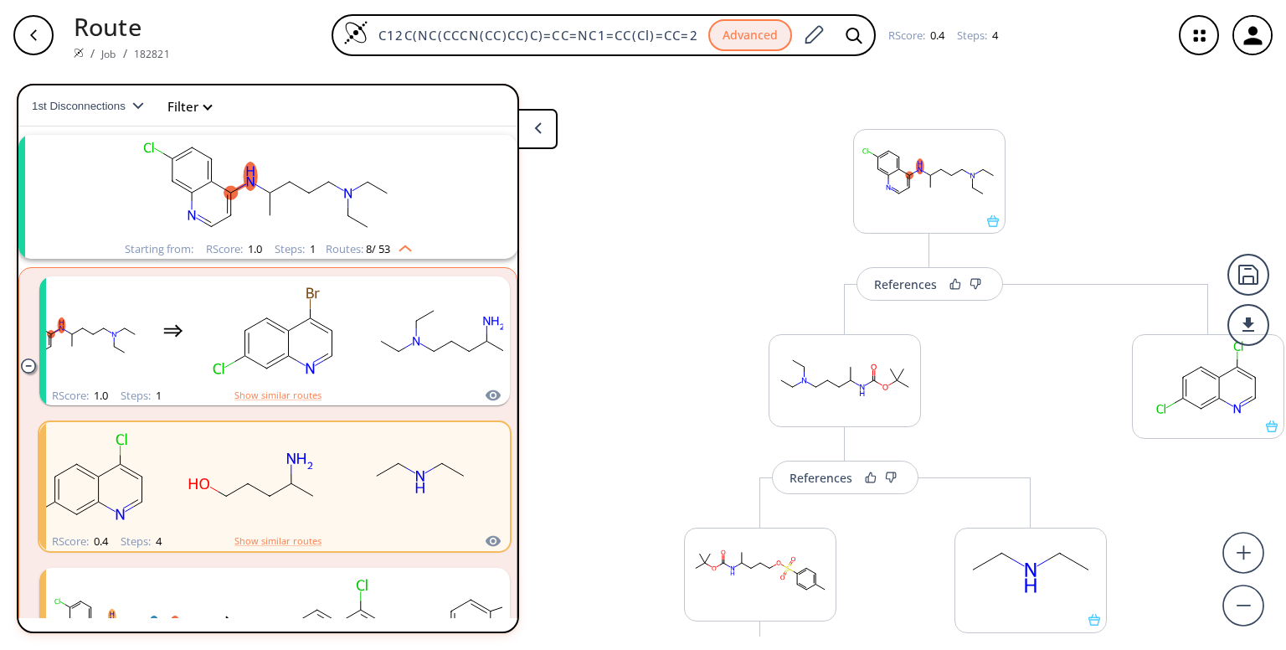
scroll to position [0, 27]
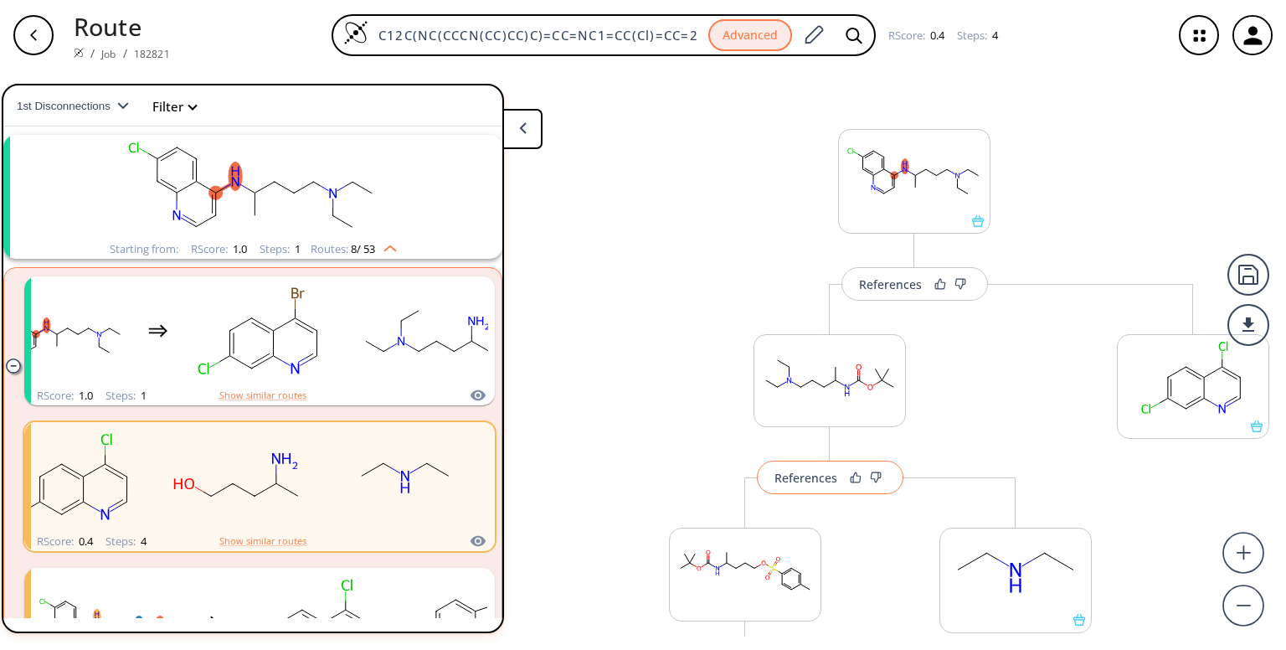
click at [801, 466] on button "References" at bounding box center [830, 478] width 147 height 34
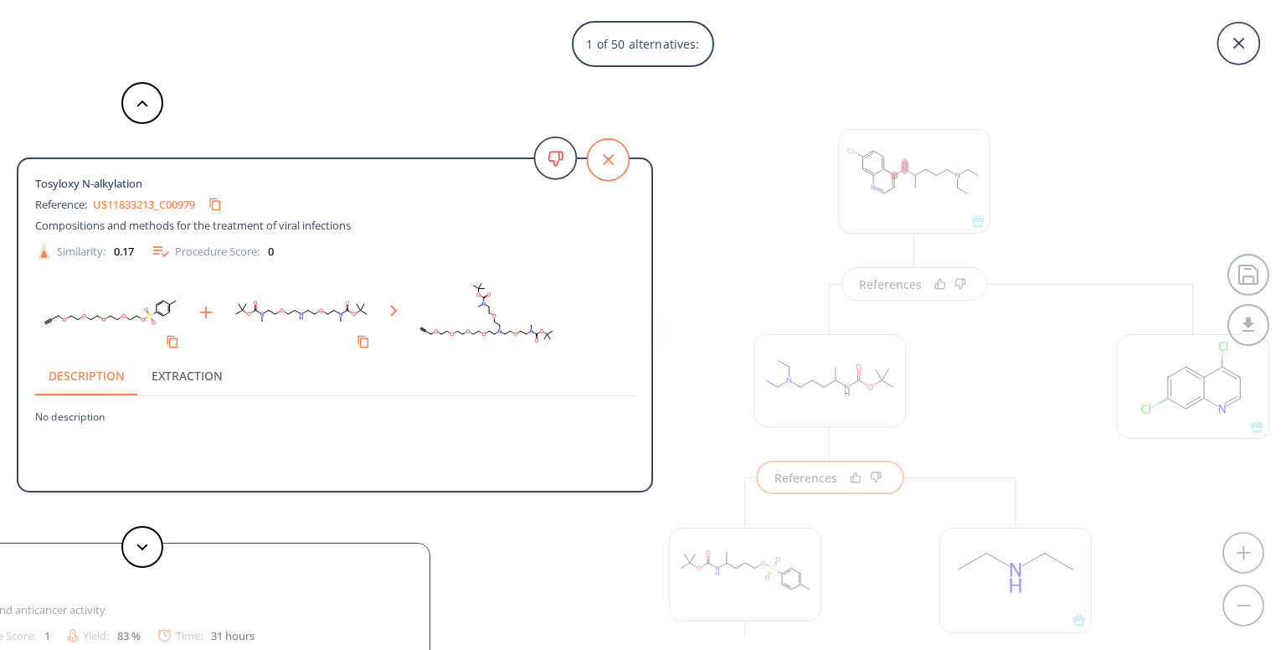
click at [605, 155] on icon at bounding box center [608, 159] width 11 height 11
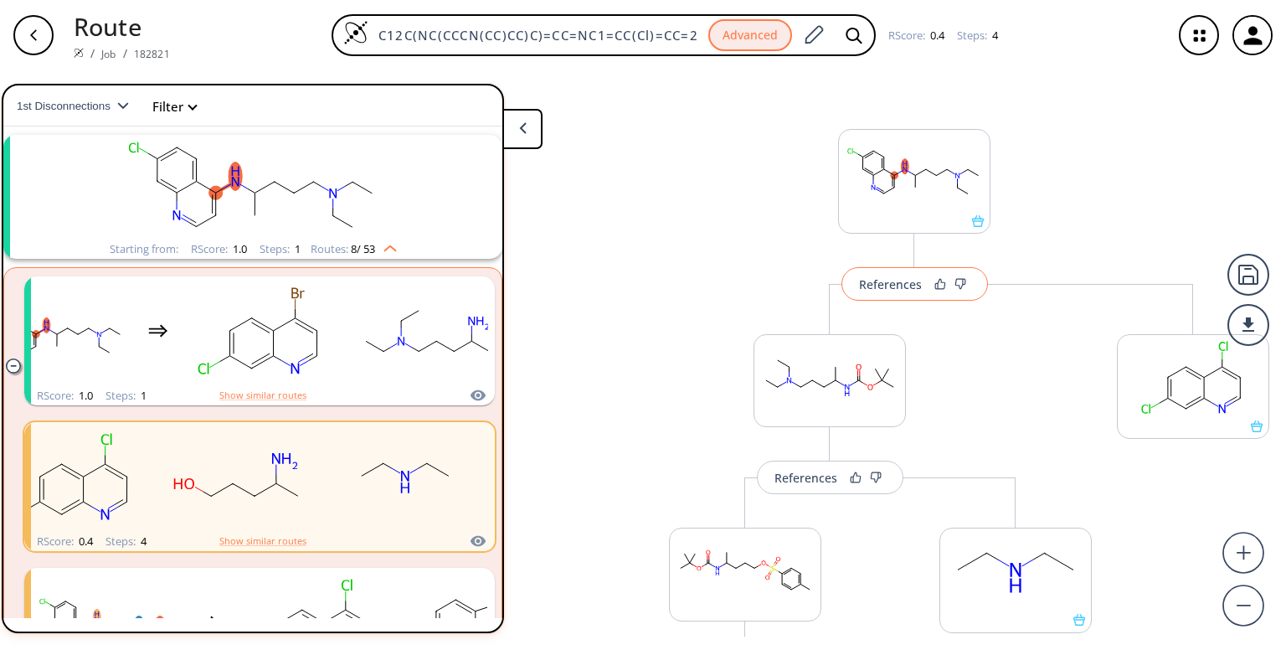
click at [879, 279] on div "References" at bounding box center [890, 284] width 63 height 11
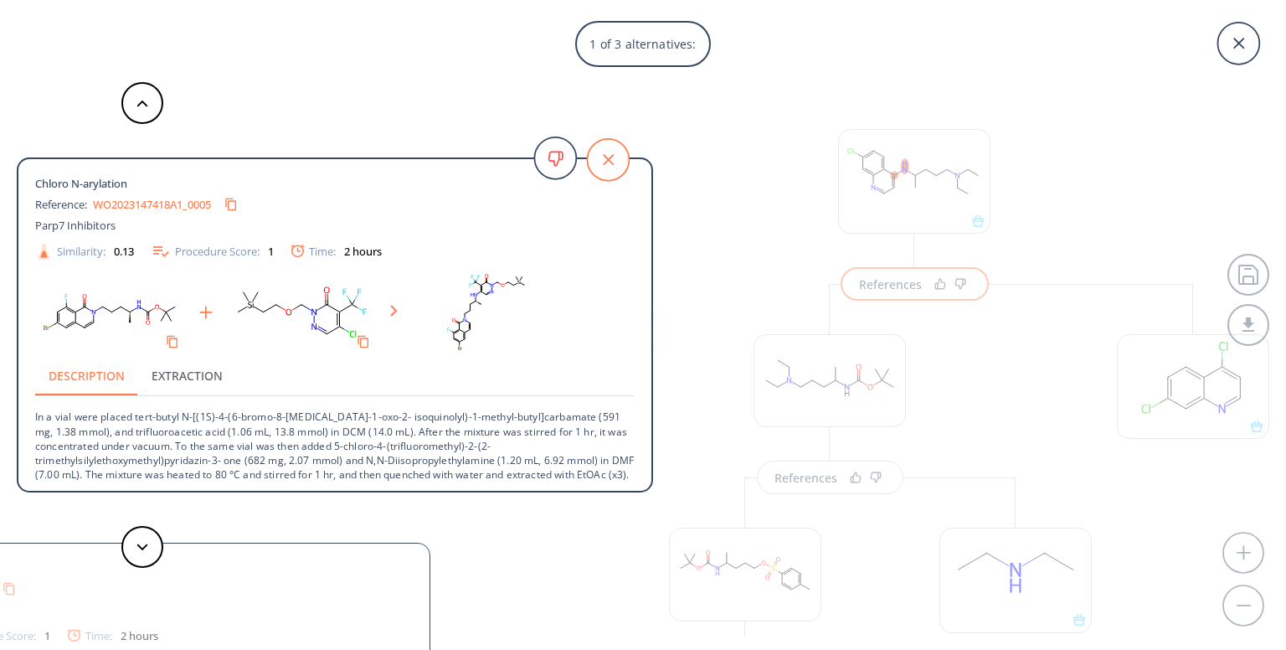
drag, startPoint x: 492, startPoint y: 346, endPoint x: 609, endPoint y: 155, distance: 224.1
click at [562, 270] on rect at bounding box center [486, 312] width 151 height 85
click at [609, 155] on icon at bounding box center [608, 160] width 42 height 42
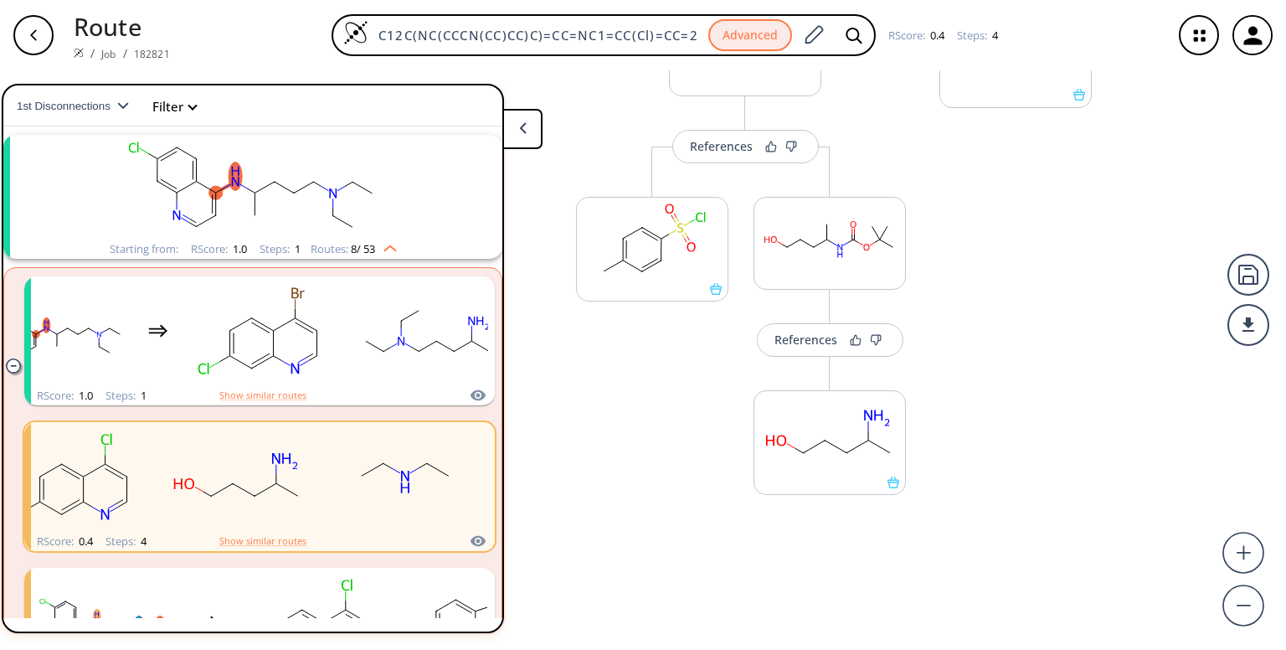
scroll to position [549, 0]
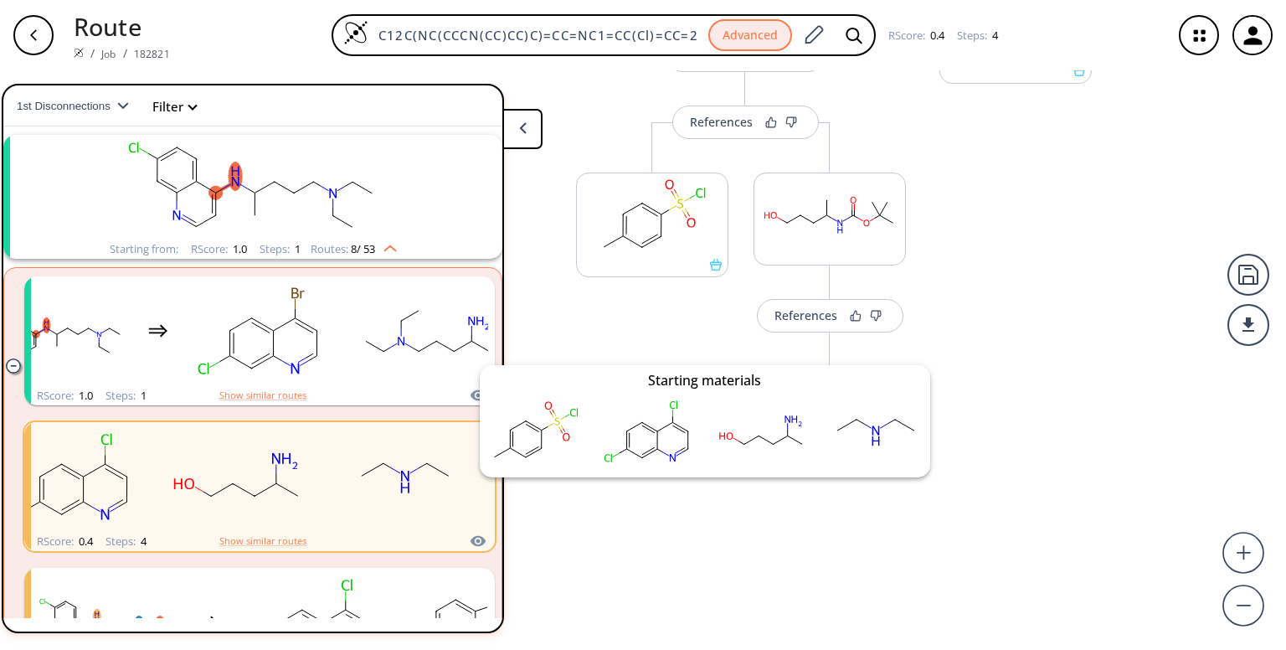
click at [470, 539] on icon "clusters" at bounding box center [478, 541] width 17 height 20
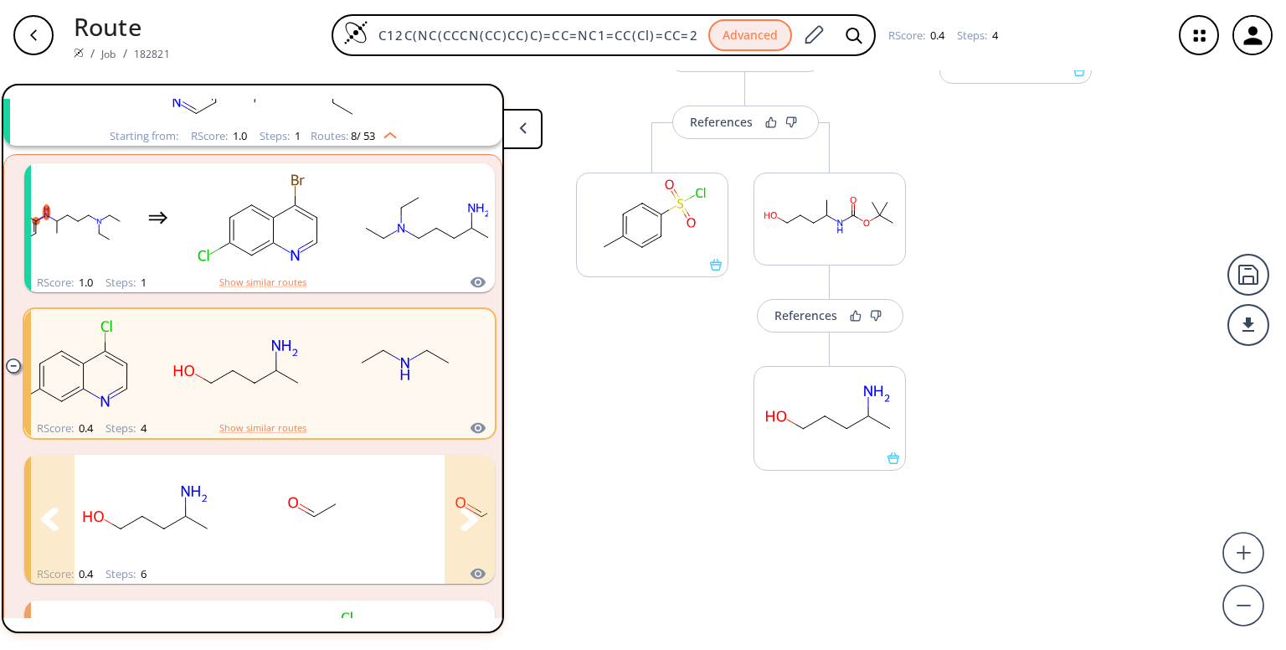
scroll to position [181, 0]
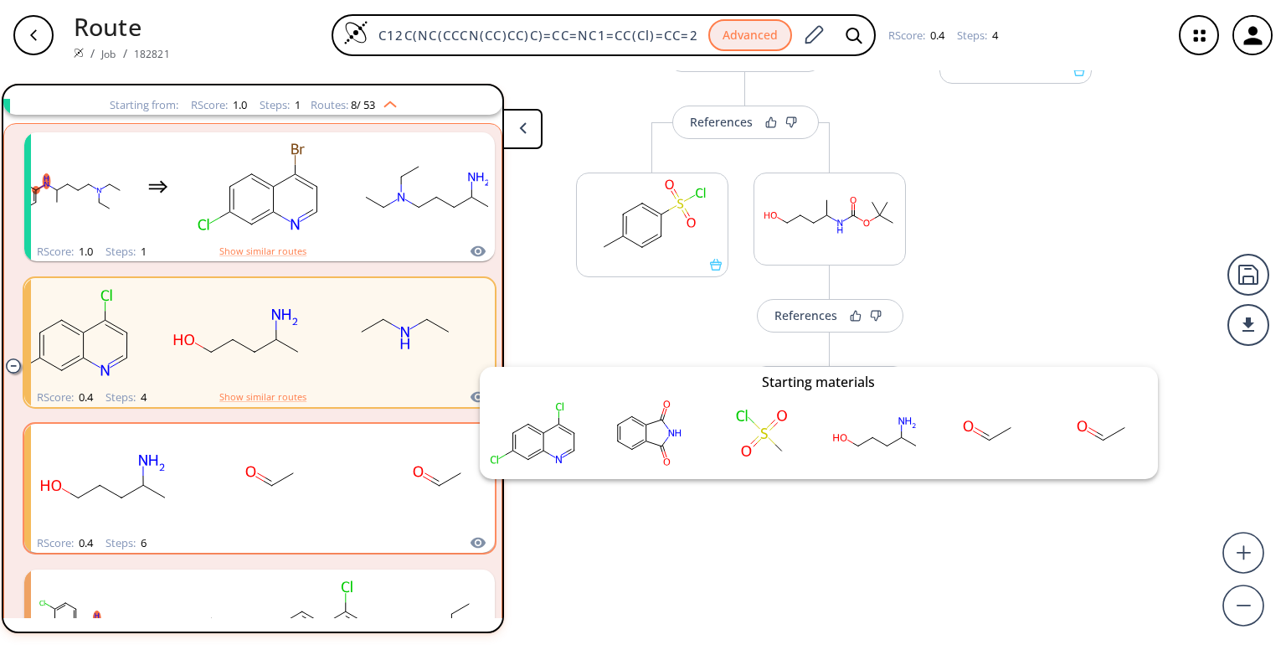
click at [470, 543] on icon "clusters" at bounding box center [478, 543] width 17 height 20
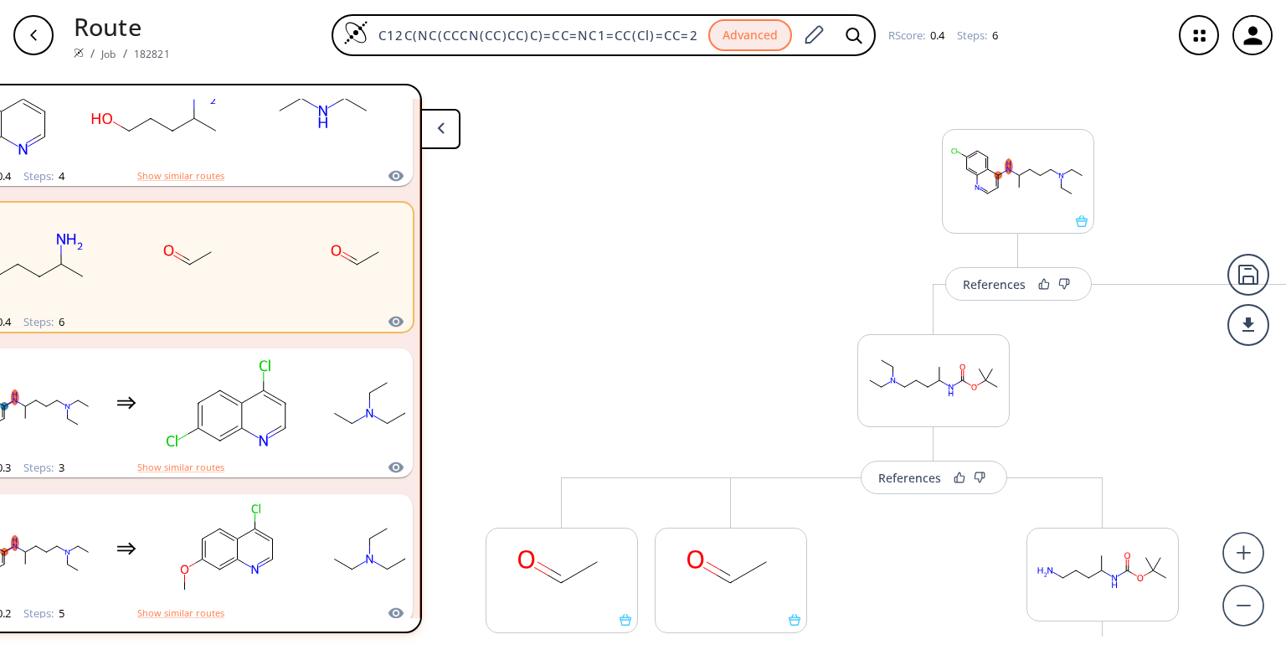
scroll to position [404, 0]
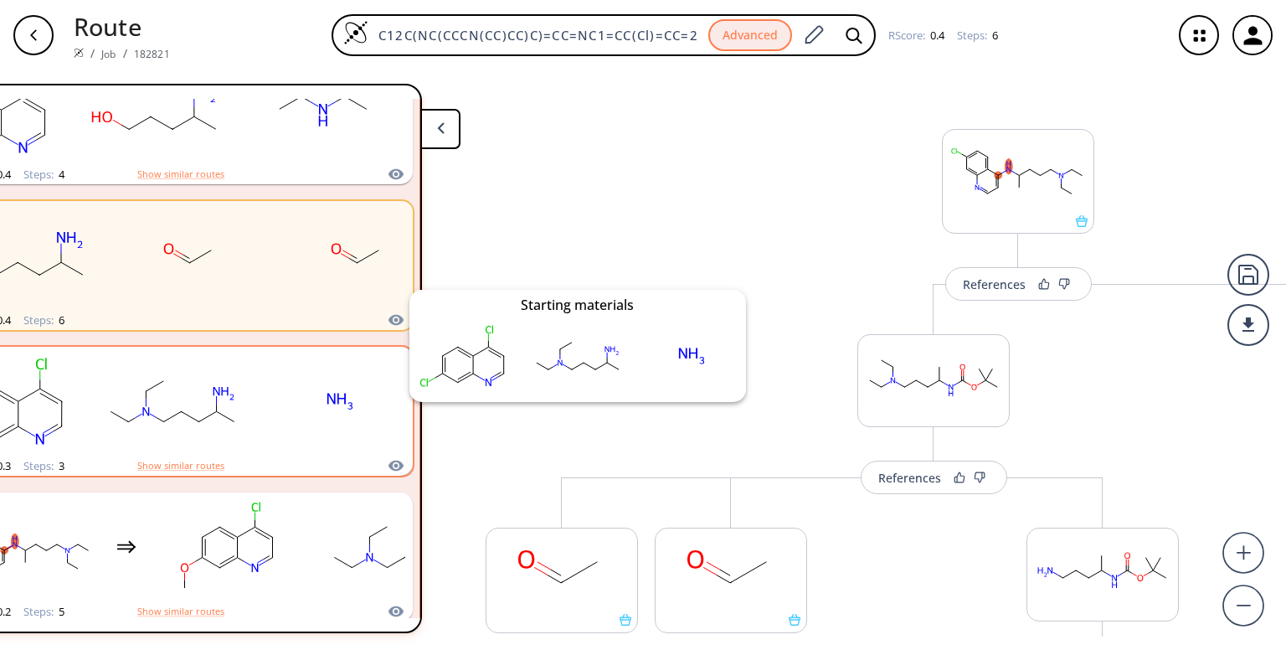
click at [389, 463] on icon "clusters" at bounding box center [396, 465] width 15 height 11
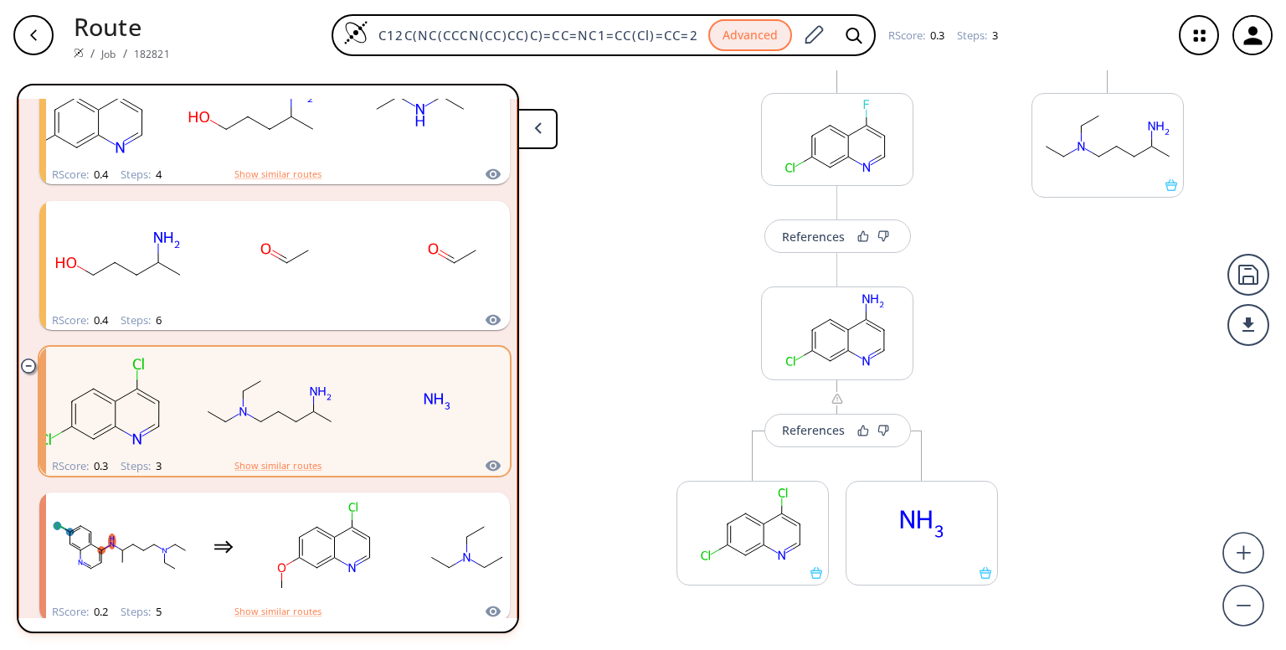
scroll to position [239, 0]
click at [797, 420] on button "References" at bounding box center [838, 433] width 147 height 34
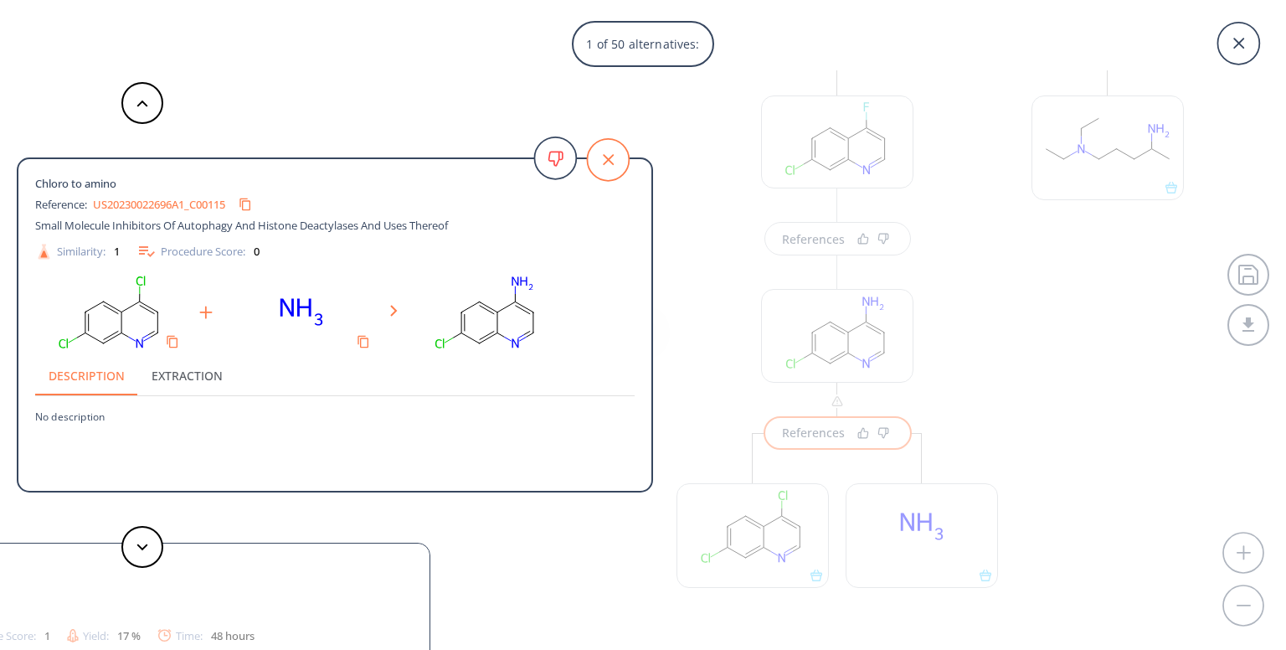
click at [606, 153] on icon at bounding box center [608, 160] width 42 height 42
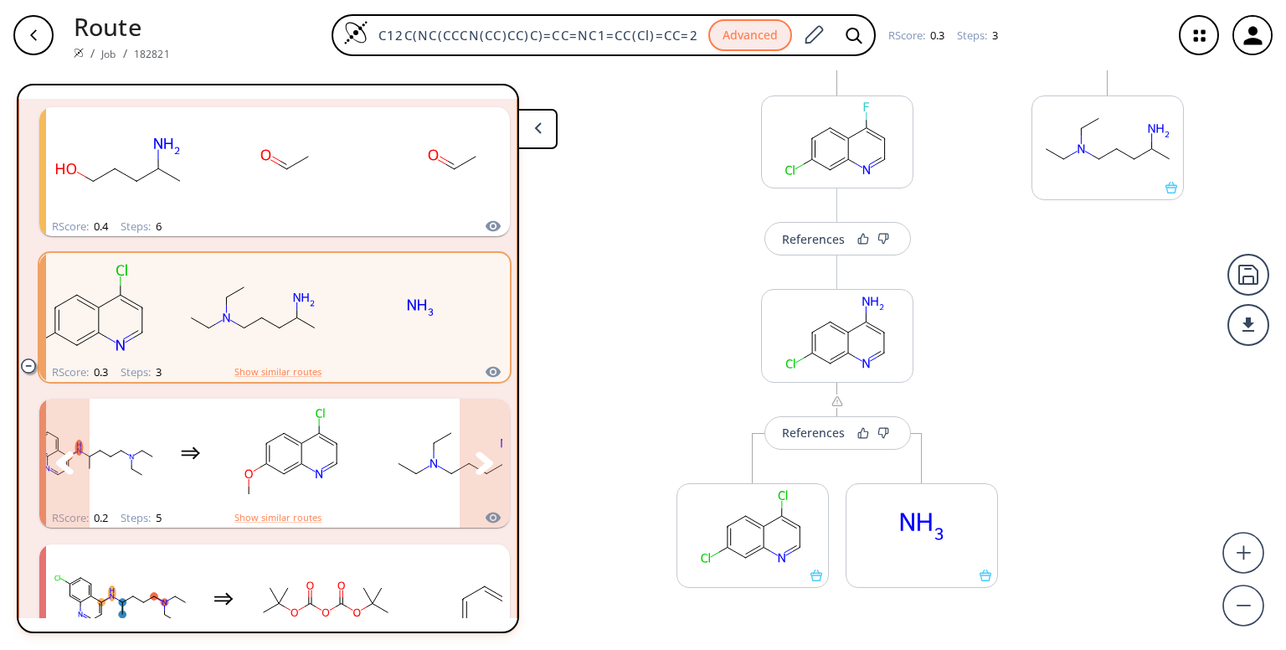
scroll to position [499, 0]
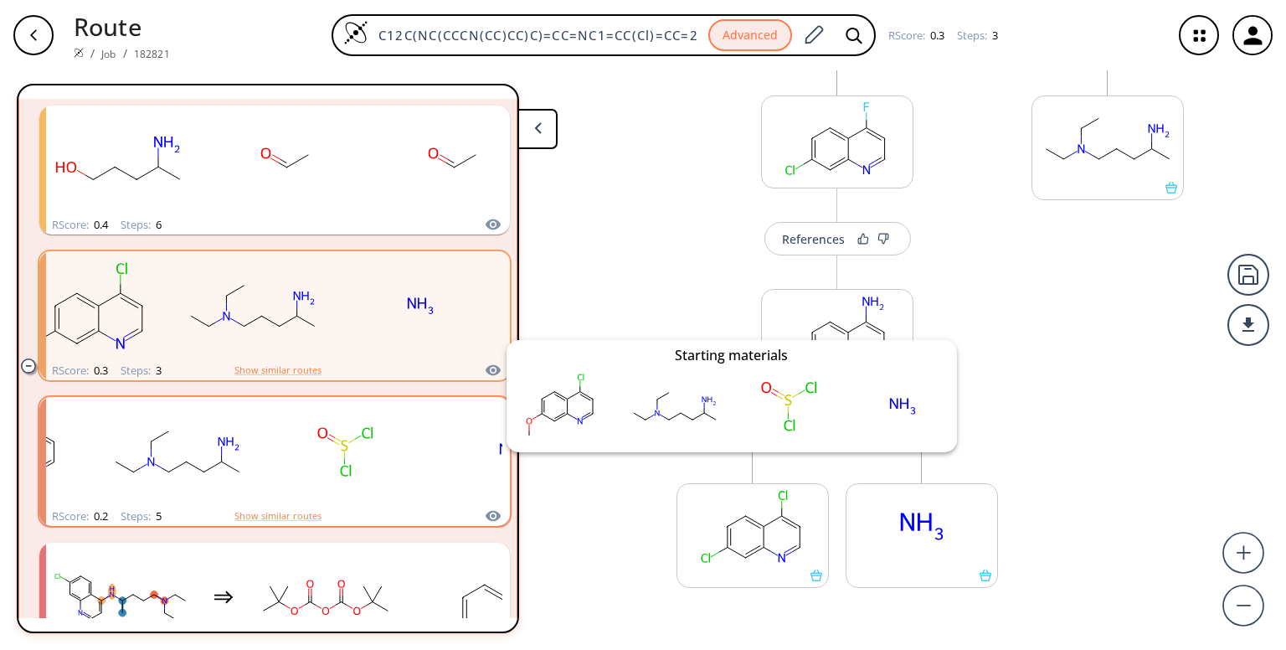
click at [486, 518] on icon "clusters" at bounding box center [493, 515] width 15 height 11
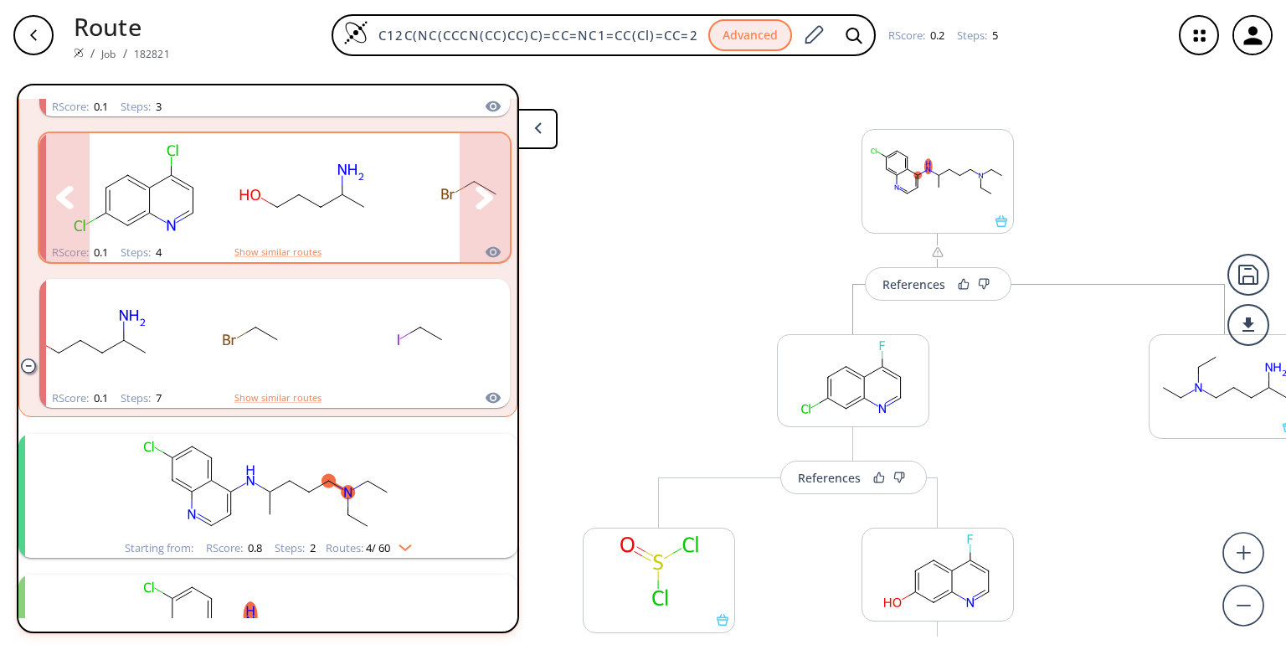
scroll to position [1049, 0]
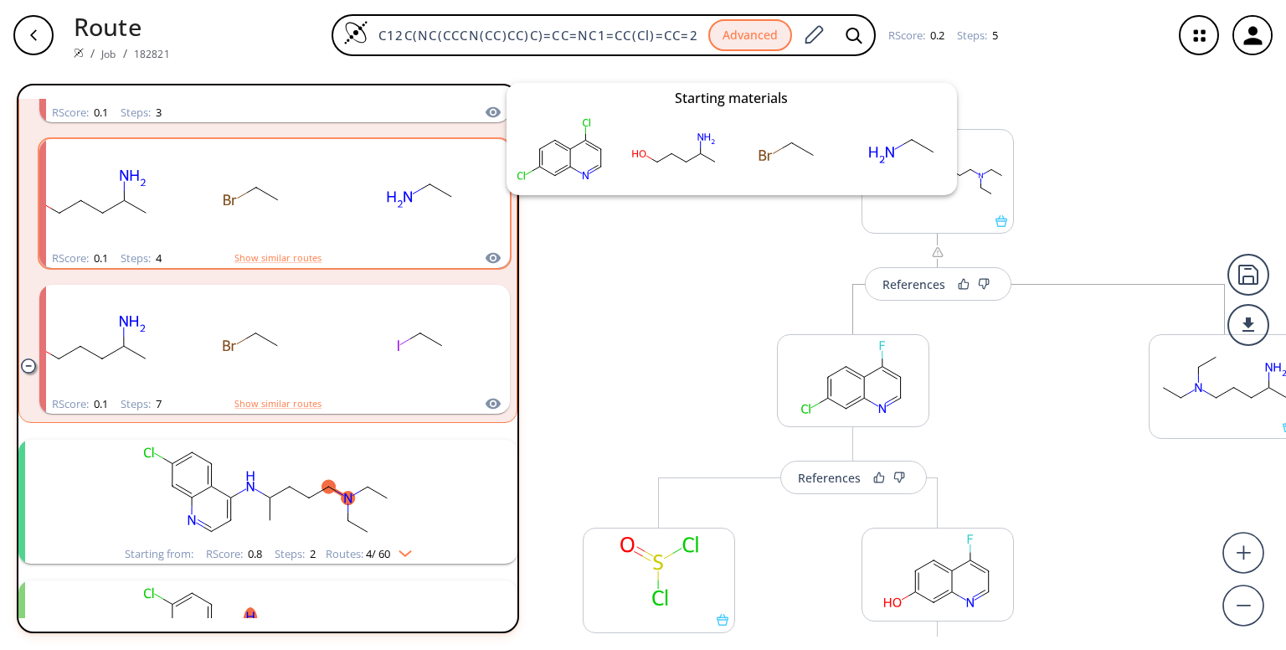
click at [485, 252] on icon "clusters" at bounding box center [493, 258] width 17 height 20
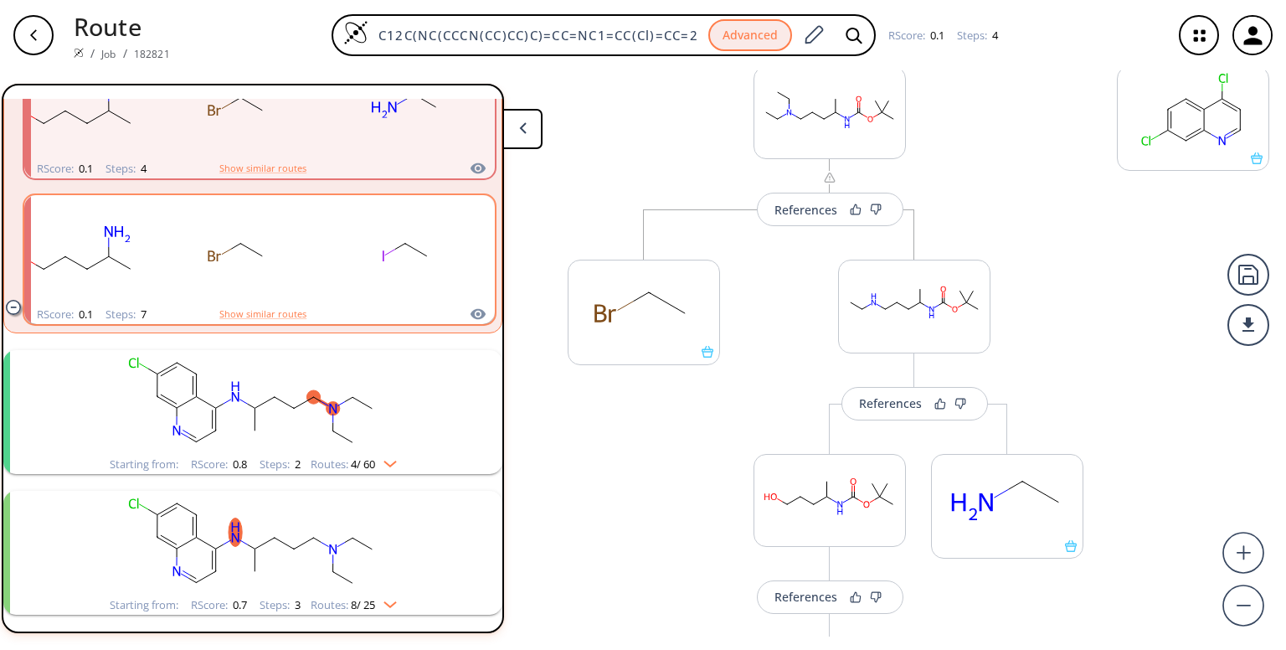
scroll to position [1140, 0]
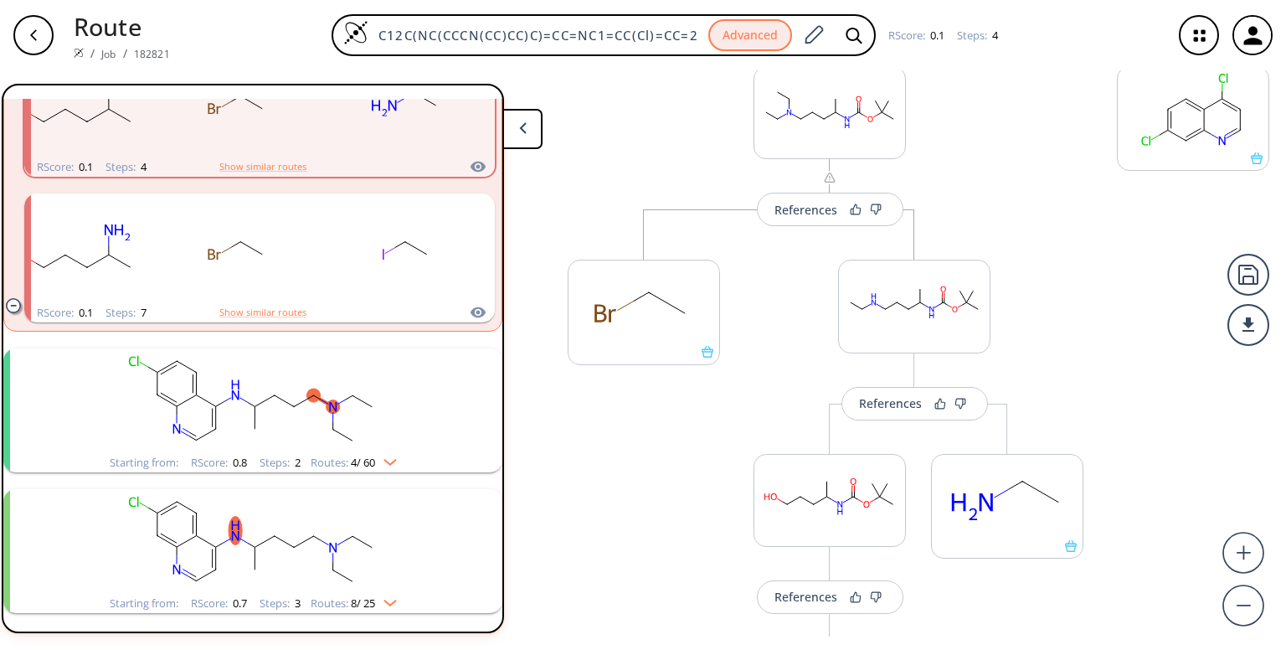
click at [375, 461] on img "clusters" at bounding box center [386, 458] width 22 height 13
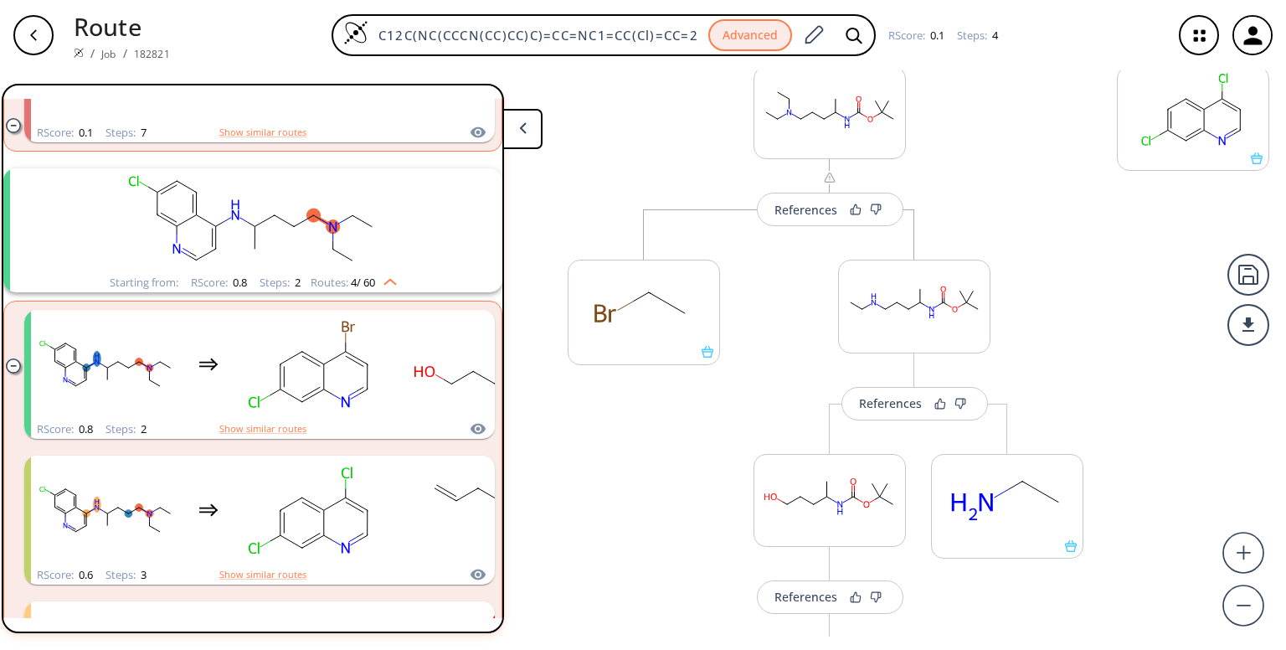
scroll to position [1321, 0]
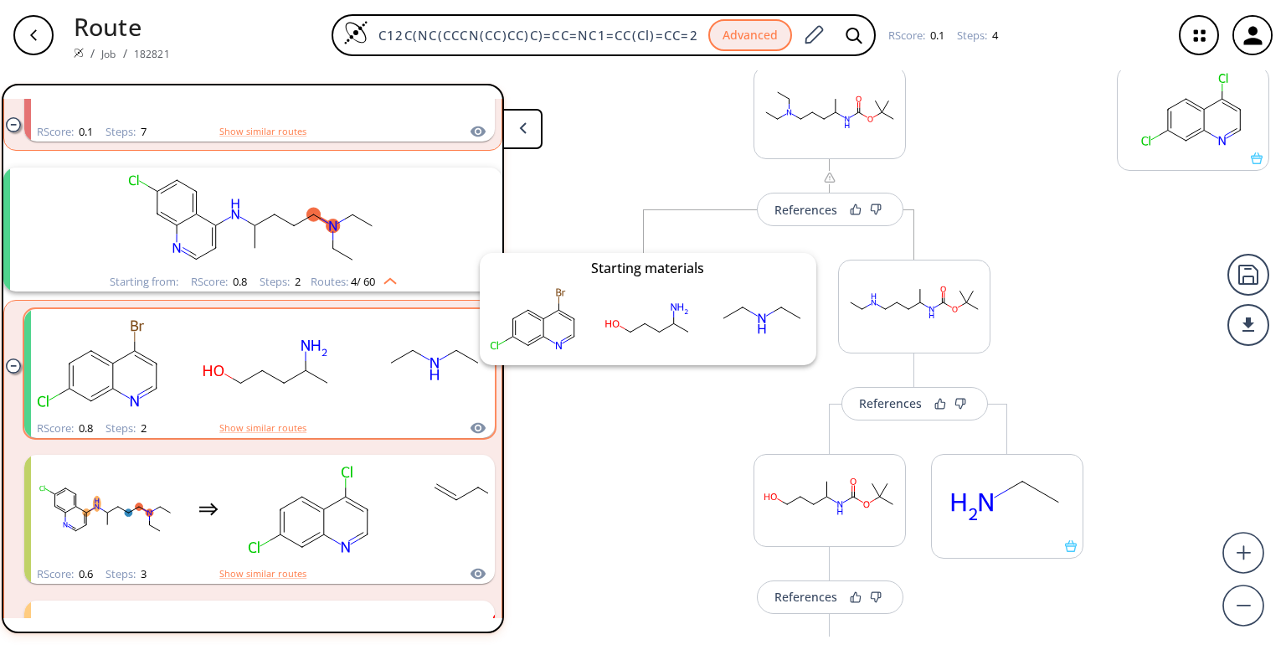
click at [470, 423] on icon "clusters" at bounding box center [478, 428] width 17 height 20
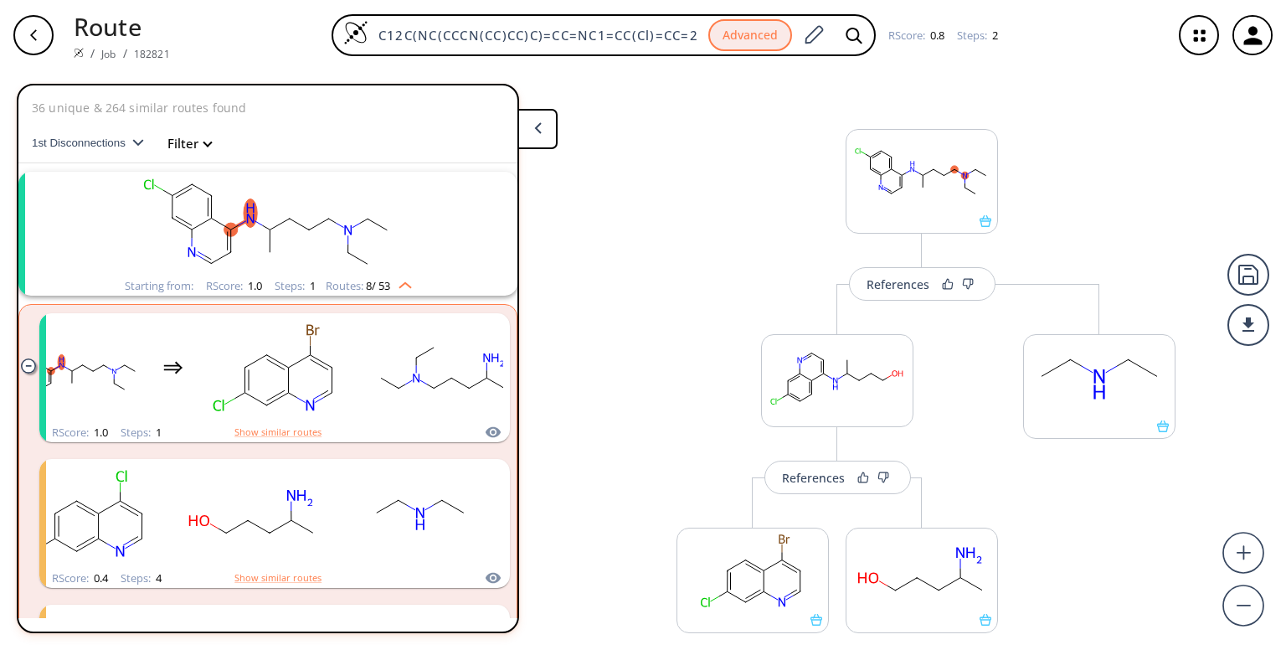
click at [114, 139] on span "1st Disconnections" at bounding box center [82, 143] width 101 height 13
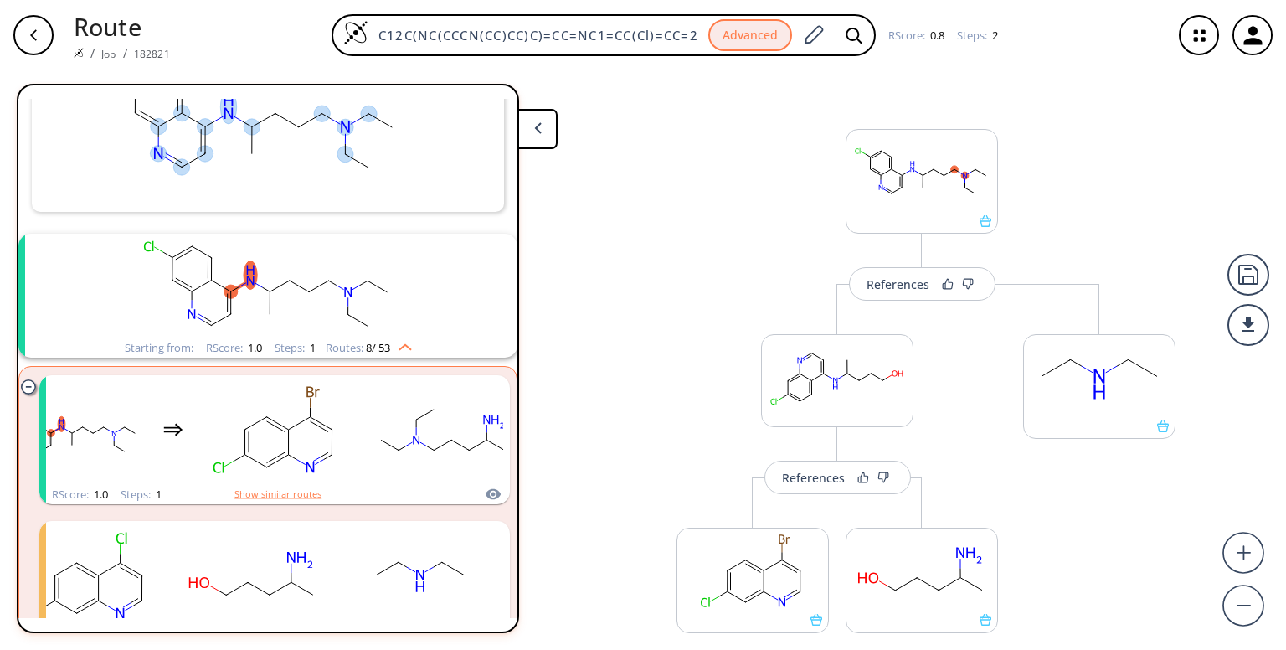
scroll to position [159, 0]
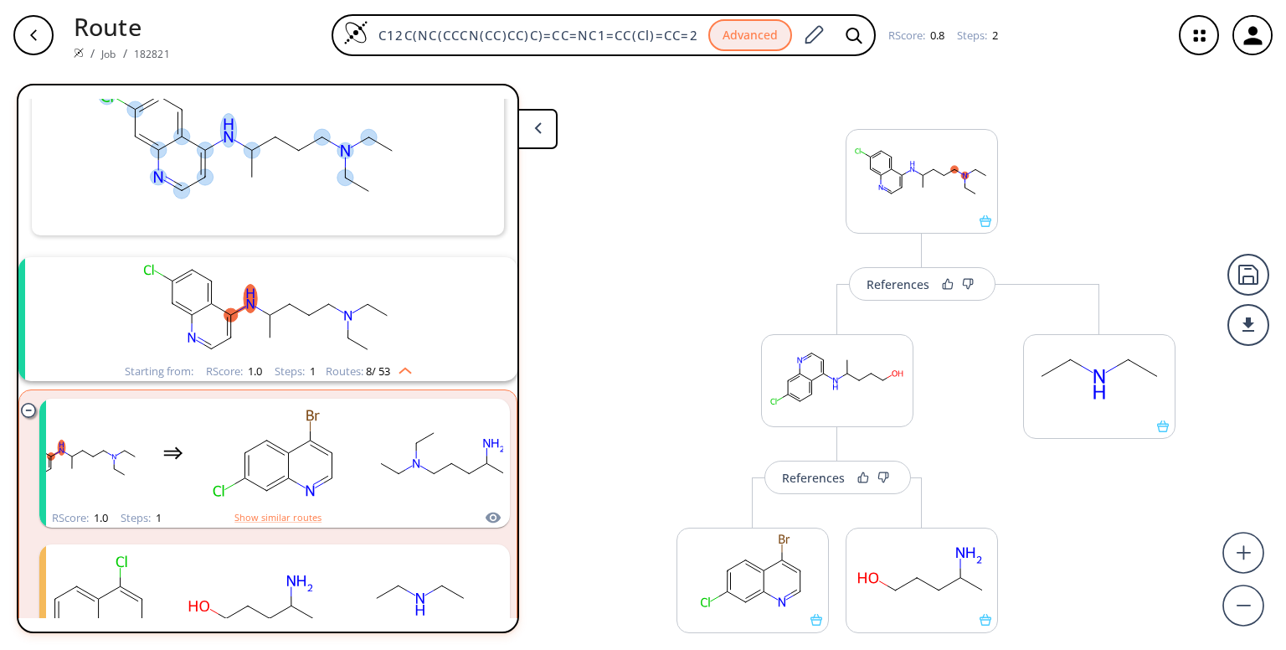
click at [404, 369] on img "clusters" at bounding box center [401, 367] width 22 height 13
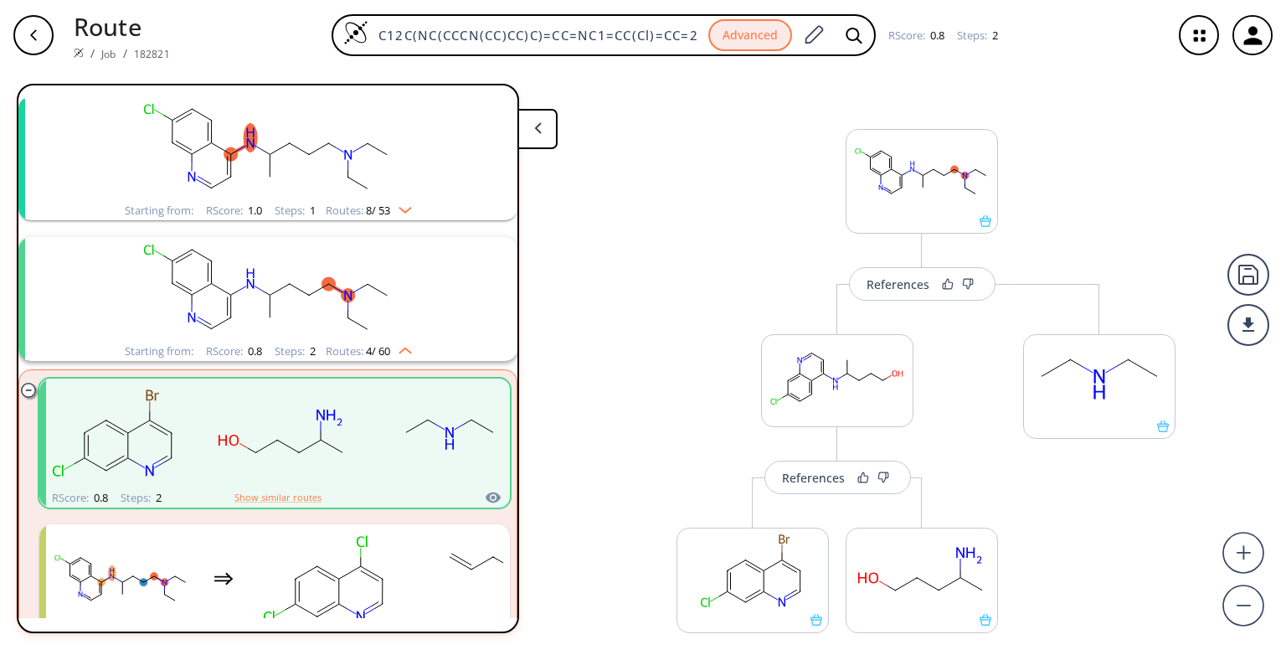
scroll to position [323, 0]
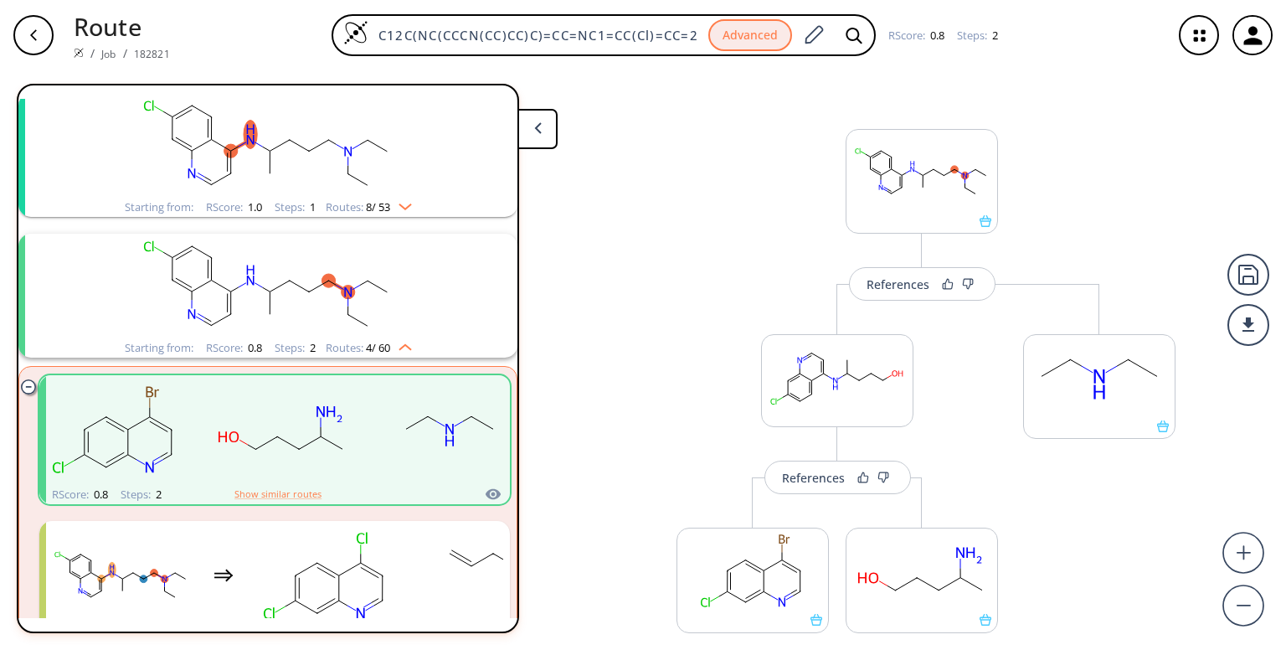
click at [408, 344] on img "clusters" at bounding box center [401, 344] width 22 height 13
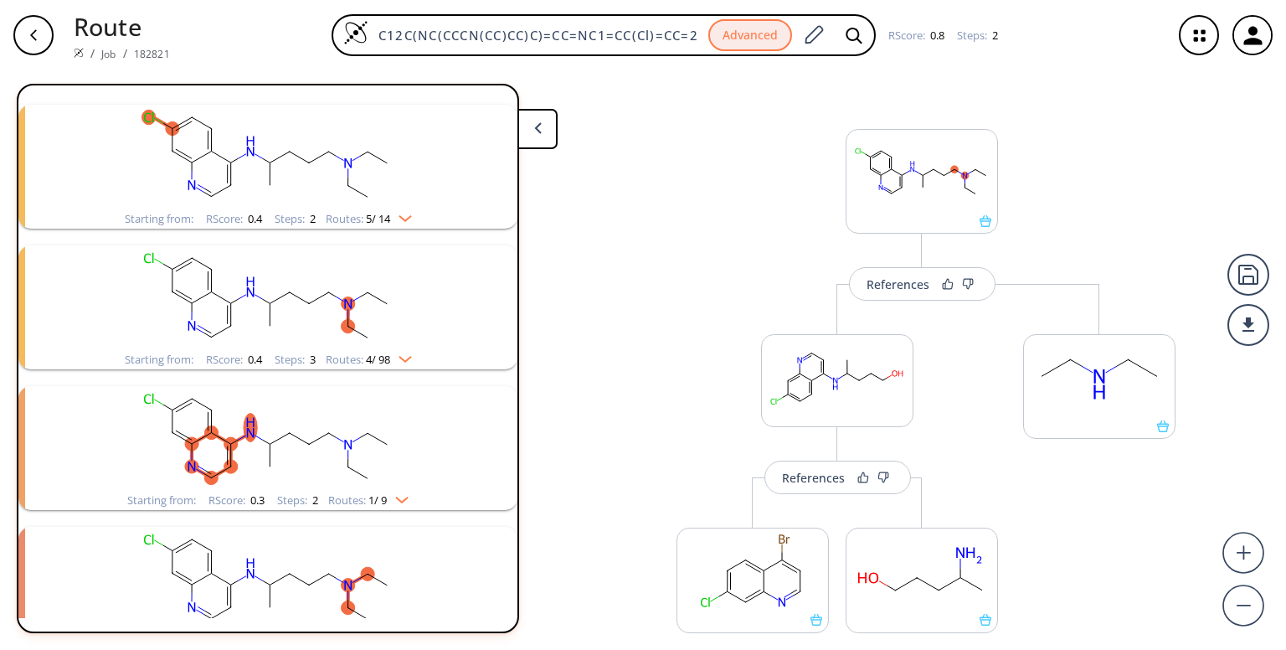
scroll to position [878, 0]
click at [398, 494] on img "clusters" at bounding box center [398, 493] width 22 height 13
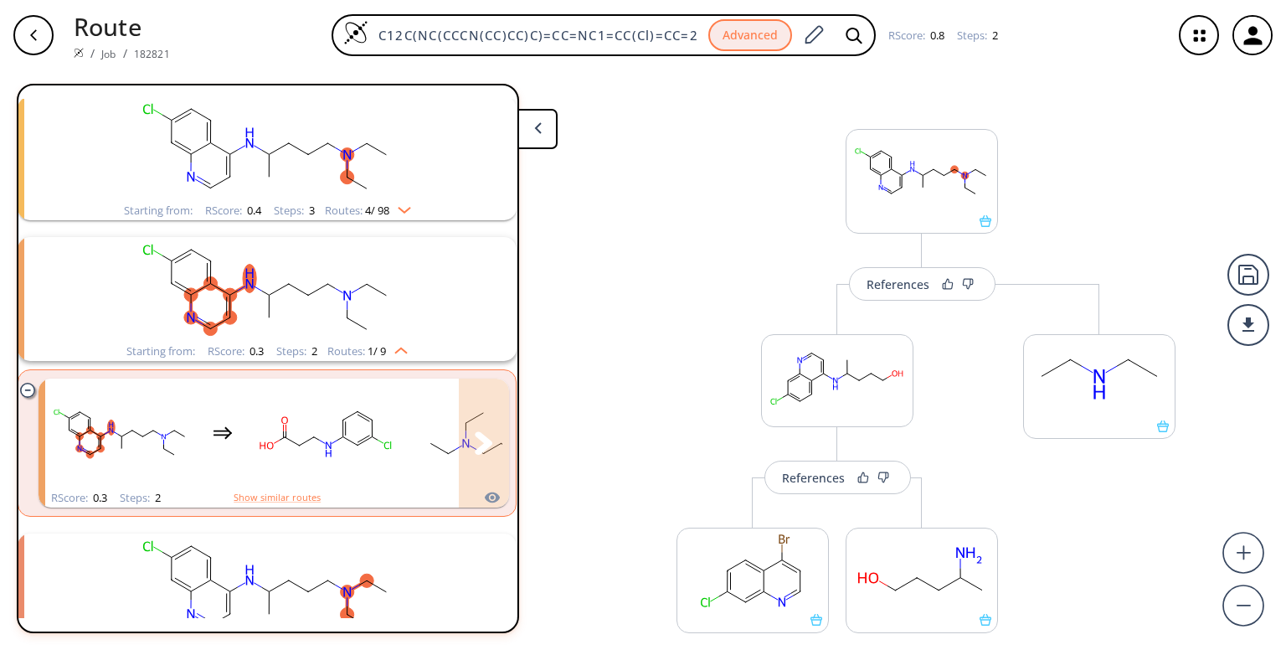
scroll to position [1024, 1]
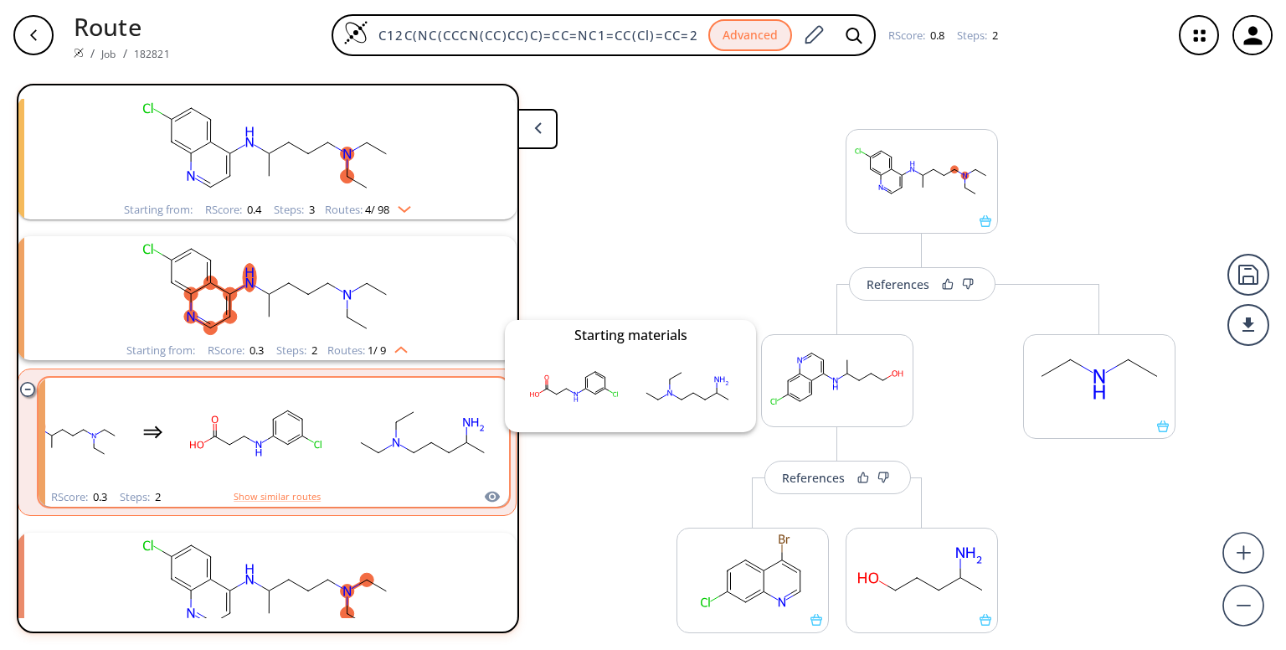
click at [487, 491] on icon "clusters" at bounding box center [492, 496] width 15 height 11
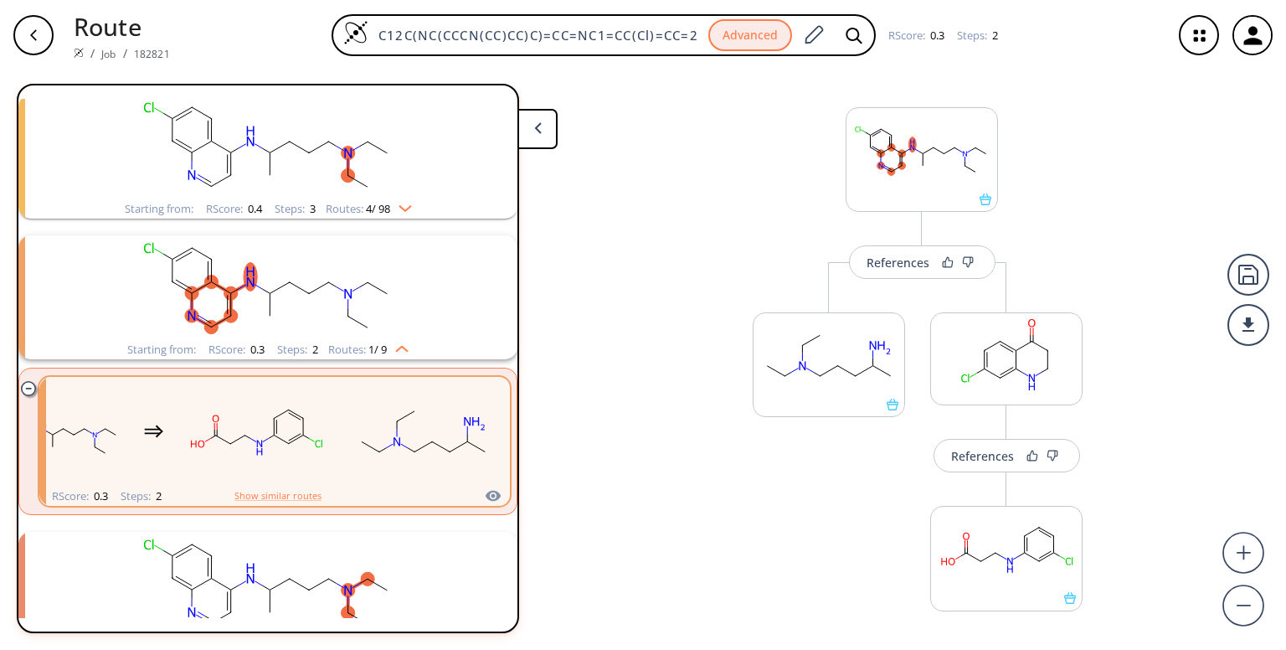
scroll to position [22, 0]
click at [486, 490] on icon "clusters" at bounding box center [493, 495] width 15 height 11
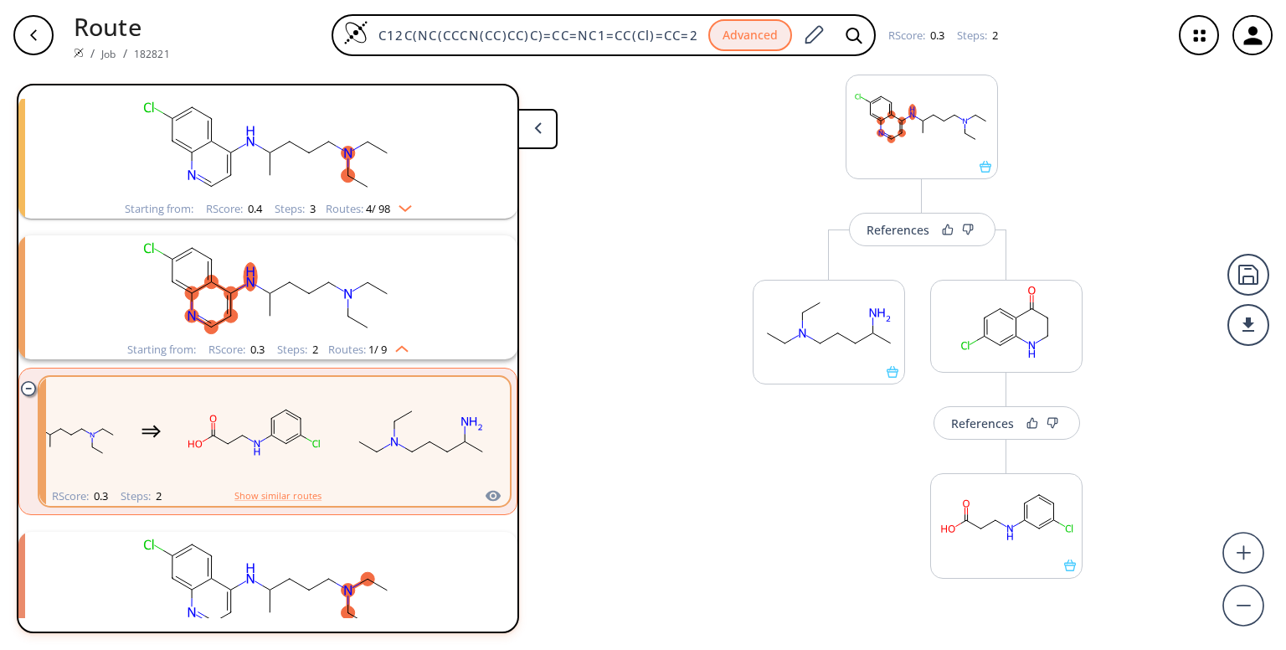
scroll to position [95, 0]
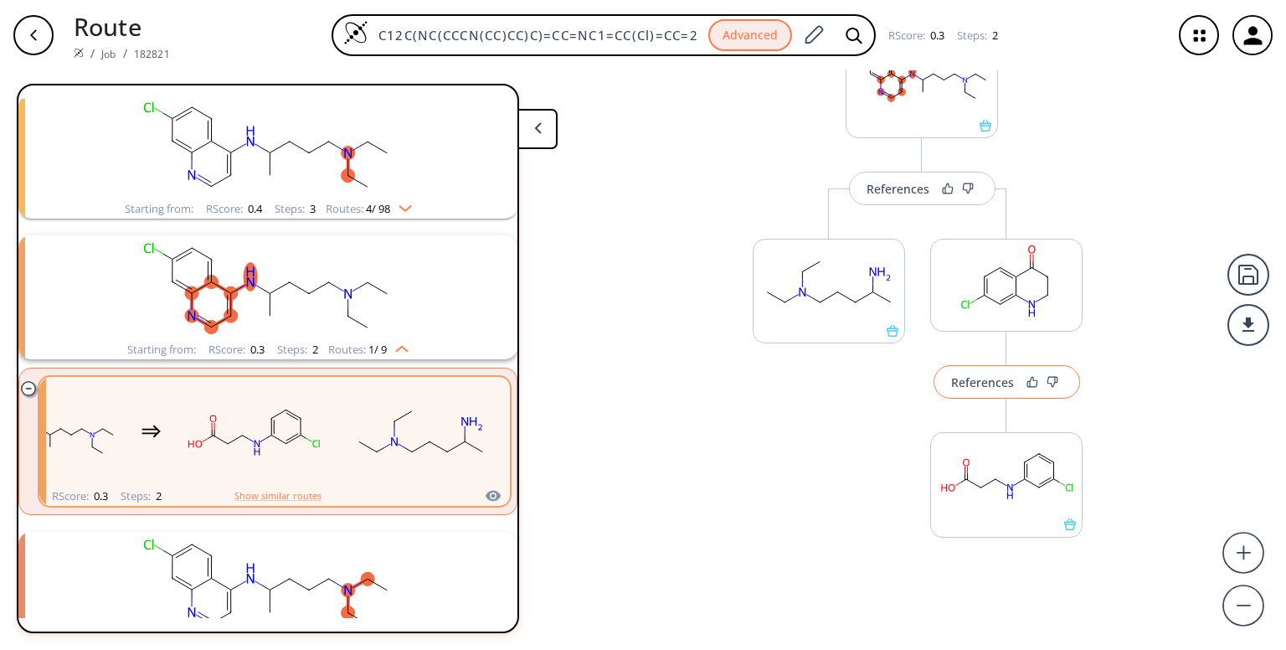
click at [952, 386] on div "References" at bounding box center [982, 382] width 63 height 11
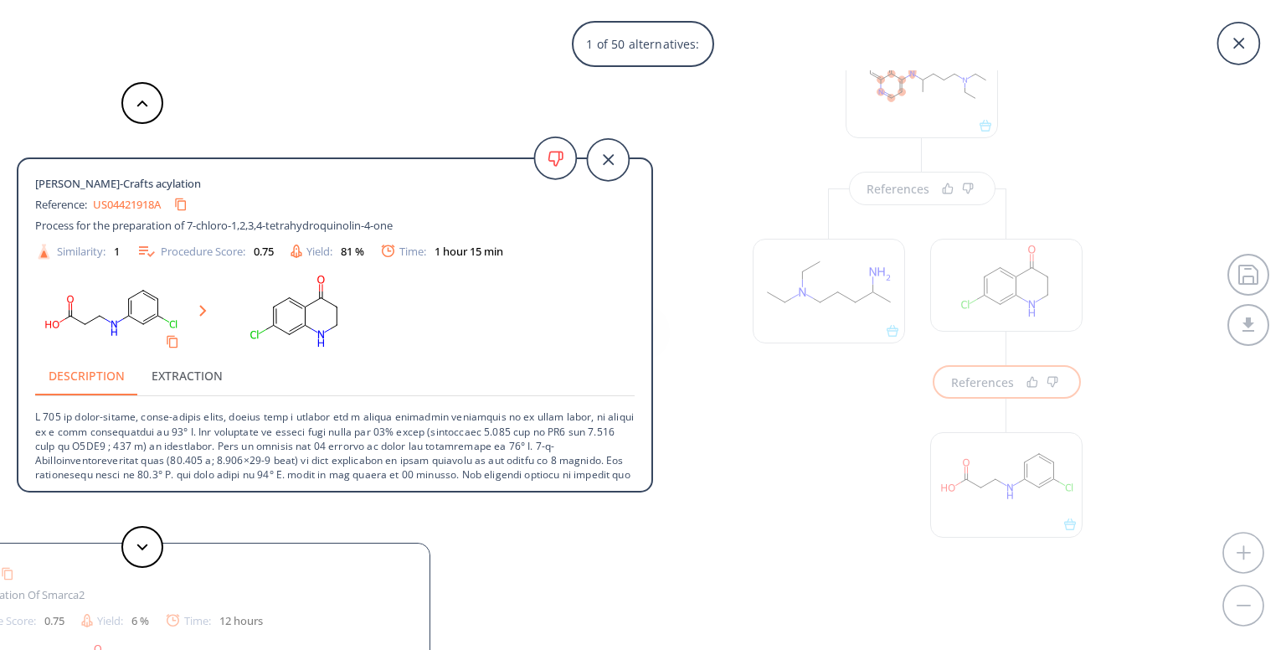
click at [206, 310] on icon at bounding box center [203, 311] width 8 height 12
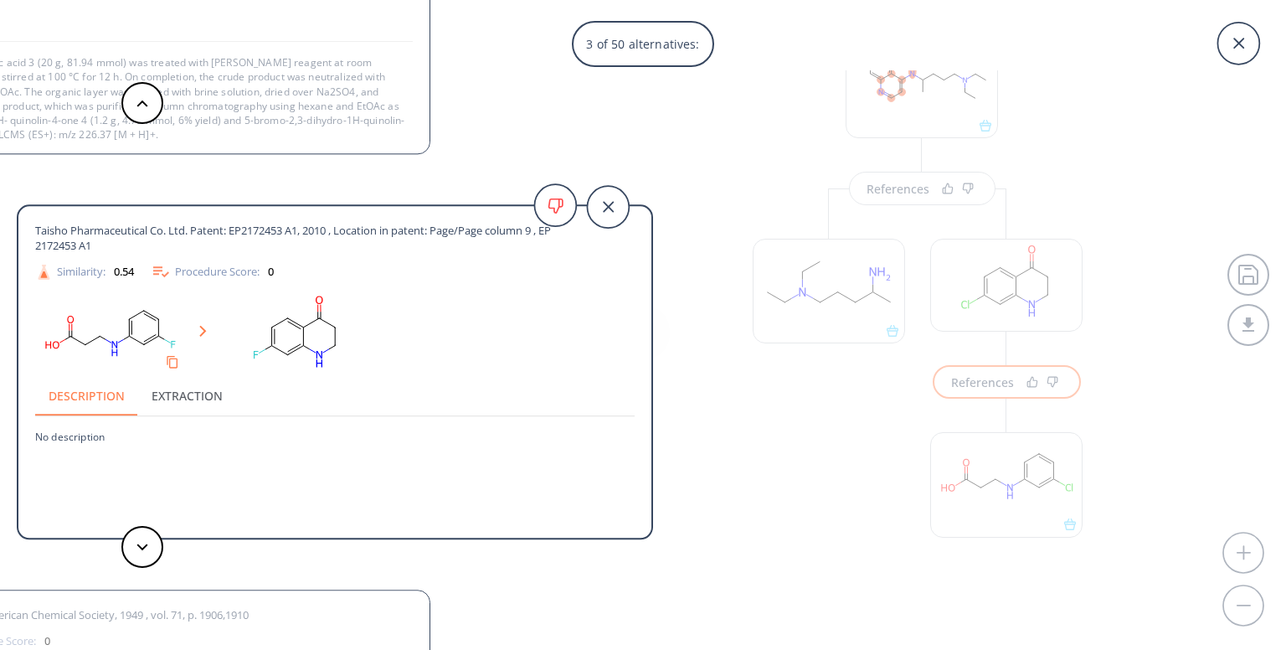
scroll to position [117, 0]
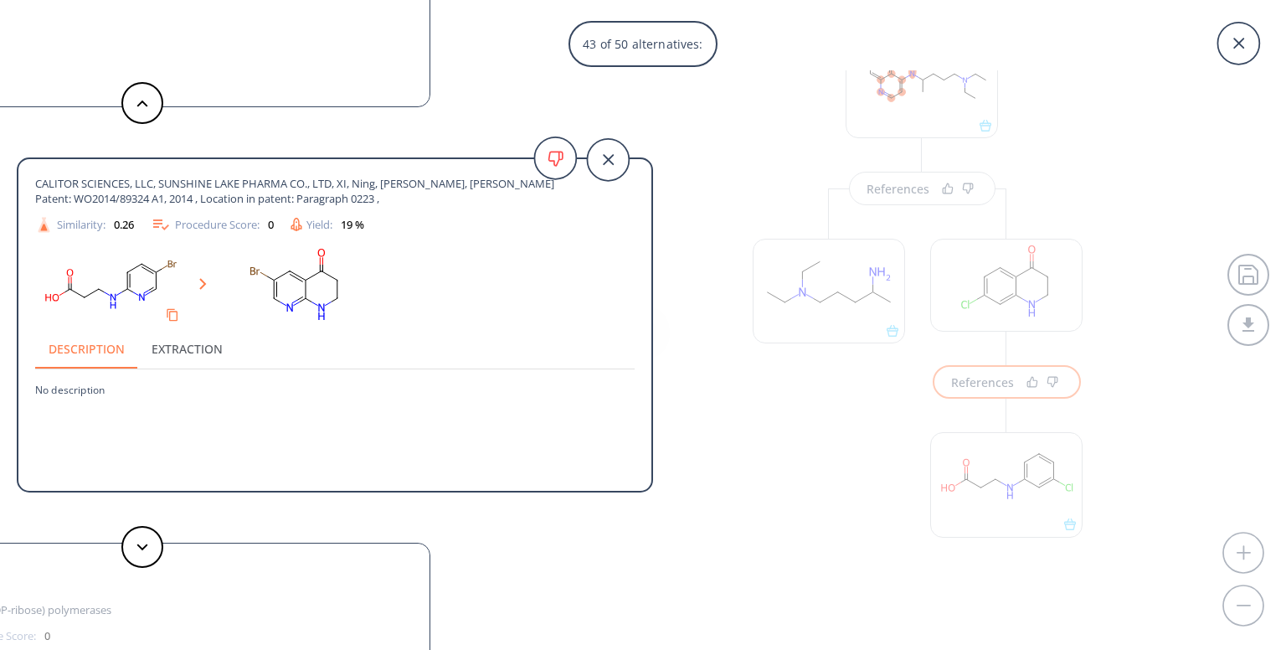
click at [418, 231] on div "Similarity: 0.26 Procedure Score: 0 Yield: 19 %" at bounding box center [335, 224] width 616 height 20
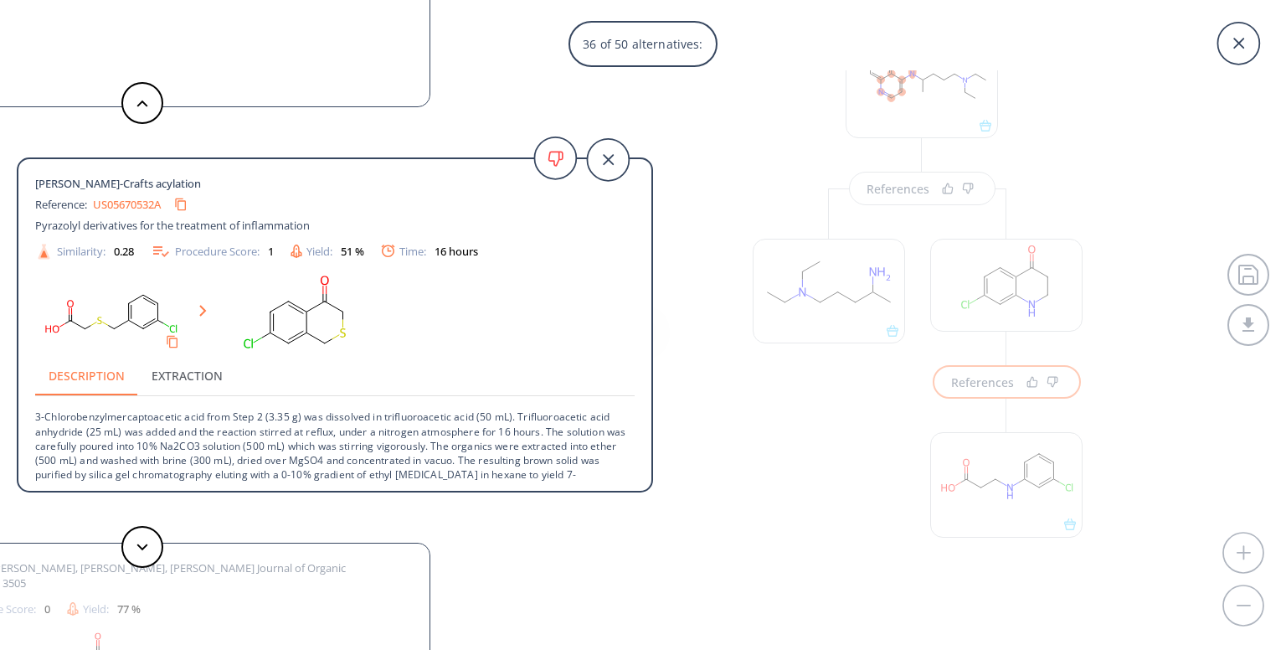
click at [418, 231] on div "Pyrazolyl derivatives for the treatment of inflammation" at bounding box center [304, 225] width 539 height 15
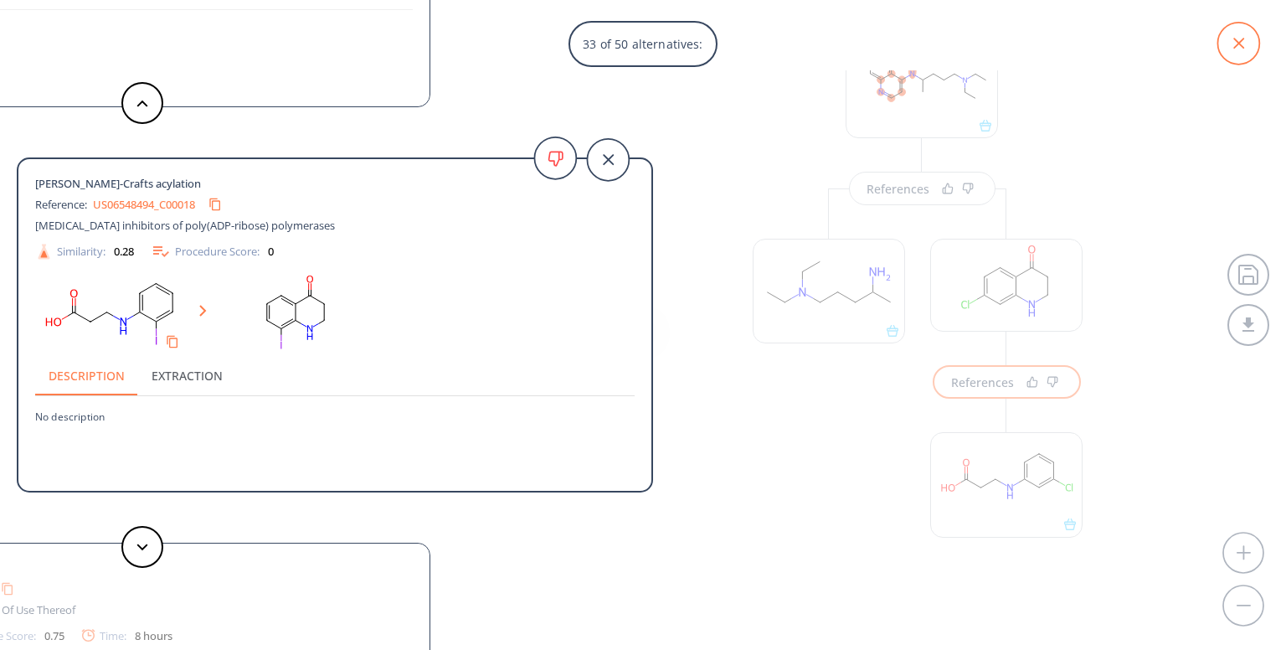
click at [1236, 49] on icon at bounding box center [1239, 44] width 42 height 42
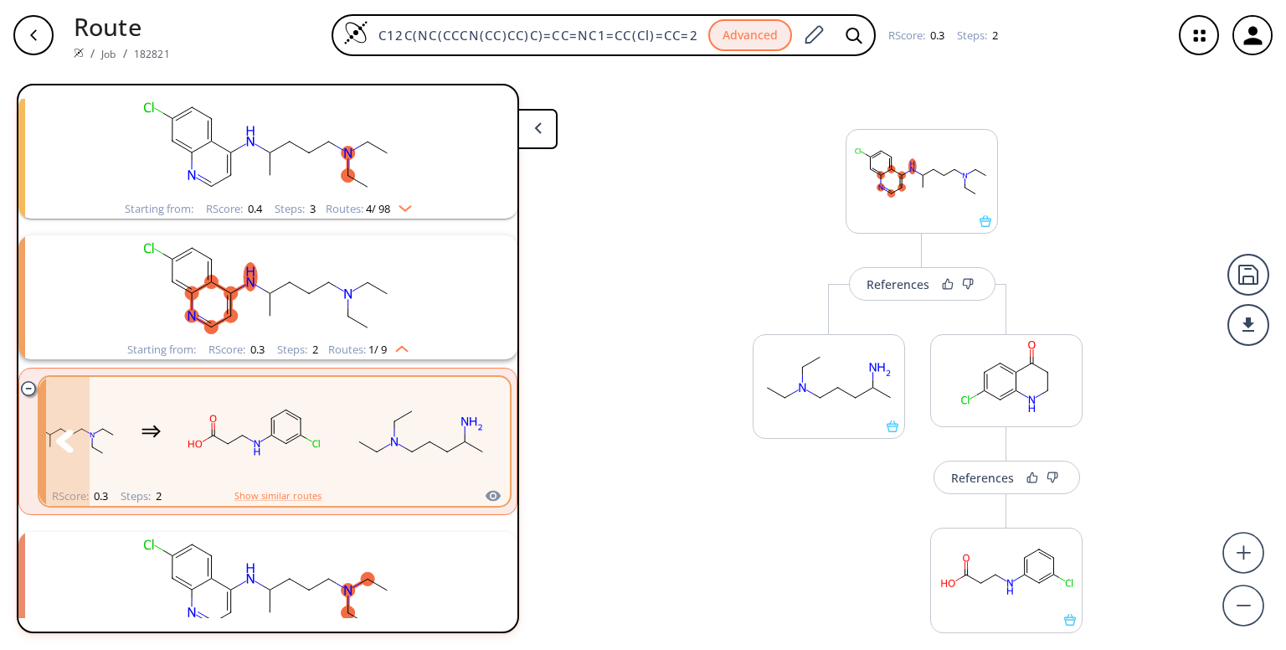
scroll to position [1069, 0]
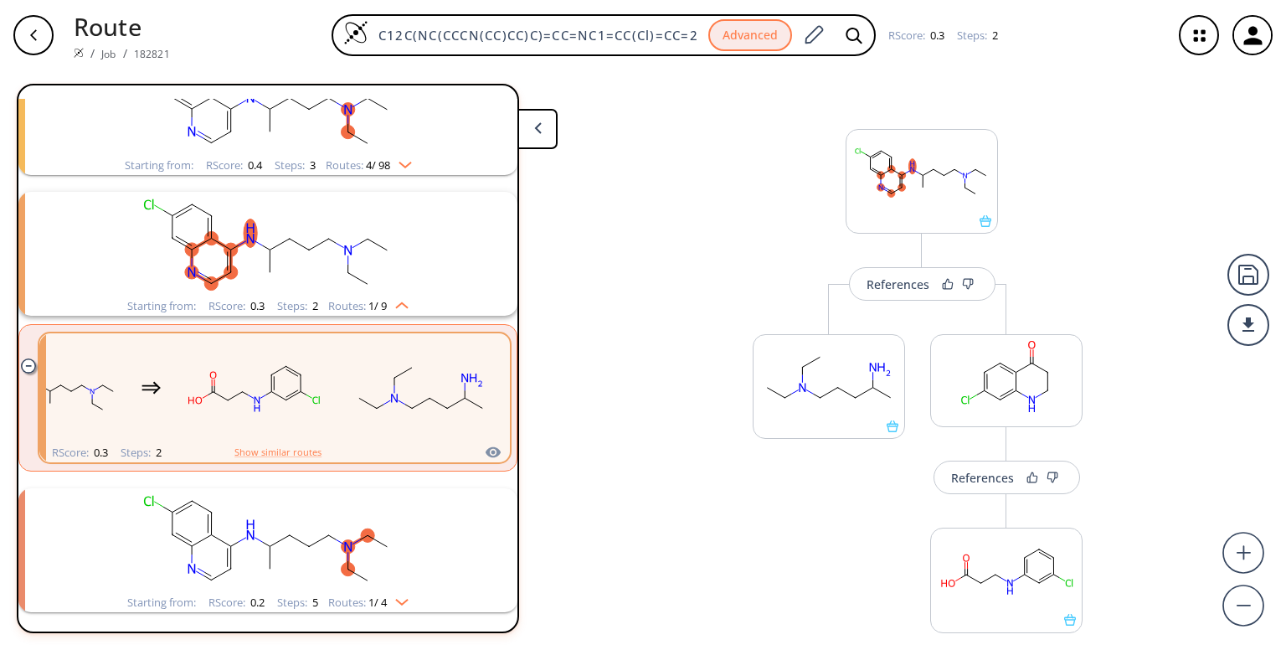
click at [392, 598] on img "clusters" at bounding box center [398, 598] width 22 height 13
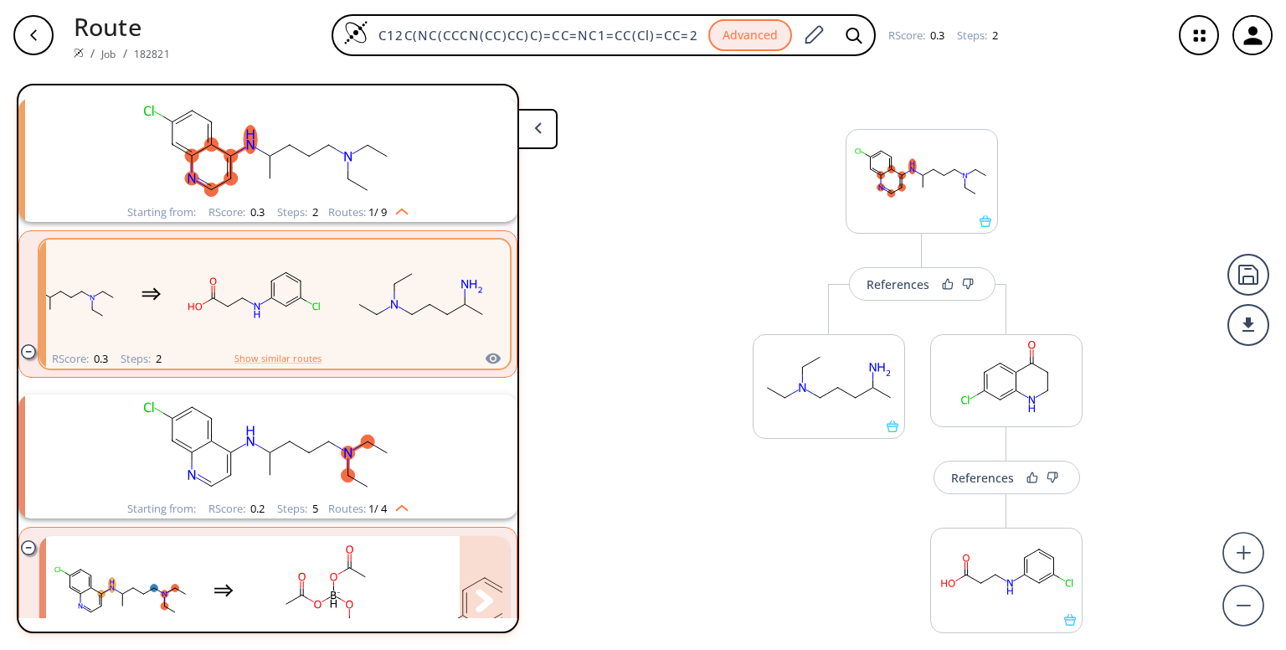
scroll to position [1224, 0]
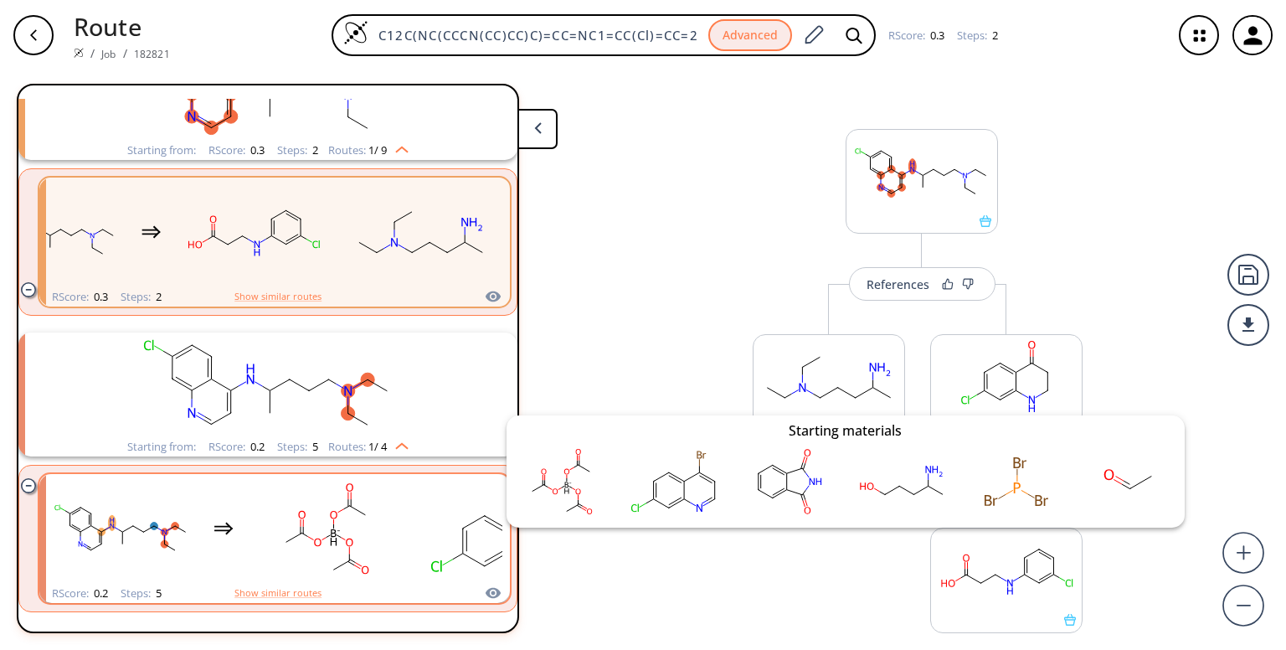
click at [485, 586] on icon "clusters" at bounding box center [493, 593] width 17 height 20
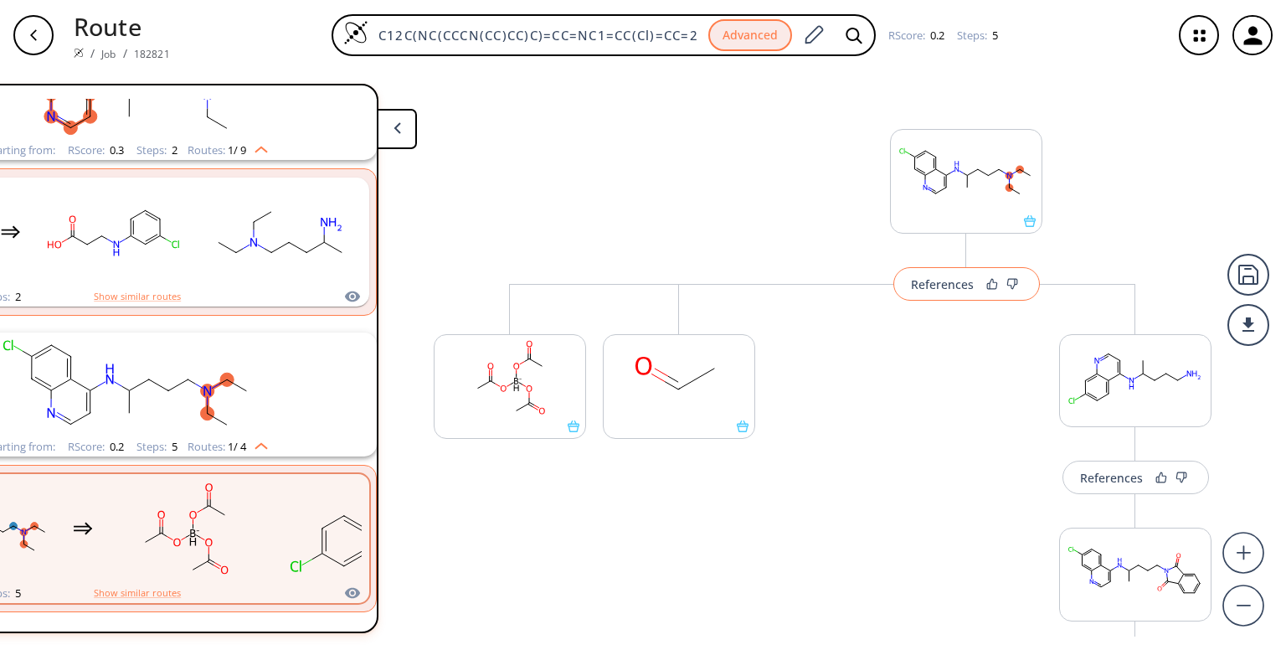
click at [930, 280] on div "References" at bounding box center [942, 284] width 63 height 11
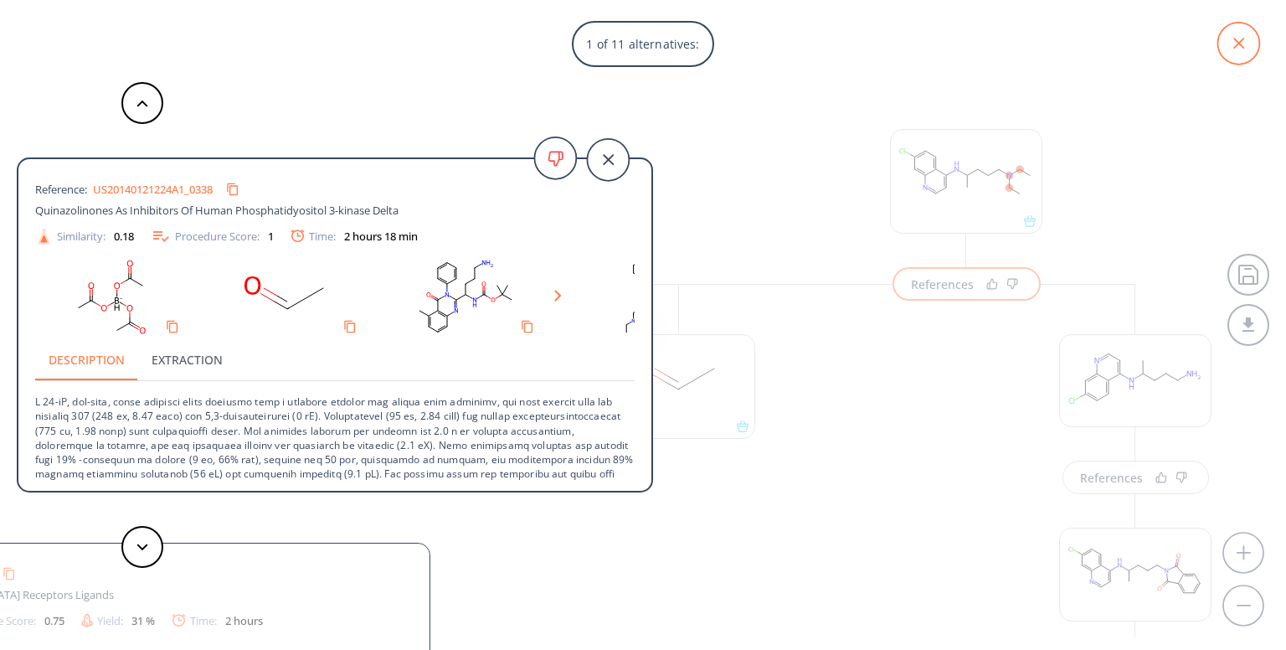
click at [1231, 45] on icon at bounding box center [1239, 44] width 42 height 42
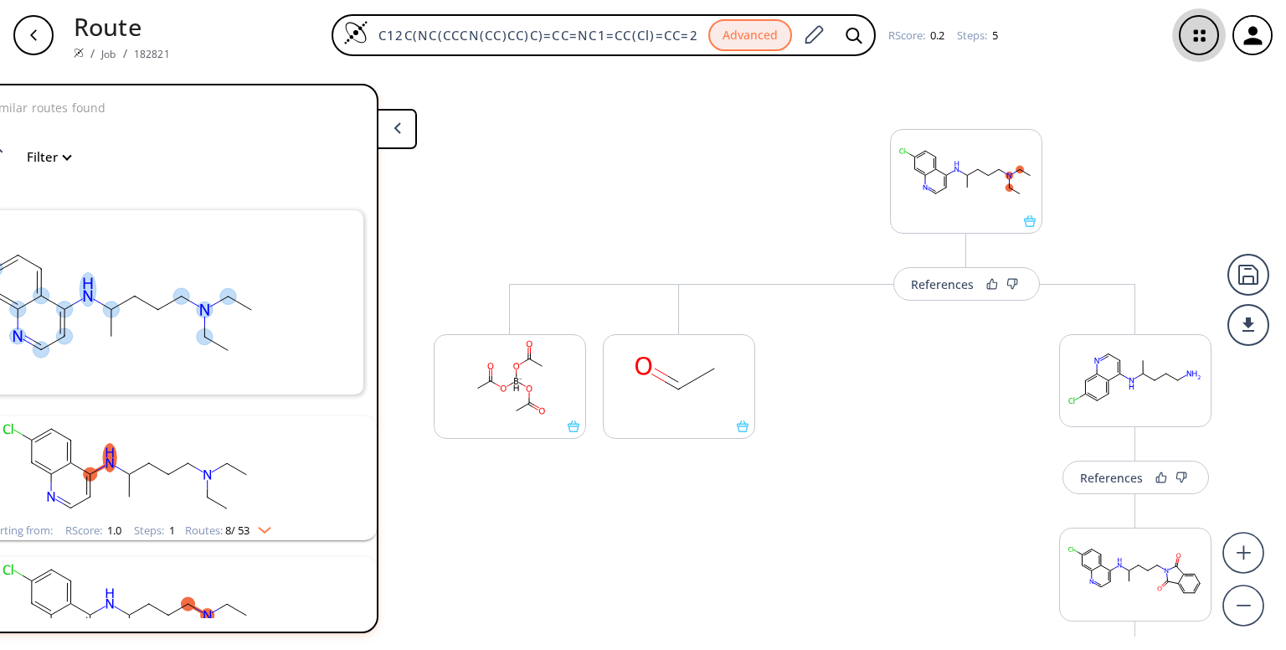
click at [1202, 39] on icon "button" at bounding box center [1199, 35] width 11 height 11
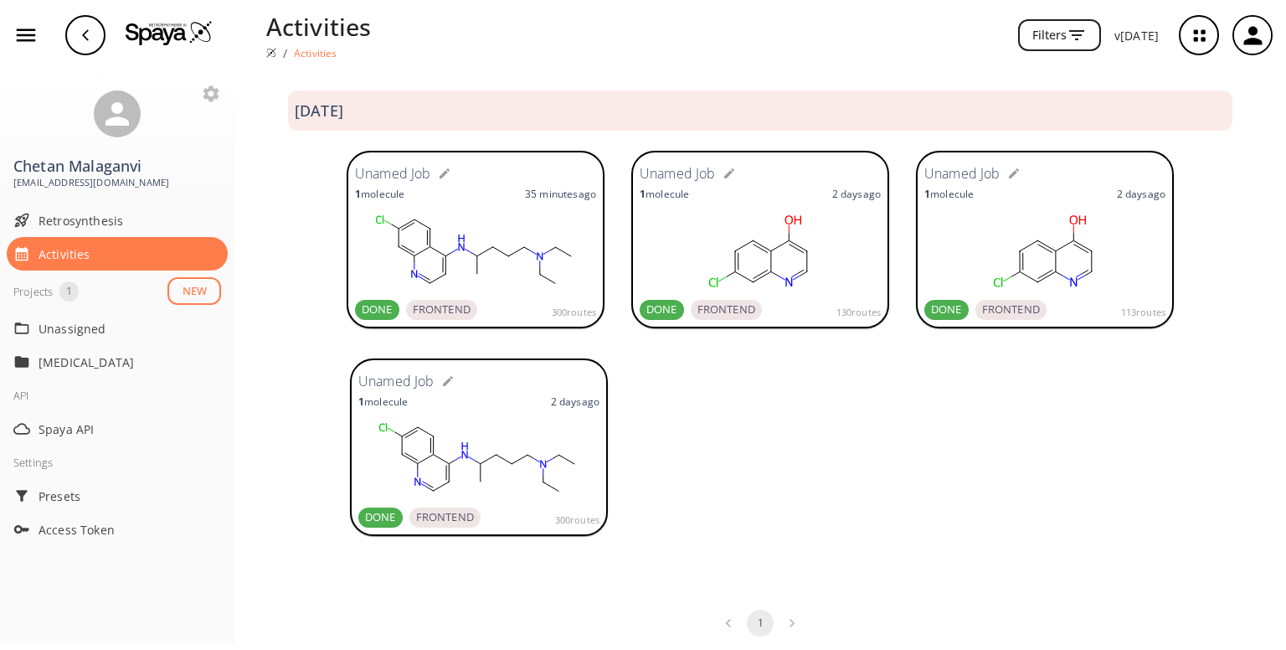
click at [425, 277] on icon at bounding box center [428, 278] width 6 height 3
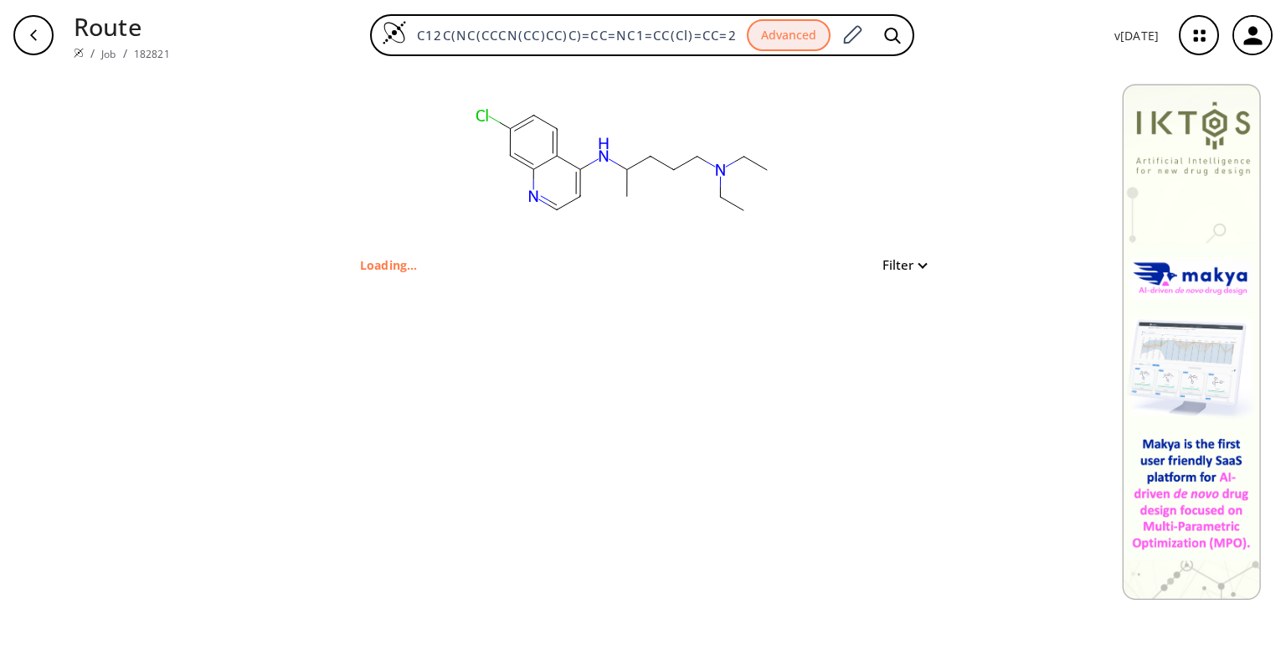
click at [1184, 34] on icon "button" at bounding box center [1200, 35] width 44 height 44
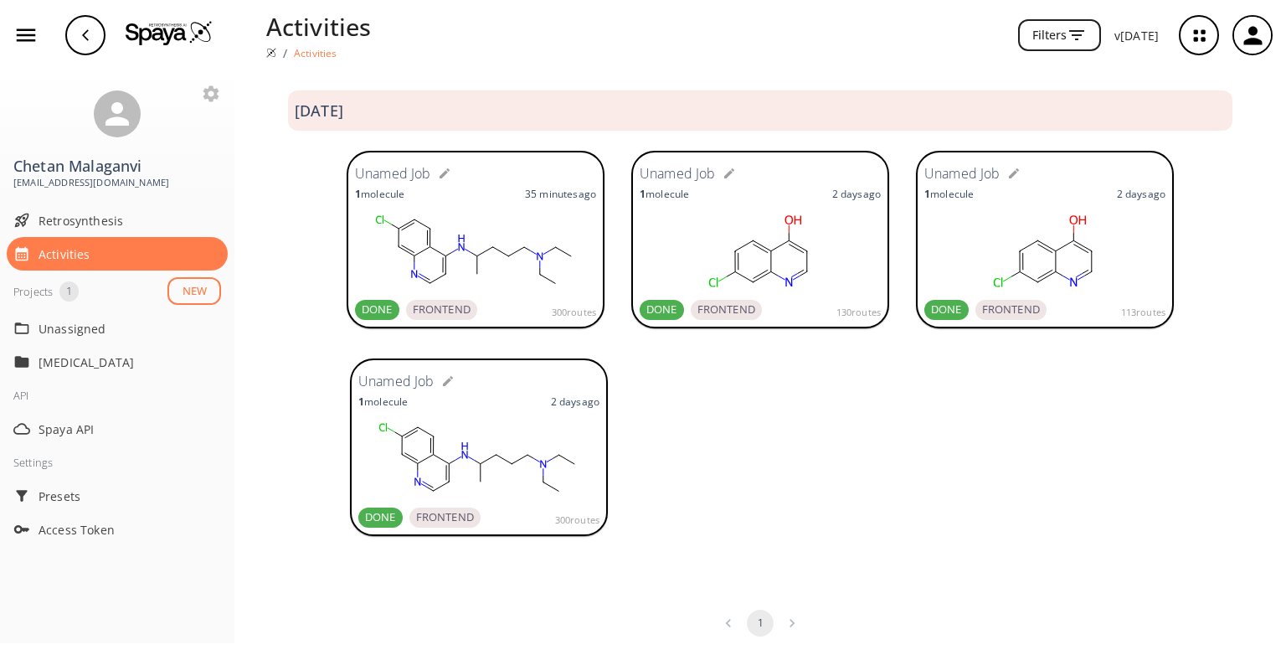
click at [510, 461] on ellipse at bounding box center [512, 463] width 11 height 11
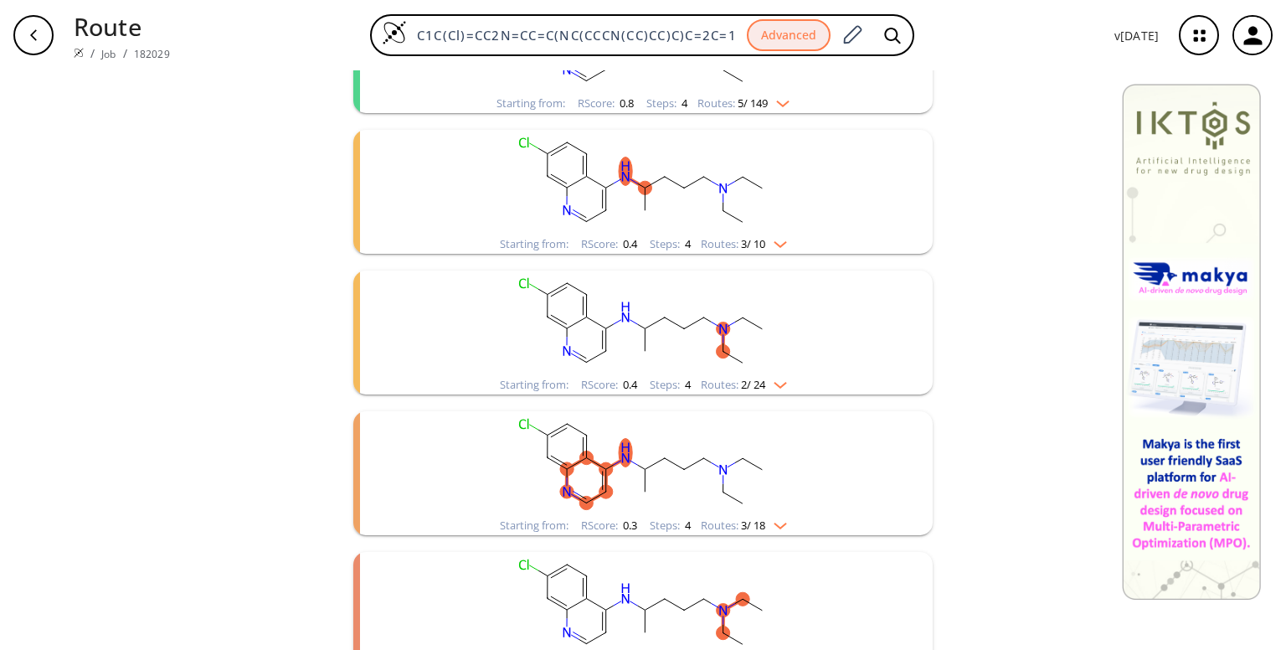
scroll to position [469, 0]
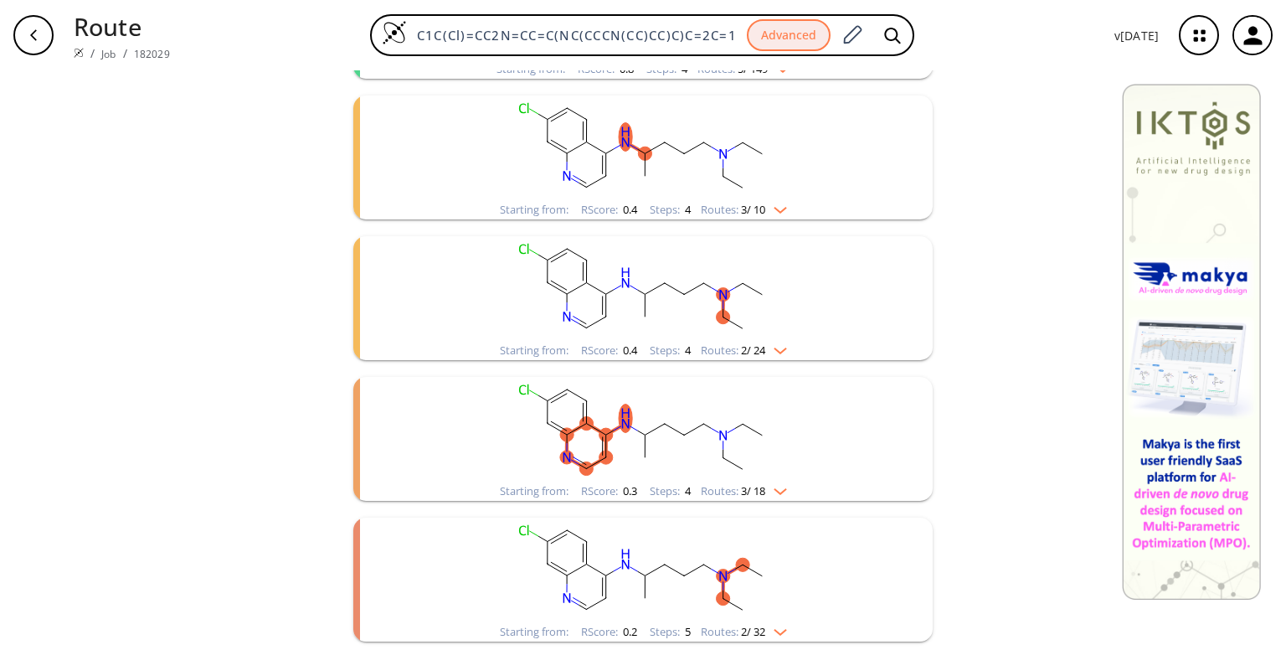
click at [769, 491] on img "clusters" at bounding box center [776, 488] width 22 height 13
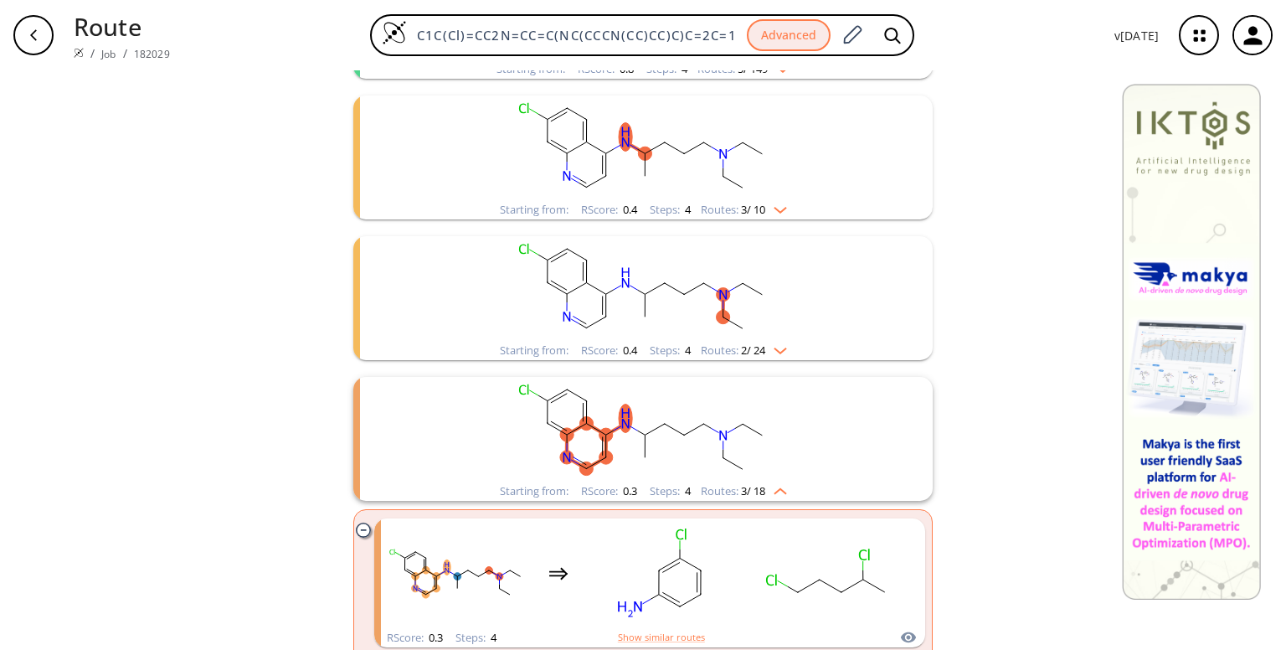
click at [769, 491] on img "clusters" at bounding box center [776, 488] width 22 height 13
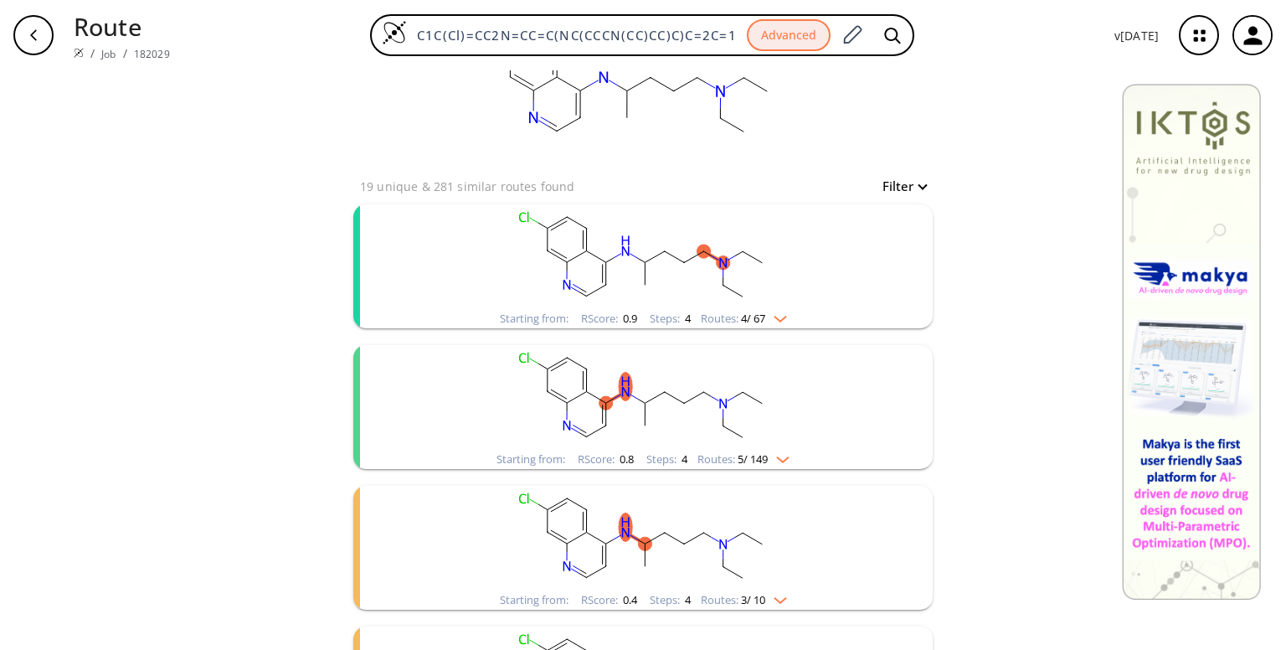
scroll to position [77, 0]
